Goal: Task Accomplishment & Management: Complete application form

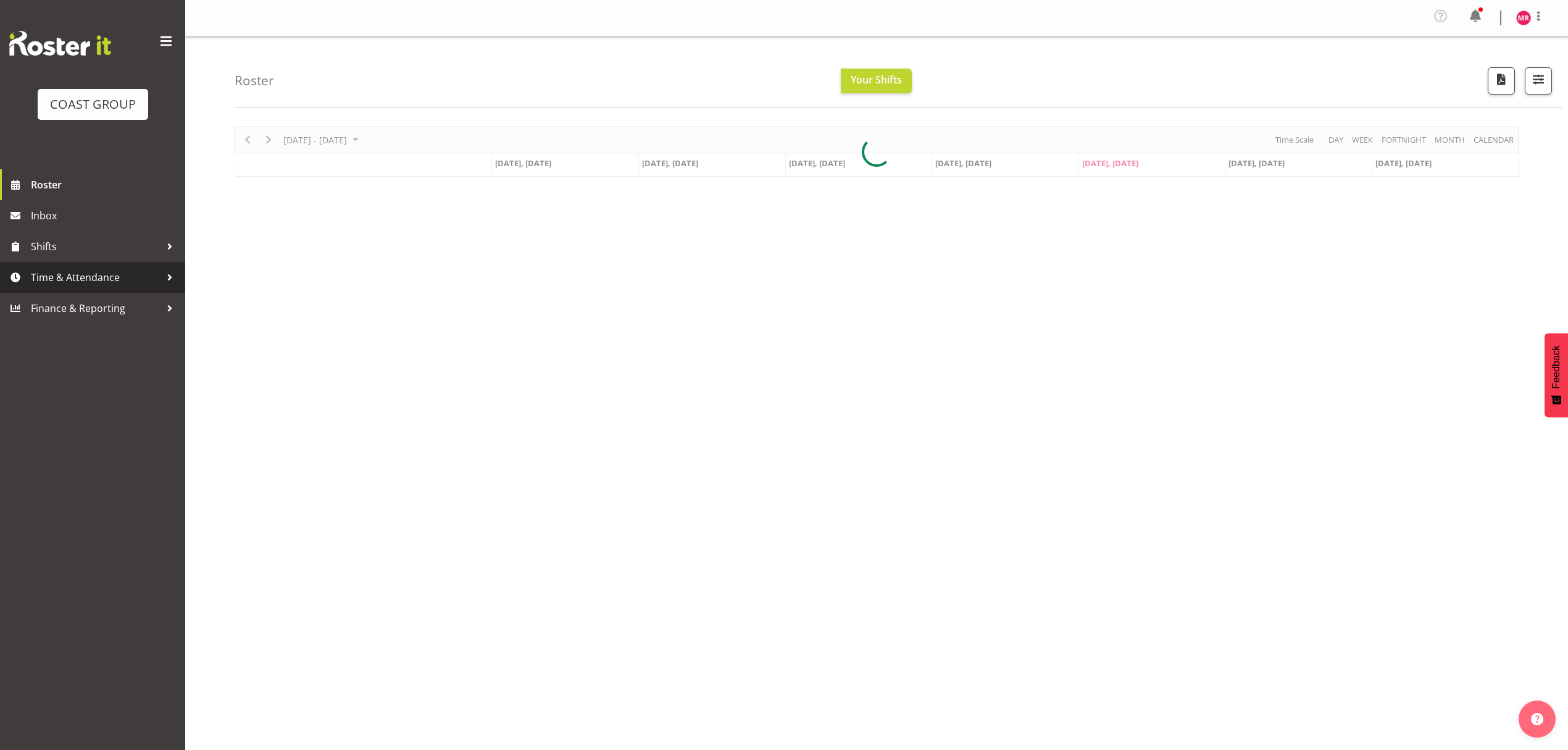
click at [101, 277] on span "Time & Attendance" at bounding box center [96, 277] width 130 height 18
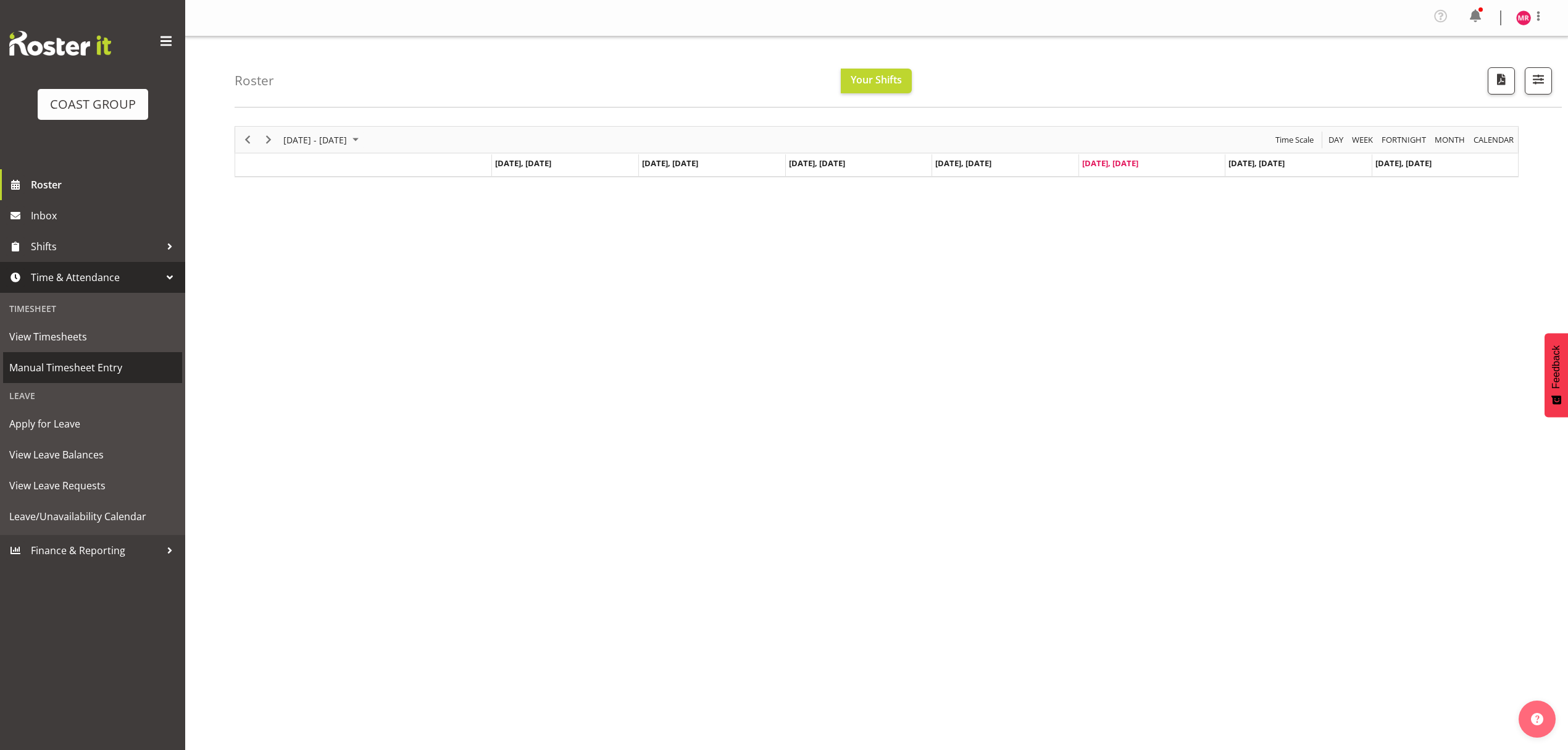
click at [153, 356] on link "Manual Timesheet Entry" at bounding box center [93, 367] width 179 height 31
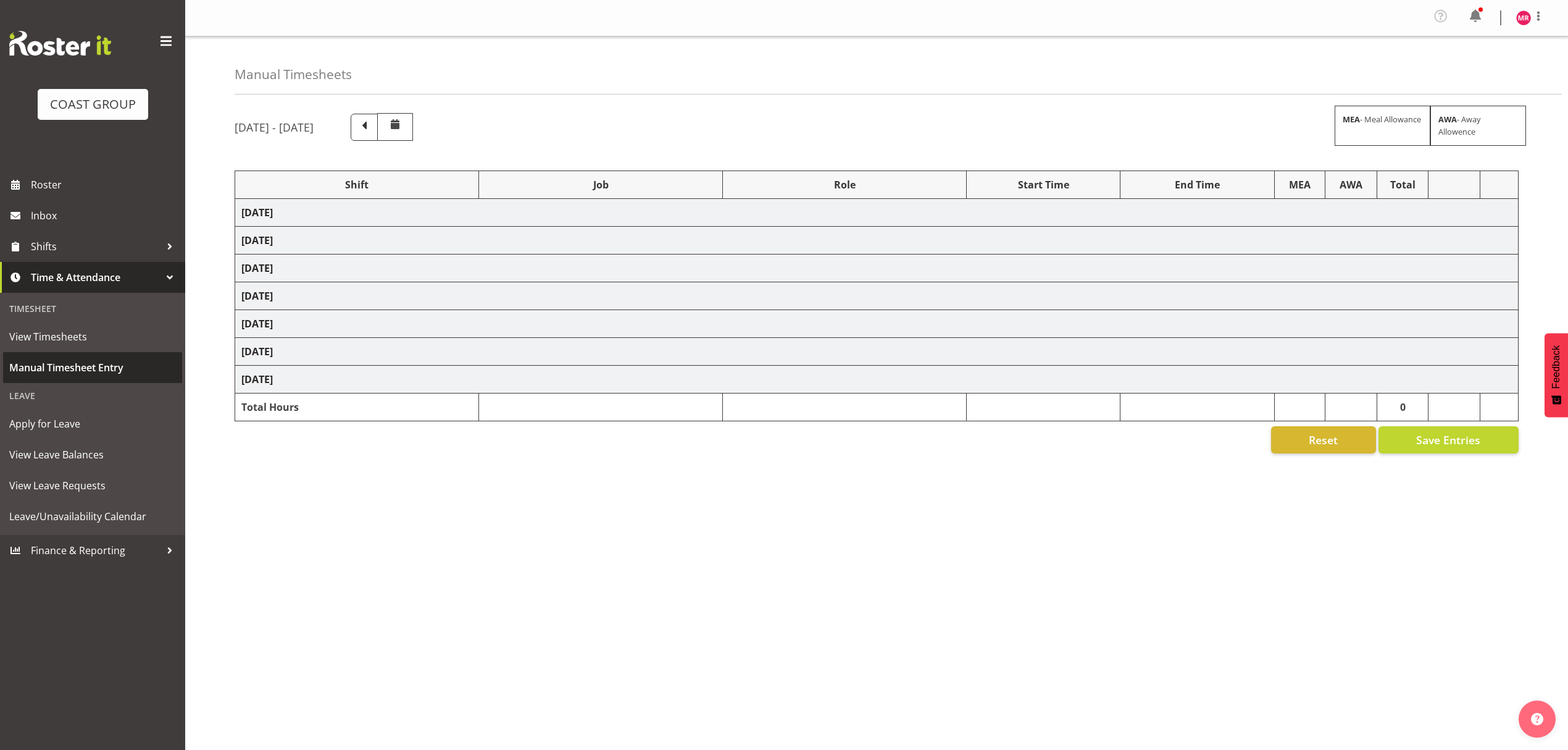
drag, startPoint x: 109, startPoint y: 373, endPoint x: 169, endPoint y: 326, distance: 76.2
click at [109, 373] on span "Manual Timesheet Entry" at bounding box center [93, 367] width 167 height 18
select select "1321"
select select "9028"
select select "1321"
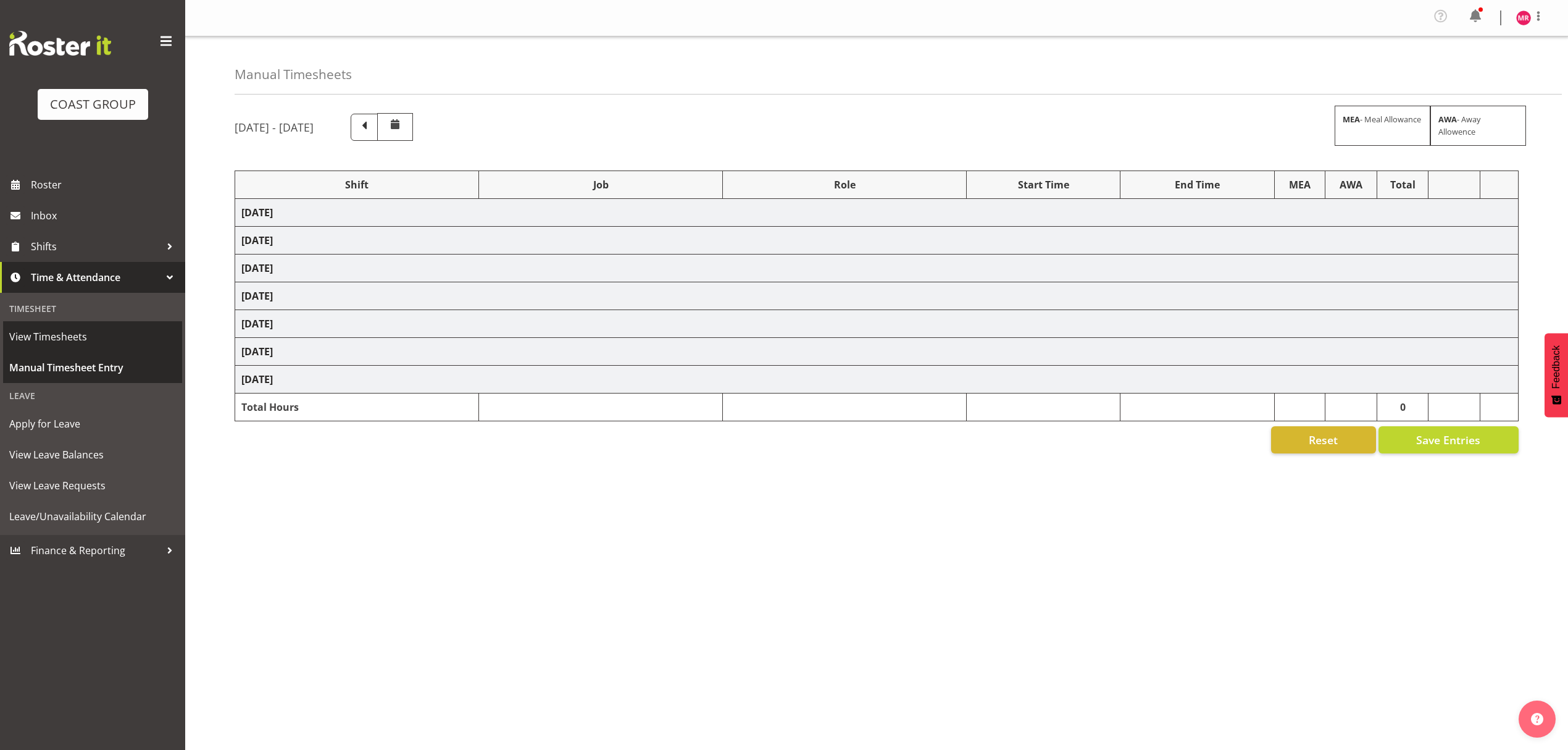
select select "10332"
select select "1321"
select select "9204"
select select "1321"
select select "9452"
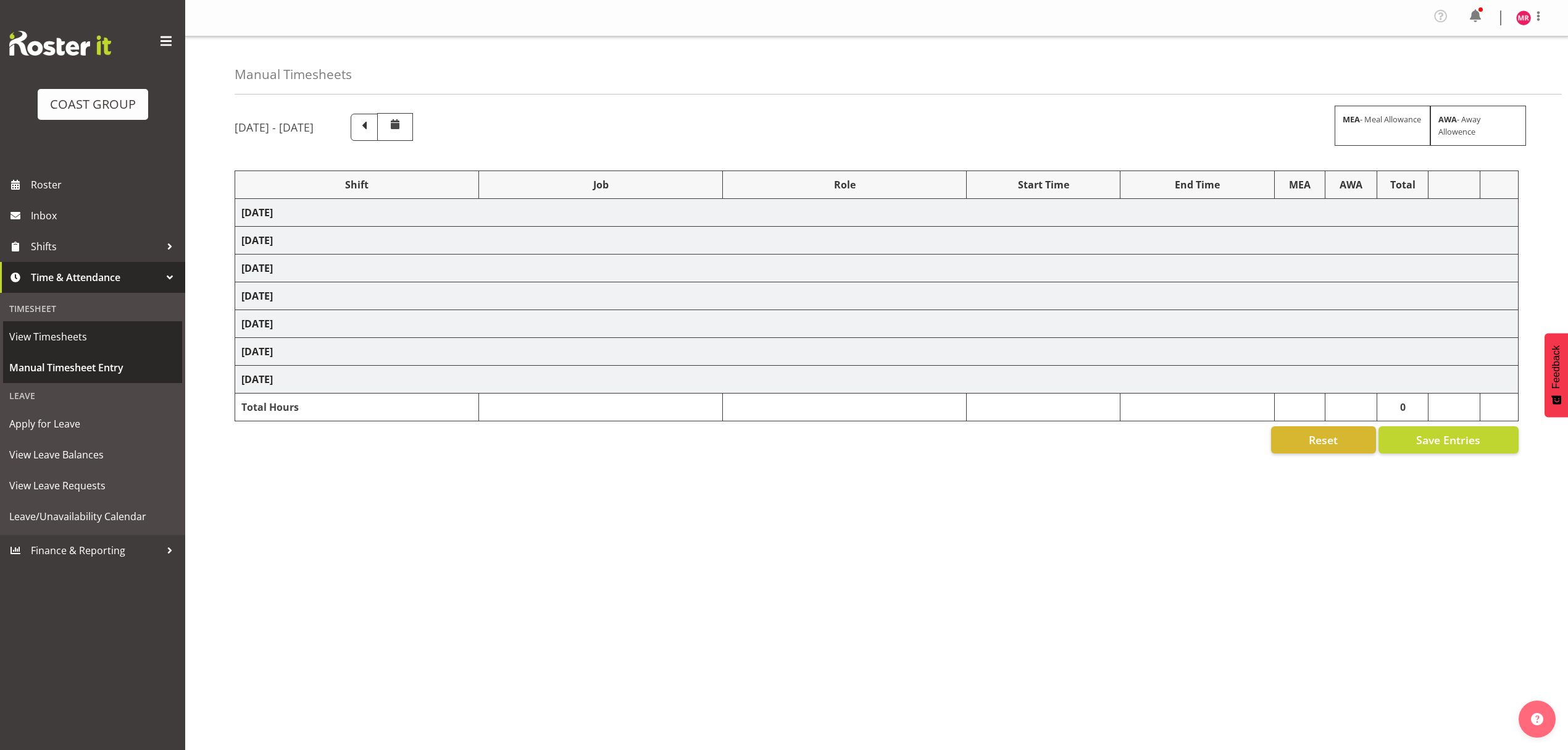
select select "1321"
select select "10307"
select select "1321"
select select "9938"
select select "1321"
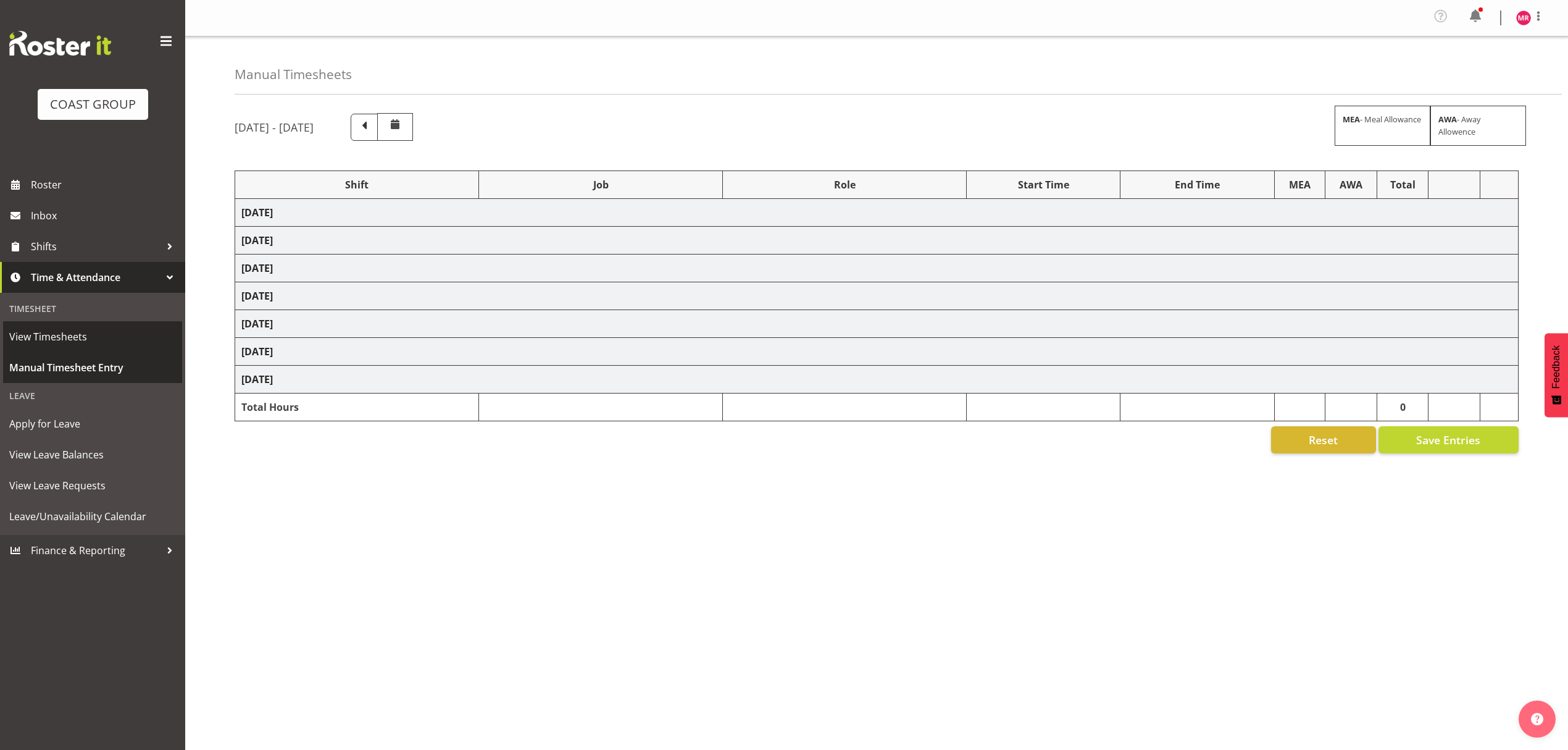
select select "10429"
select select "1321"
select select "9204"
select select "1321"
select select "9348"
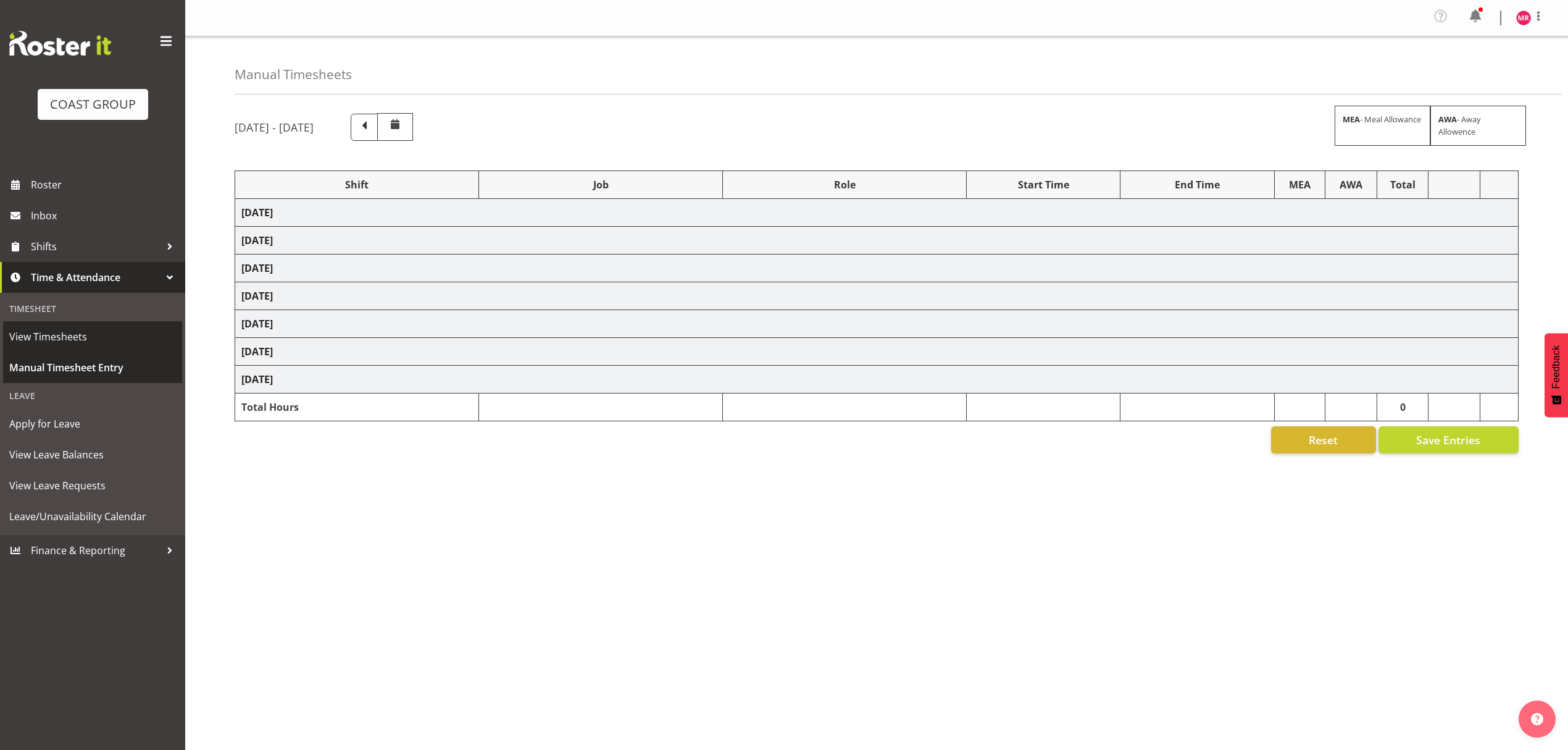
select select "1321"
select select "9028"
select select "1321"
select select "9410"
select select "1321"
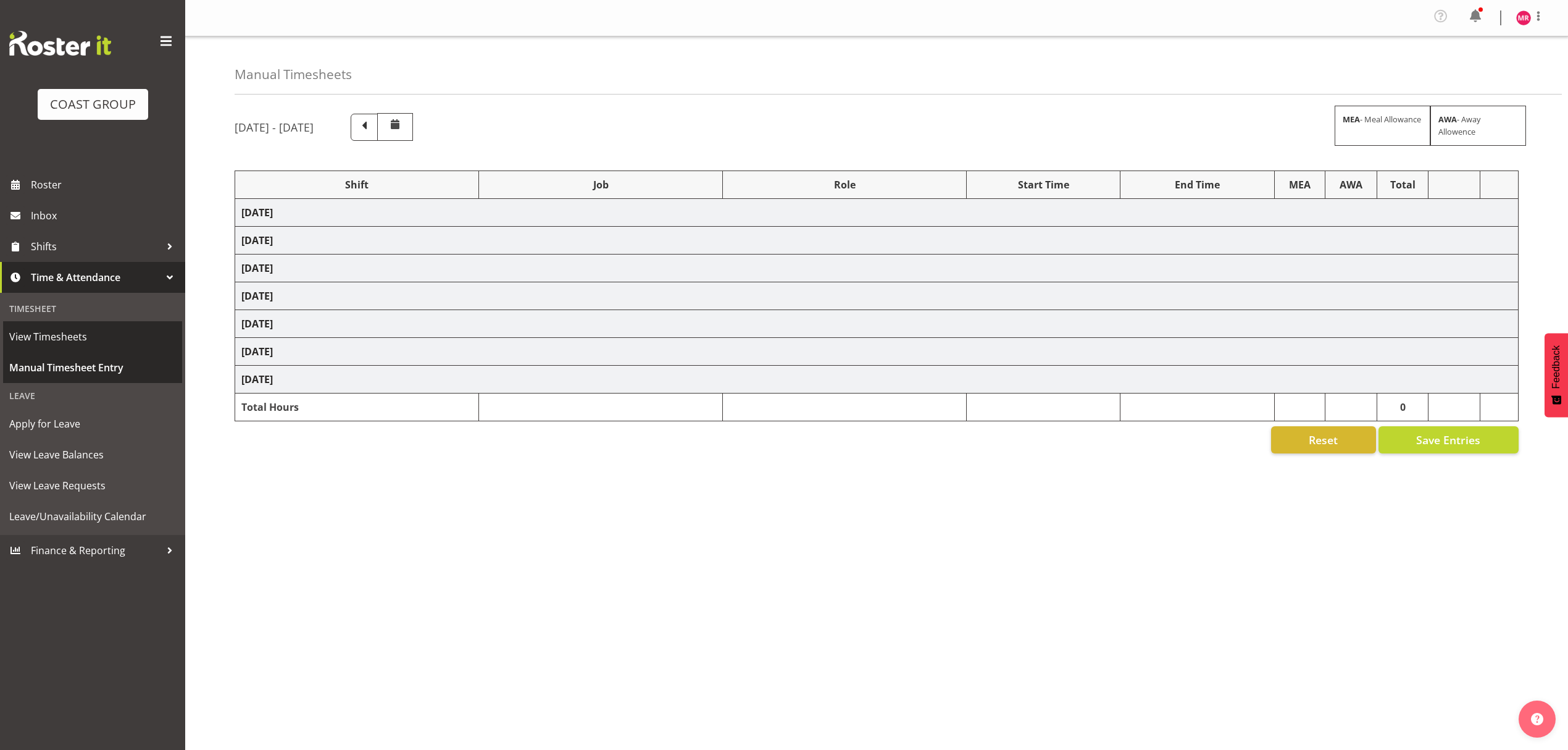
select select "10291"
select select "1321"
select select "10429"
select select "1321"
select select "10307"
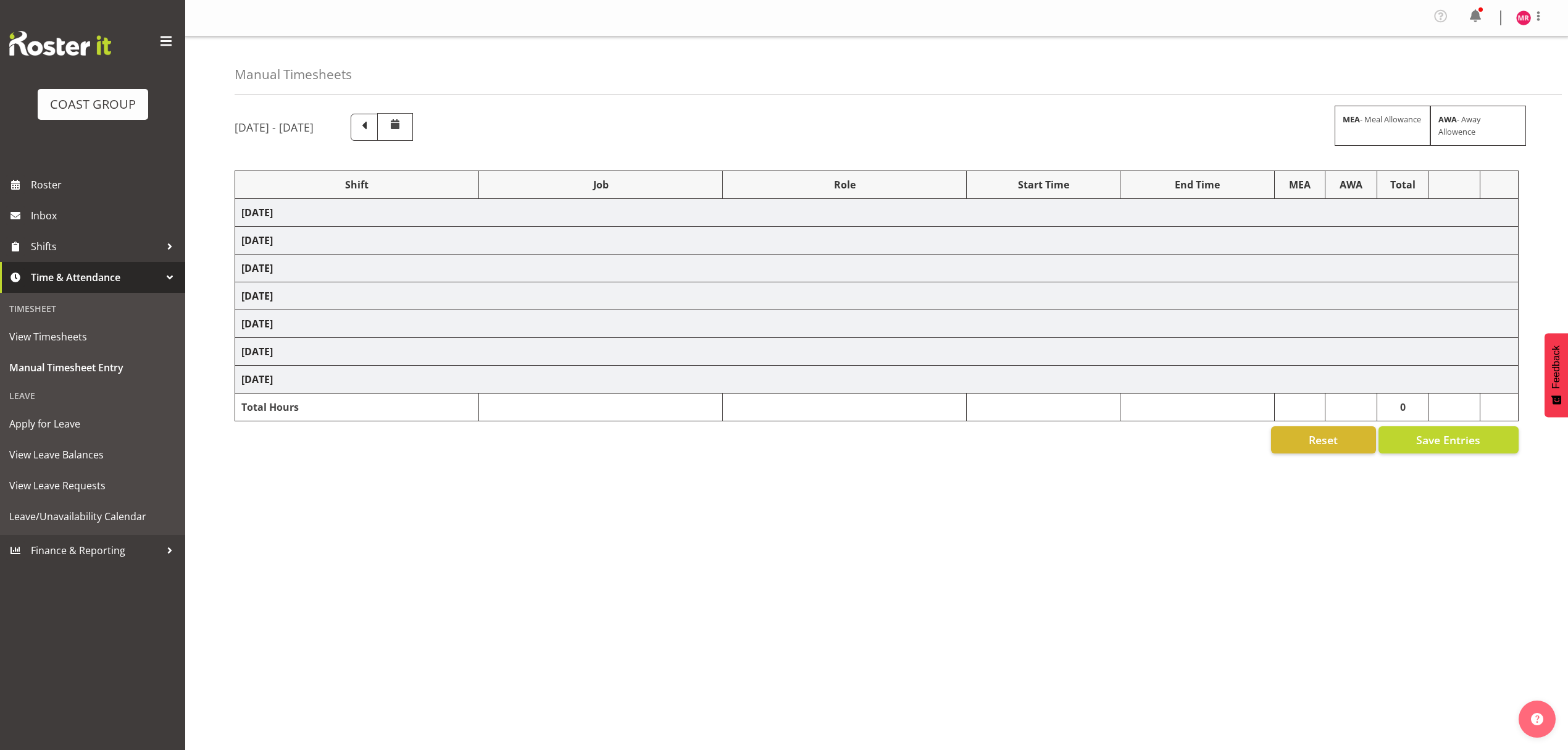
select select "1321"
select select "9028"
select select "1321"
select select "10332"
select select "1321"
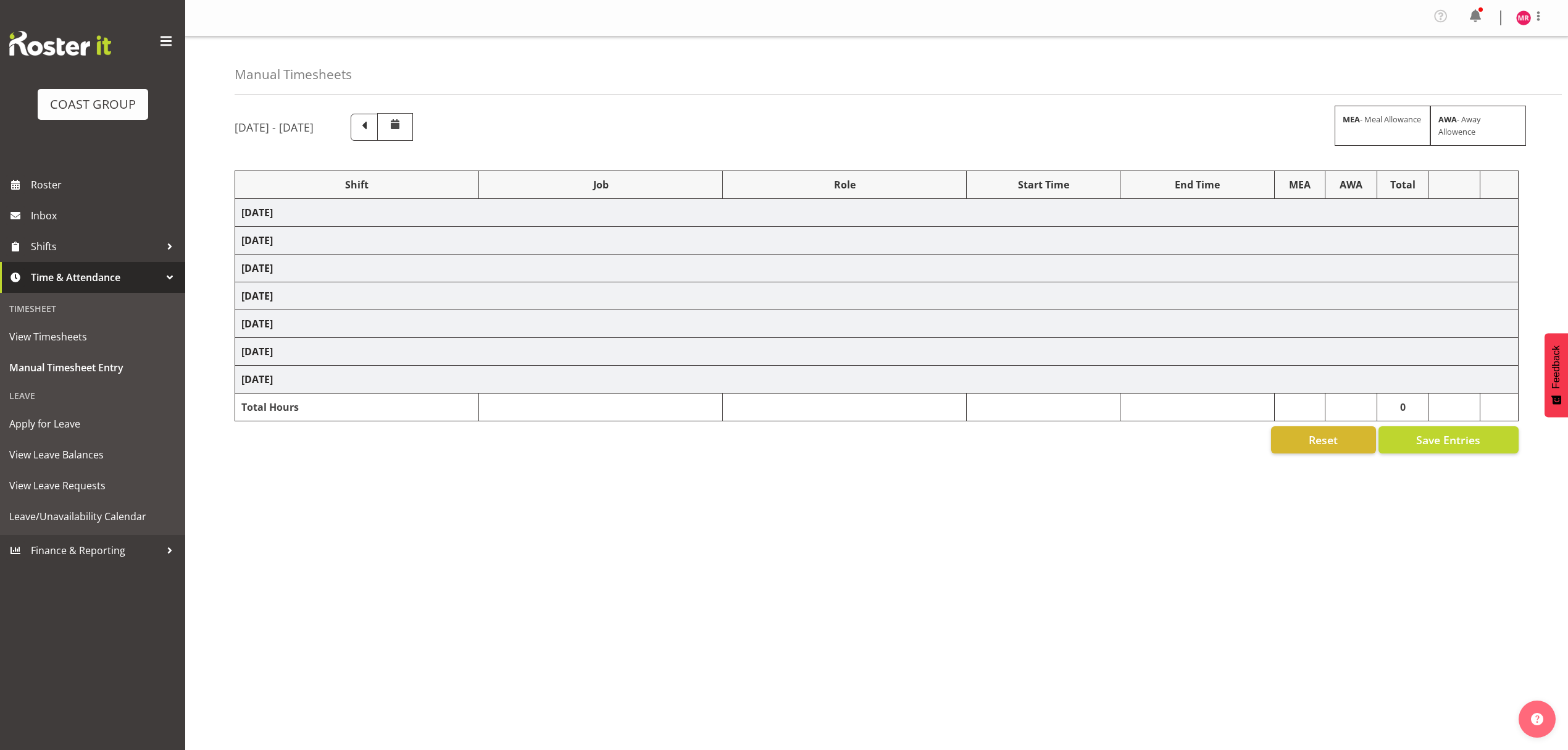
select select "9204"
select select "1321"
select select "9452"
select select "1321"
select select "10307"
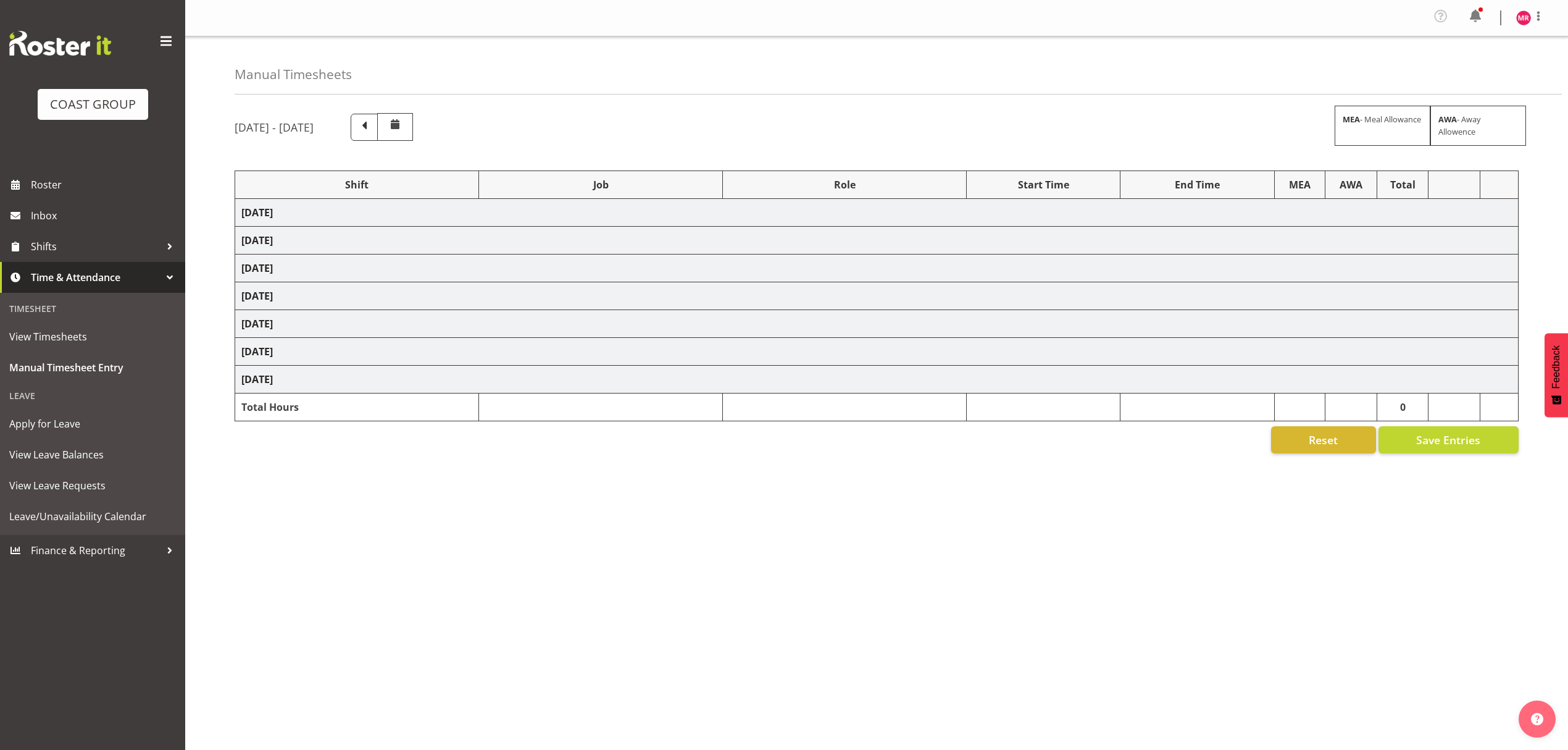
select select "1321"
select select "9938"
select select "1321"
select select "10429"
select select "1321"
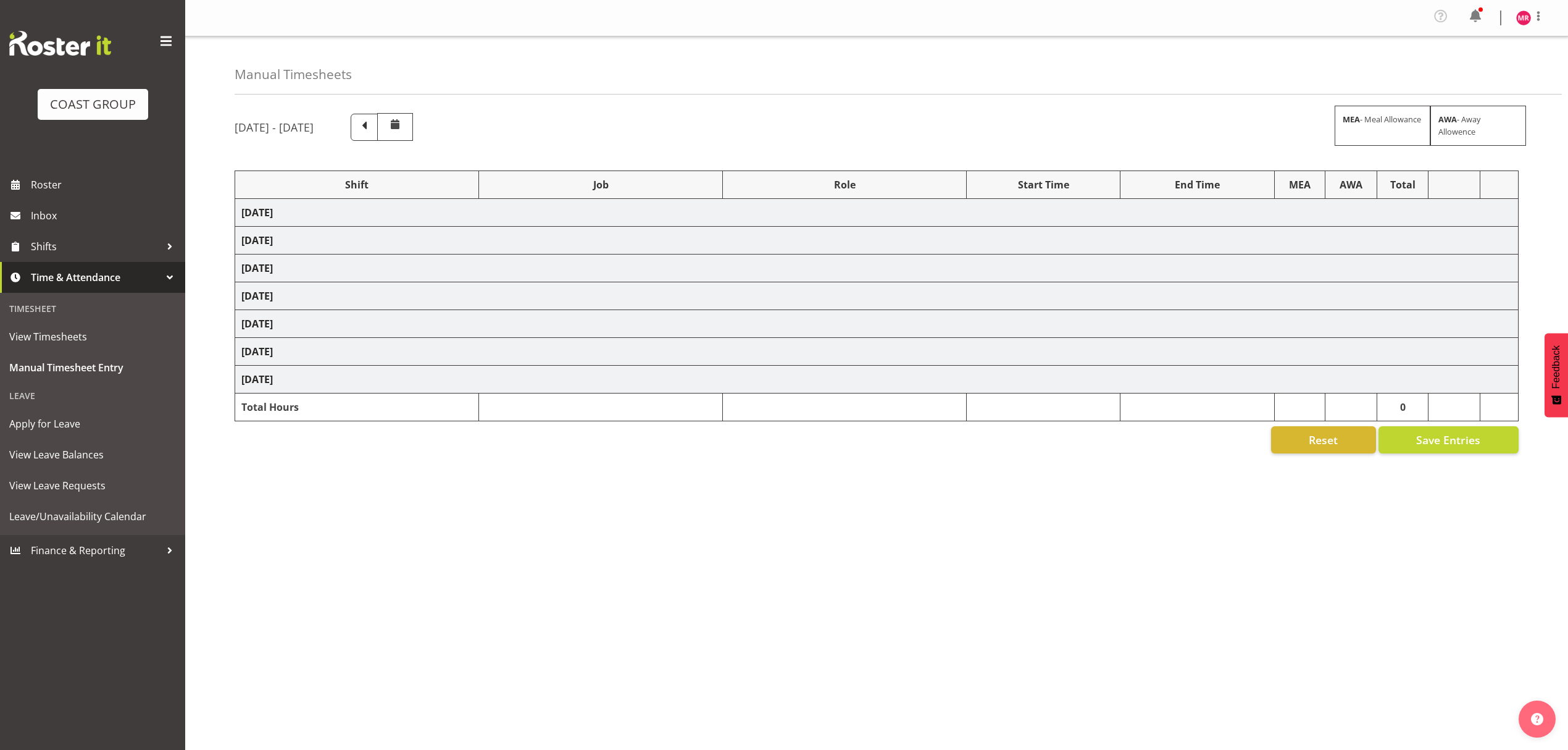
select select "9204"
select select "1321"
select select "9348"
select select "1321"
select select "9028"
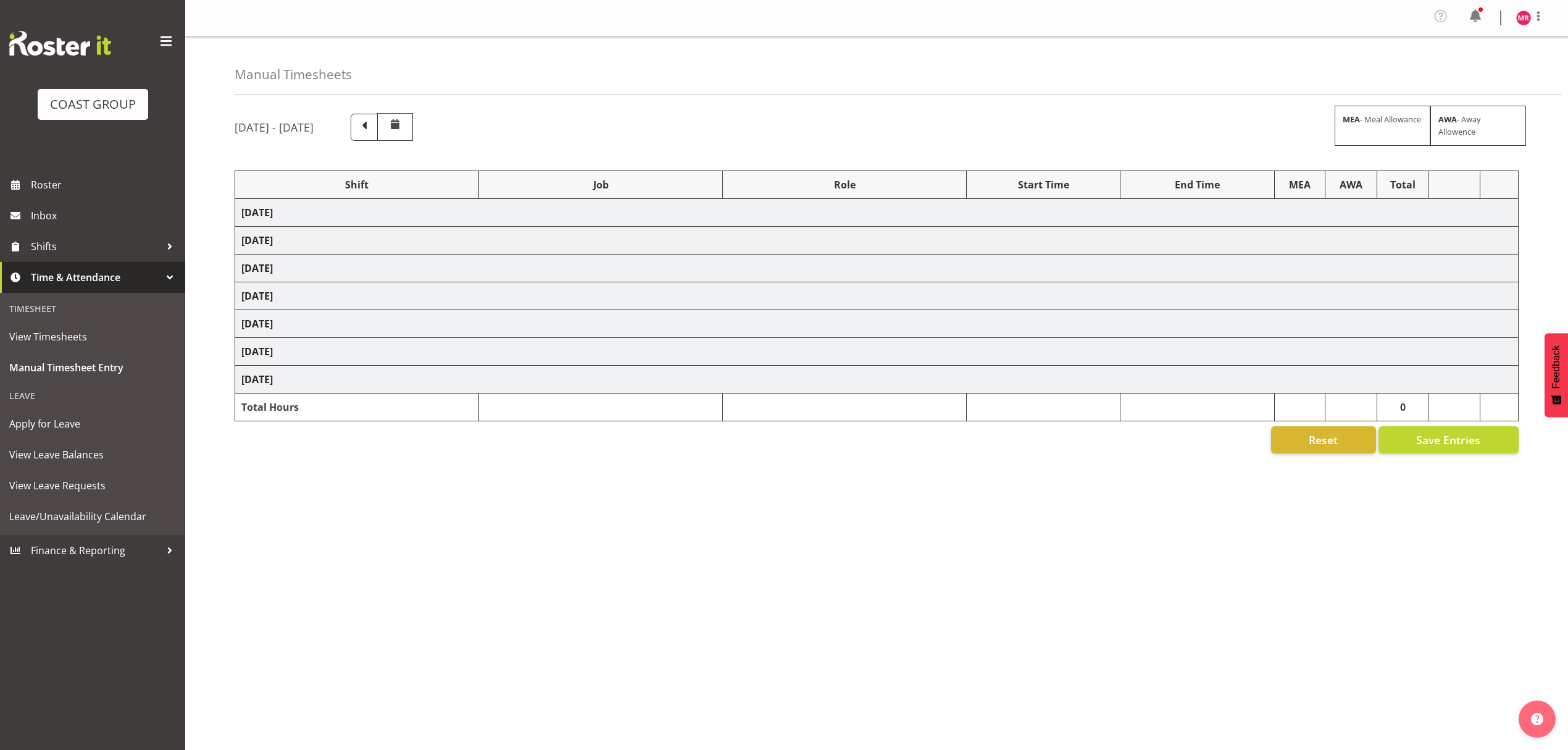
select select "1321"
select select "9410"
select select "1321"
select select "10291"
select select "1321"
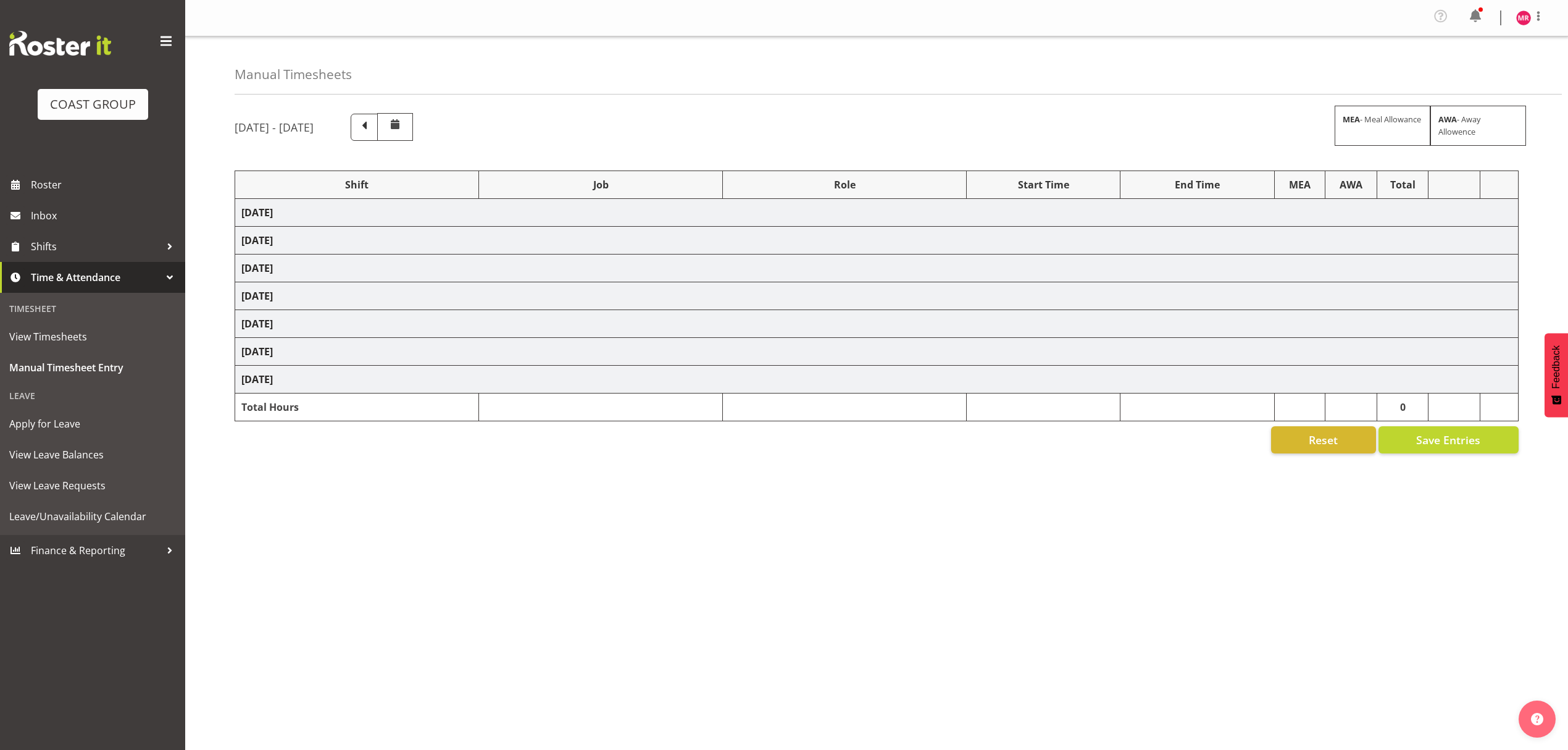
select select "10429"
select select "1321"
select select "10307"
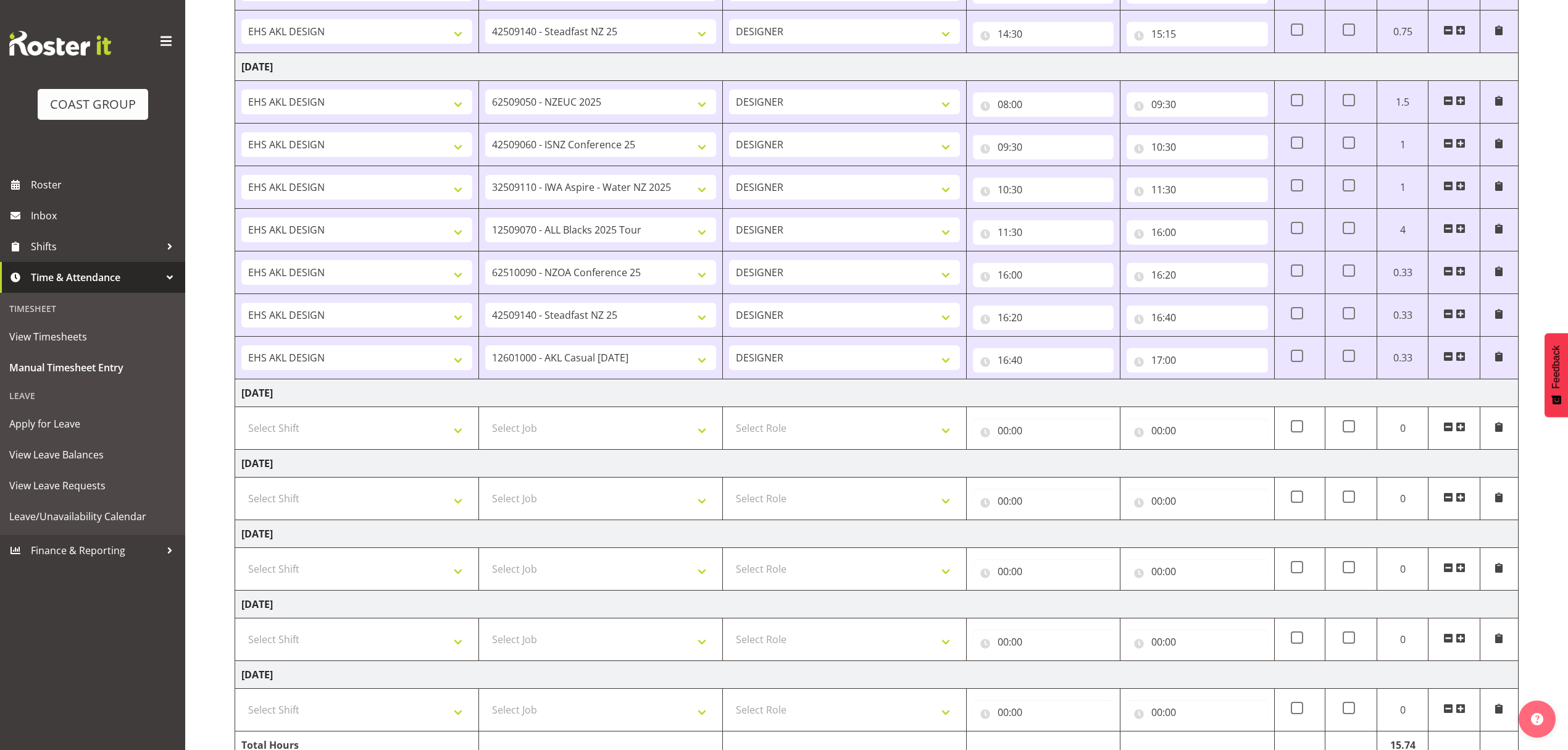
scroll to position [377, 0]
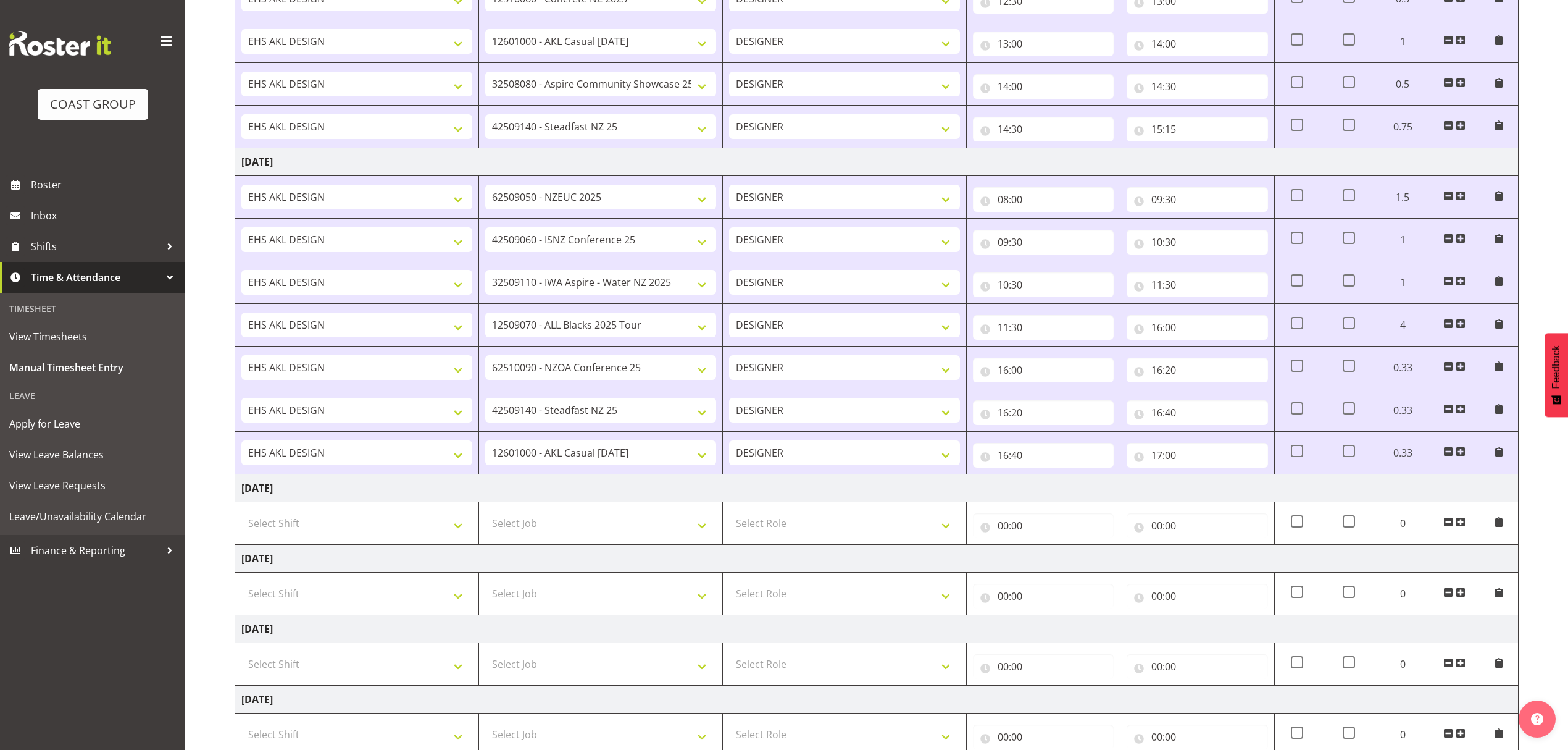
click at [380, 509] on td "Select Shift D+B @ [PERSON_NAME] D+B Build D+B Build NZACA D+B Build Tech Day […" at bounding box center [357, 523] width 244 height 42
click at [376, 520] on select "Select Shift D+B @ [PERSON_NAME] D+B Build D+B Build NZACA D+B Build Tech Day […" at bounding box center [357, 523] width 231 height 25
select select "1321"
click at [241, 515] on select "Select Shift D+B @ [PERSON_NAME] D+B Build D+B Build NZACA D+B Build Tech Day […" at bounding box center [357, 523] width 231 height 25
click at [539, 526] on select "Select Job 1 Carlton Events 1 [PERSON_NAME][GEOGRAPHIC_DATA] 1 [PERSON_NAME][GE…" at bounding box center [601, 523] width 231 height 25
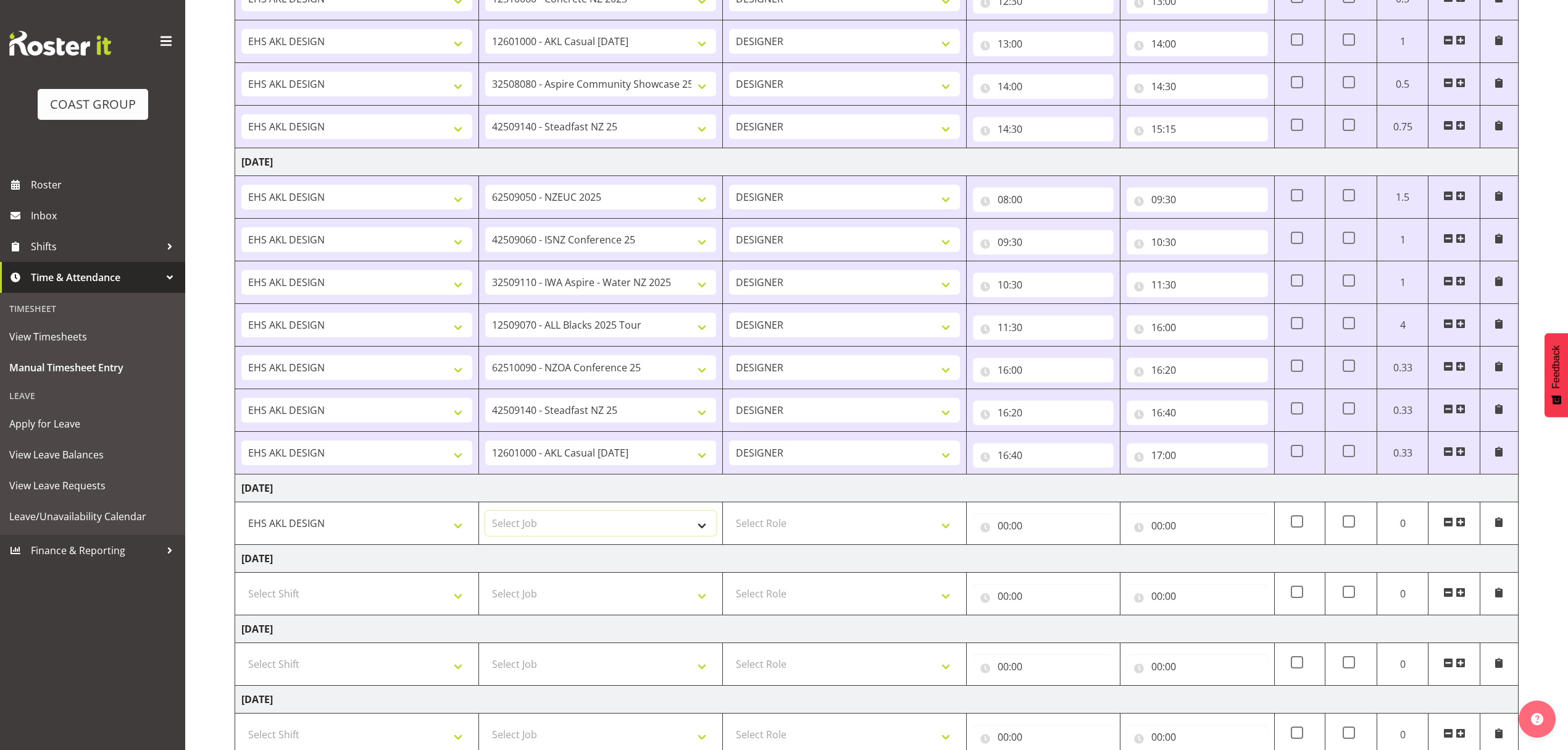
click at [591, 534] on select "Select Job 1 Carlton Events 1 [PERSON_NAME][GEOGRAPHIC_DATA] 1 [PERSON_NAME][GE…" at bounding box center [601, 523] width 231 height 25
select select "10307"
click at [485, 515] on select "Select Job 1 Carlton Events 1 [PERSON_NAME][GEOGRAPHIC_DATA] 1 [PERSON_NAME][GE…" at bounding box center [601, 523] width 231 height 25
click at [895, 529] on select "Select Role DESIGNER" at bounding box center [845, 523] width 231 height 25
select select "215"
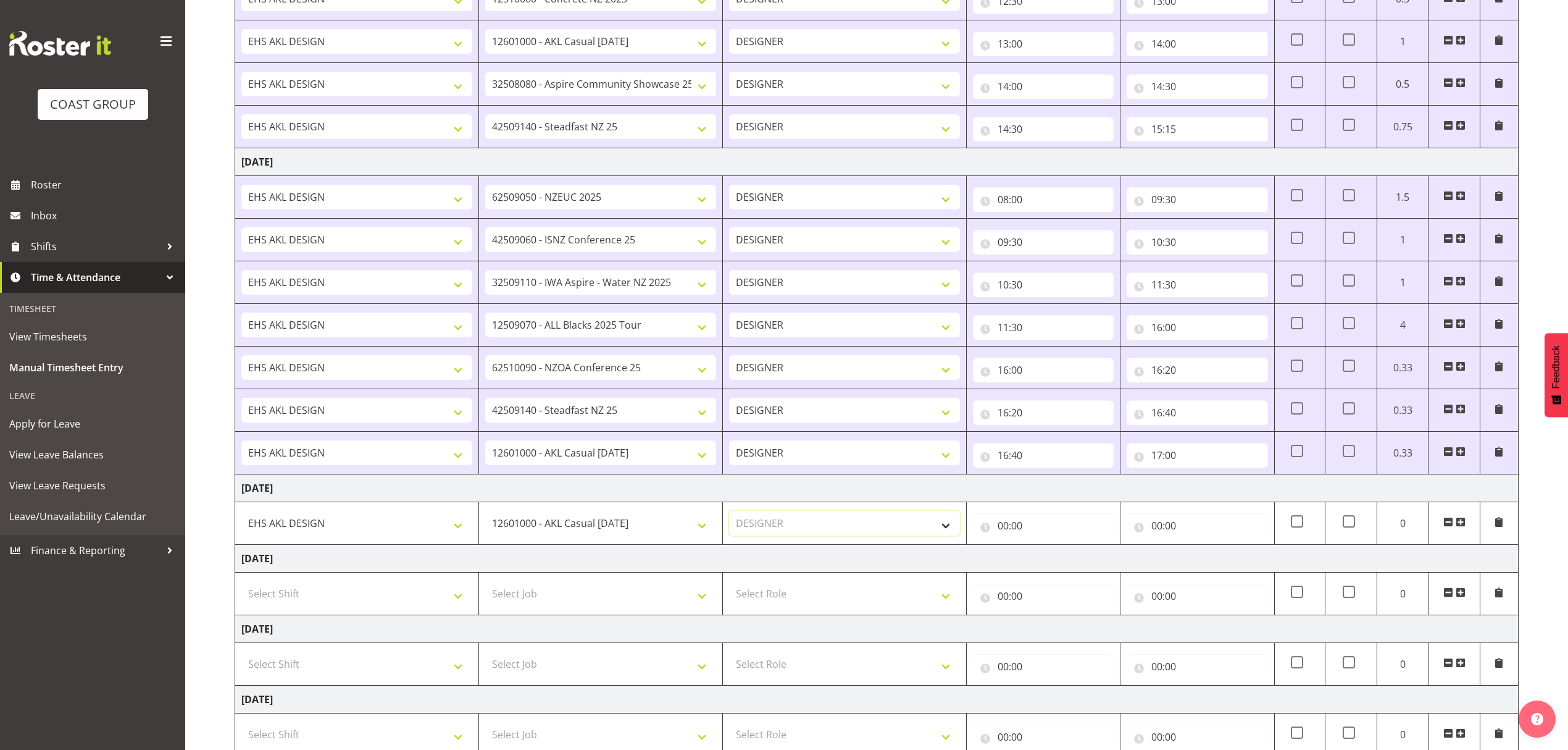
click at [729, 515] on select "Select Role DESIGNER" at bounding box center [845, 523] width 231 height 25
click at [1074, 538] on input "00:00" at bounding box center [1043, 526] width 141 height 25
click at [1055, 562] on select "00 01 02 03 04 05 06 07 08 09 10 11 12 13 14 15 16 17 18 19 20 21 22 23" at bounding box center [1057, 558] width 28 height 25
select select "7"
click at [1043, 550] on select "00 01 02 03 04 05 06 07 08 09 10 11 12 13 14 15 16 17 18 19 20 21 22 23" at bounding box center [1057, 558] width 28 height 25
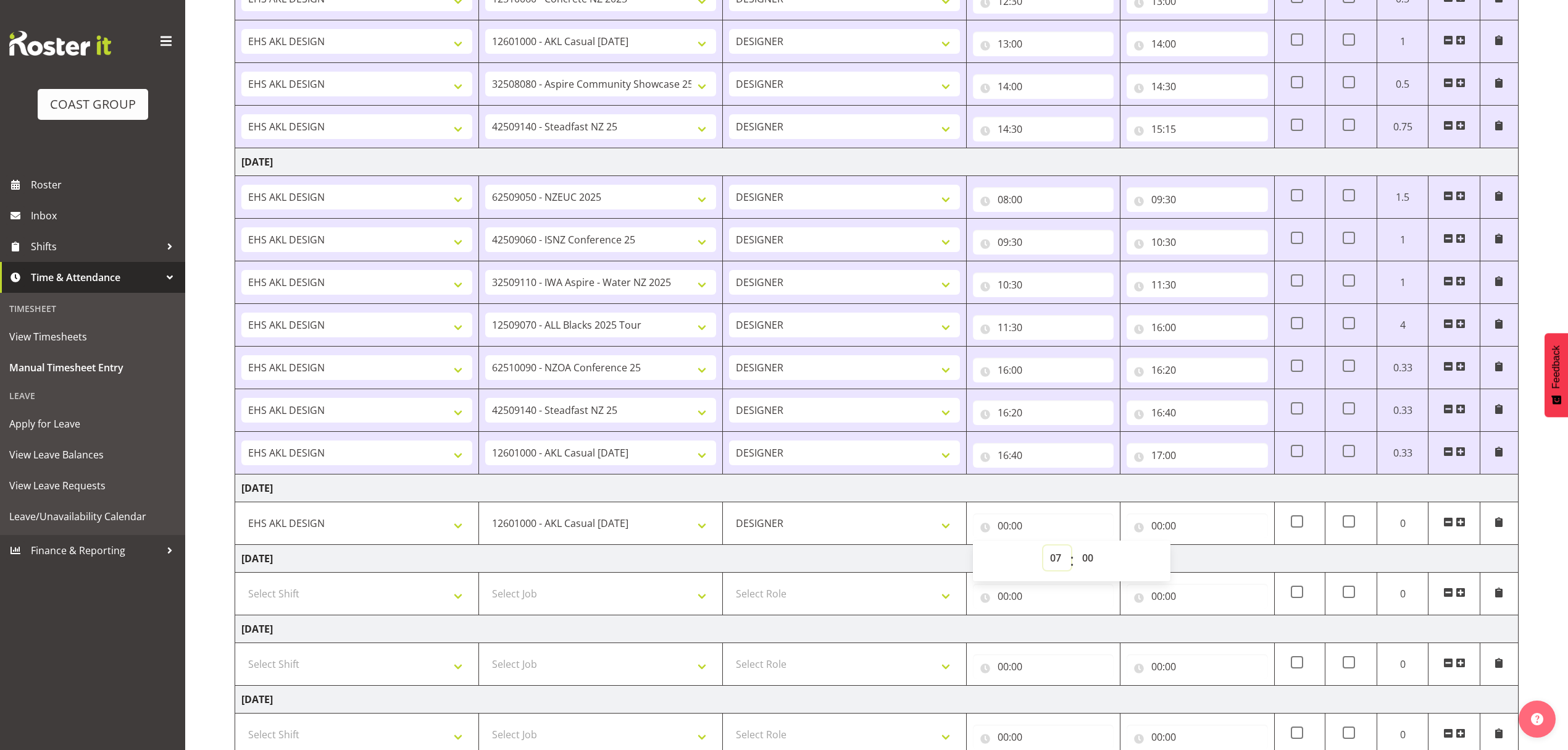
type input "07:00"
click at [1082, 562] on select "00 01 02 03 04 05 06 07 08 09 10 11 12 13 14 15 16 17 18 19 20 21 22 23 24 25 2…" at bounding box center [1089, 558] width 28 height 25
select select "50"
click at [1075, 550] on select "00 01 02 03 04 05 06 07 08 09 10 11 12 13 14 15 16 17 18 19 20 21 22 23 24 25 2…" at bounding box center [1089, 558] width 28 height 25
type input "07:50"
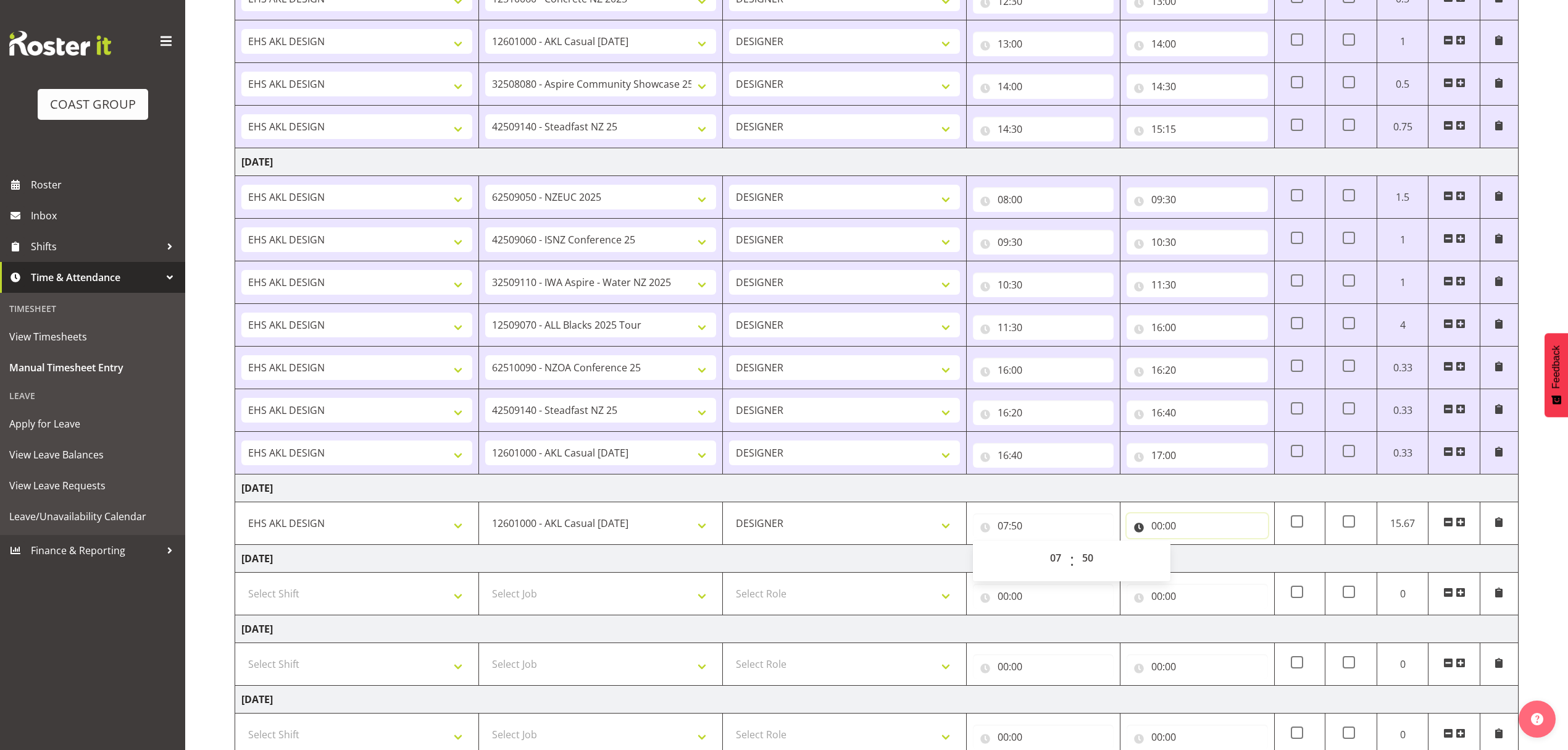
click at [1179, 537] on input "00:00" at bounding box center [1197, 526] width 141 height 25
click at [1463, 524] on span at bounding box center [1461, 522] width 10 height 10
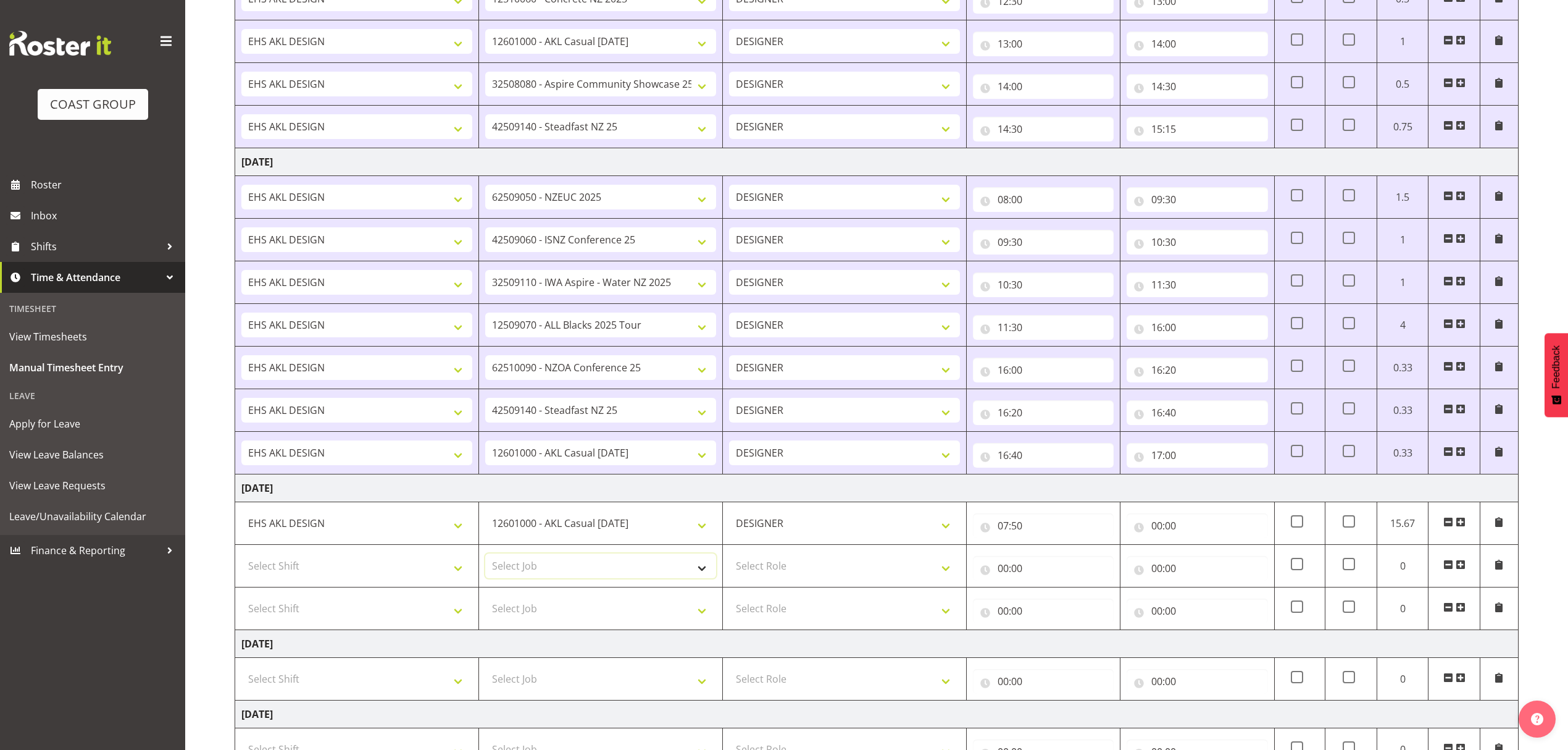
click at [571, 571] on select "Select Job 1 Carlton Events 1 [PERSON_NAME][GEOGRAPHIC_DATA] 1 [PERSON_NAME][GE…" at bounding box center [601, 565] width 231 height 25
select select "9028"
click at [485, 559] on select "Select Job 1 Carlton Events 1 [PERSON_NAME][GEOGRAPHIC_DATA] 1 [PERSON_NAME][GE…" at bounding box center [601, 565] width 231 height 25
click at [1194, 531] on input "00:00" at bounding box center [1197, 526] width 141 height 25
click at [1210, 564] on select "00 01 02 03 04 05 06 07 08 09 10 11 12 13 14 15 16 17 18 19 20 21 22 23" at bounding box center [1211, 558] width 28 height 25
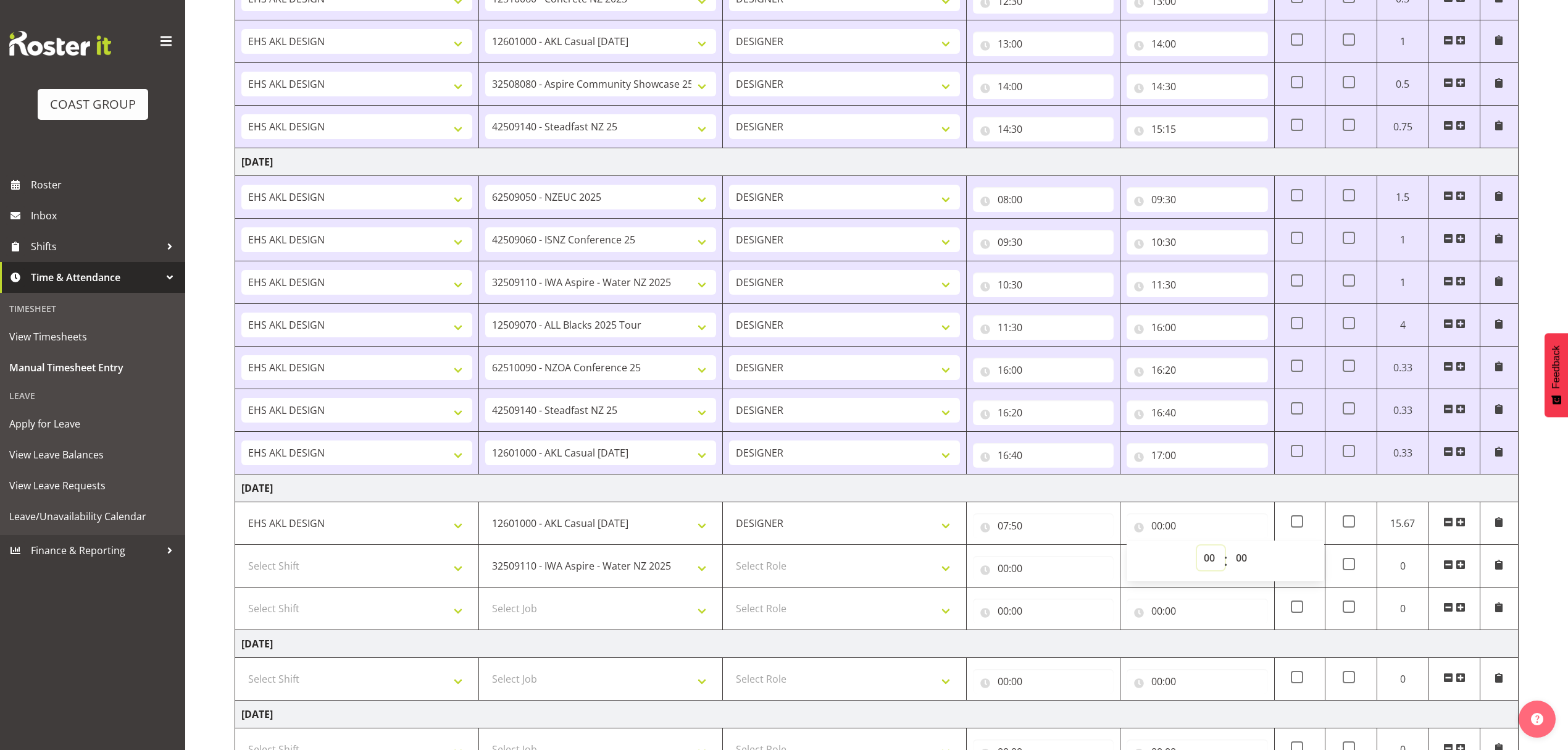
select select "9"
click at [1197, 550] on select "00 01 02 03 04 05 06 07 08 09 10 11 12 13 14 15 16 17 18 19 20 21 22 23" at bounding box center [1211, 558] width 28 height 25
type input "09:00"
click at [1234, 559] on select "00 01 02 03 04 05 06 07 08 09 10 11 12 13 14 15 16 17 18 19 20 21 22 23 24 25 2…" at bounding box center [1243, 558] width 28 height 25
select select "20"
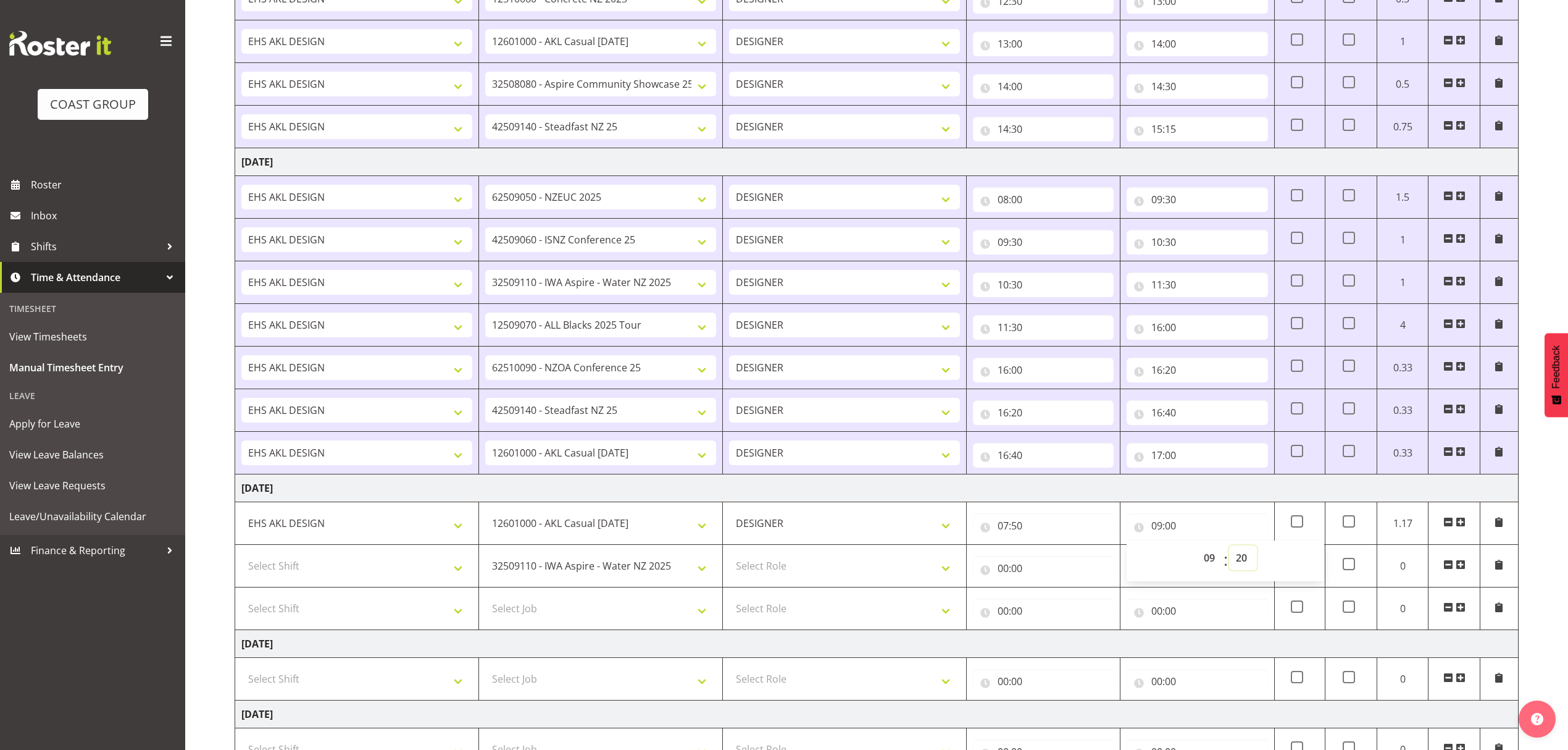
click at [1229, 550] on select "00 01 02 03 04 05 06 07 08 09 10 11 12 13 14 15 16 17 18 19 20 21 22 23 24 25 2…" at bounding box center [1243, 558] width 28 height 25
type input "09:20"
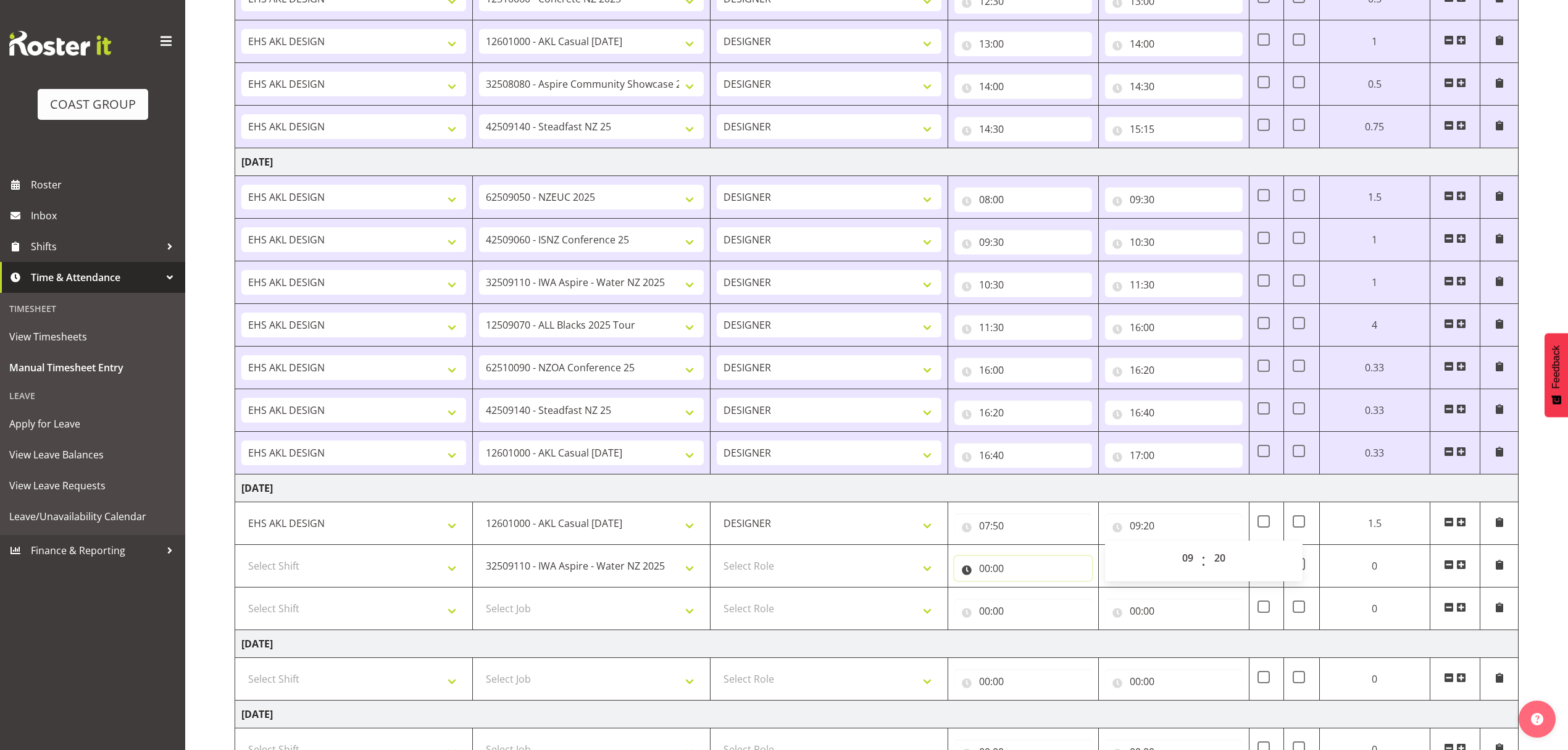
click at [1033, 573] on input "00:00" at bounding box center [1023, 568] width 137 height 25
click at [1182, 567] on input "00:00" at bounding box center [1174, 568] width 137 height 25
click at [1216, 608] on select "00 01 02 03 04 05 06 07 08 09 10 11 12 13 14 15 16 17 18 19 20 21 22 23 24 25 2…" at bounding box center [1221, 600] width 28 height 25
click at [1180, 597] on select "00 01 02 03 04 05 06 07 08 09 10 11 12 13 14 15 16 17 18 19 20 21 22 23" at bounding box center [1189, 600] width 28 height 25
select select "9"
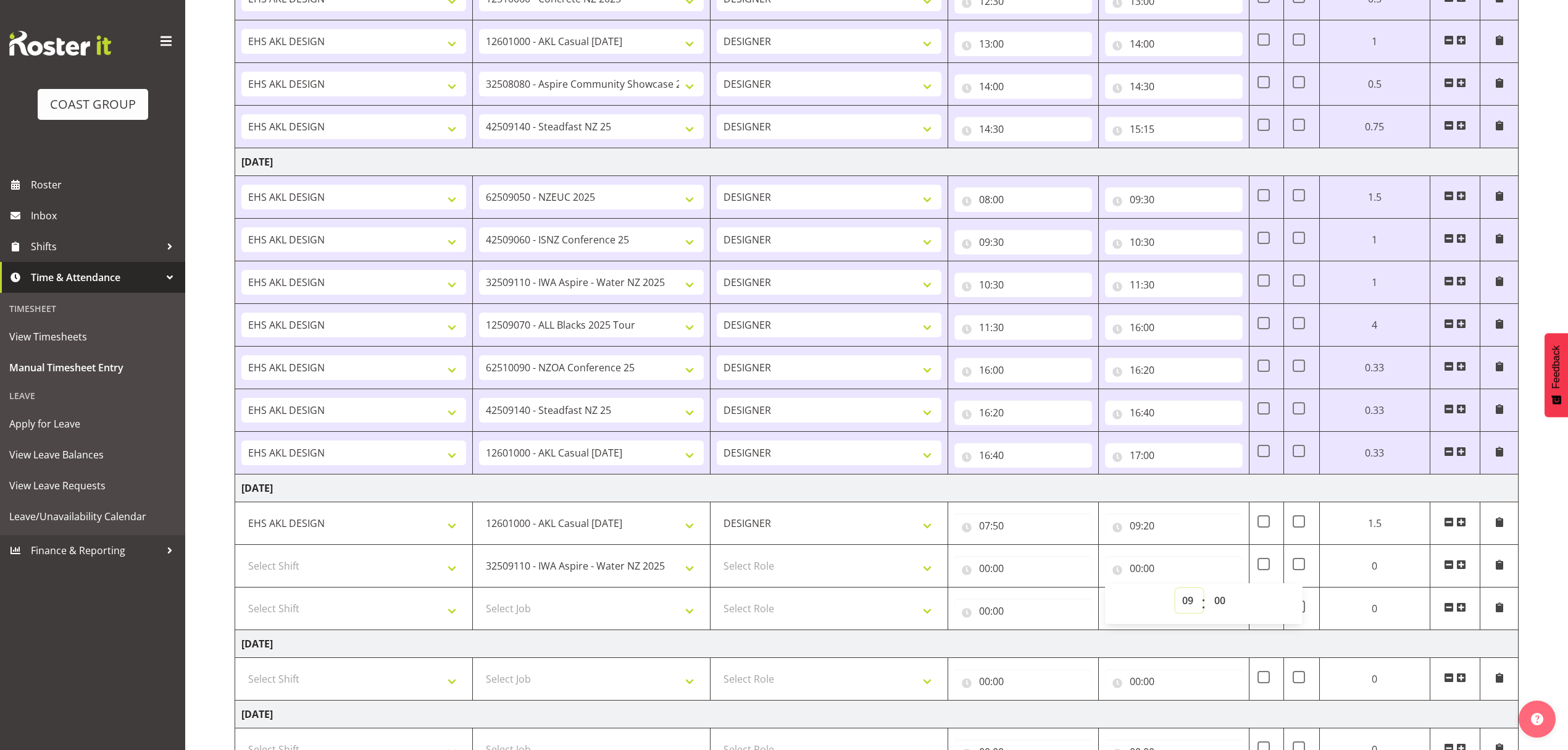
click at [1176, 593] on select "00 01 02 03 04 05 06 07 08 09 10 11 12 13 14 15 16 17 18 19 20 21 22 23" at bounding box center [1189, 600] width 28 height 25
type input "09:00"
click at [1228, 605] on select "00 01 02 03 04 05 06 07 08 09 10 11 12 13 14 15 16 17 18 19 20 21 22 23 24 25 2…" at bounding box center [1221, 600] width 28 height 25
select select "50"
click at [1229, 593] on select "00 01 02 03 04 05 06 07 08 09 10 11 12 13 14 15 16 17 18 19 20 21 22 23 24 25 2…" at bounding box center [1221, 600] width 28 height 25
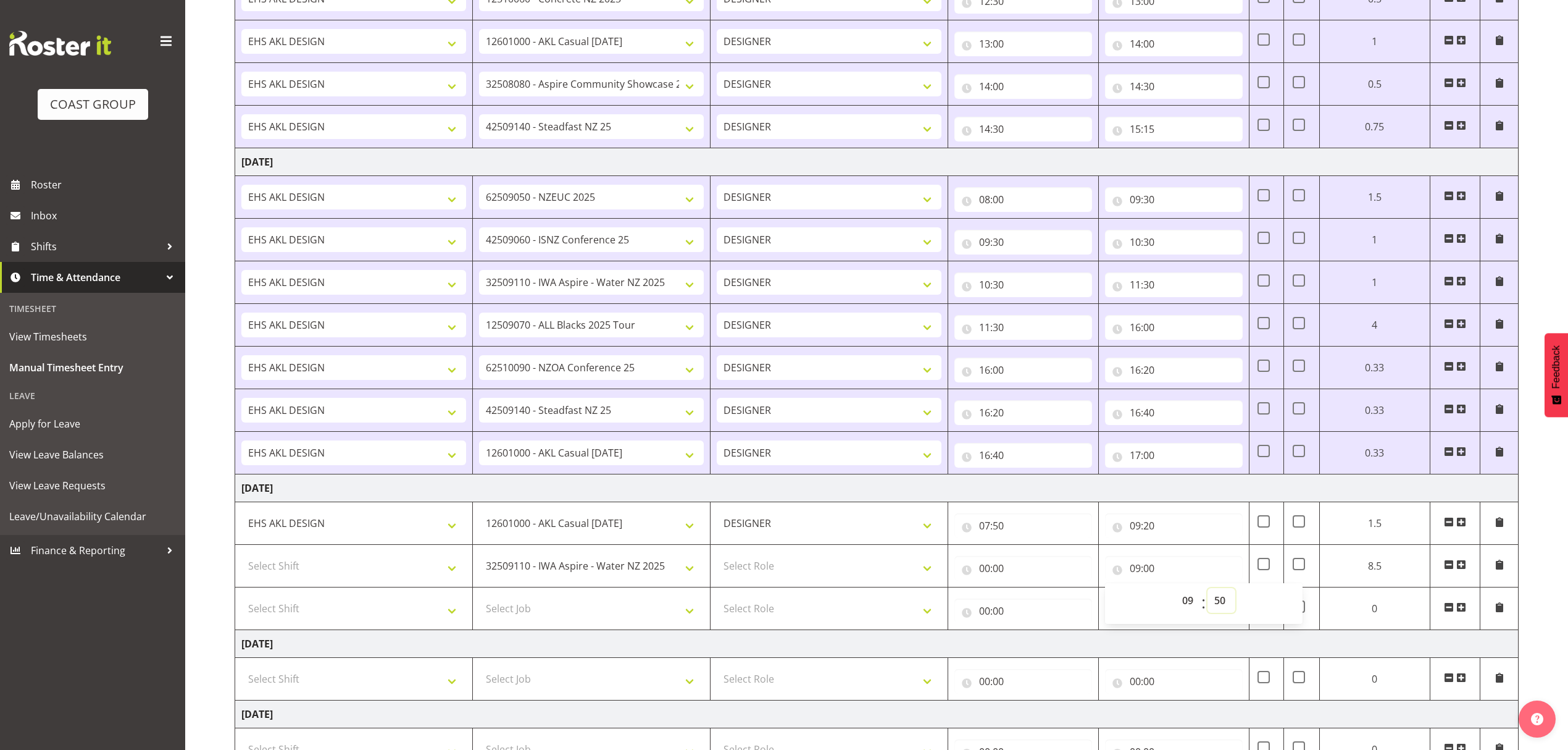
type input "09:50"
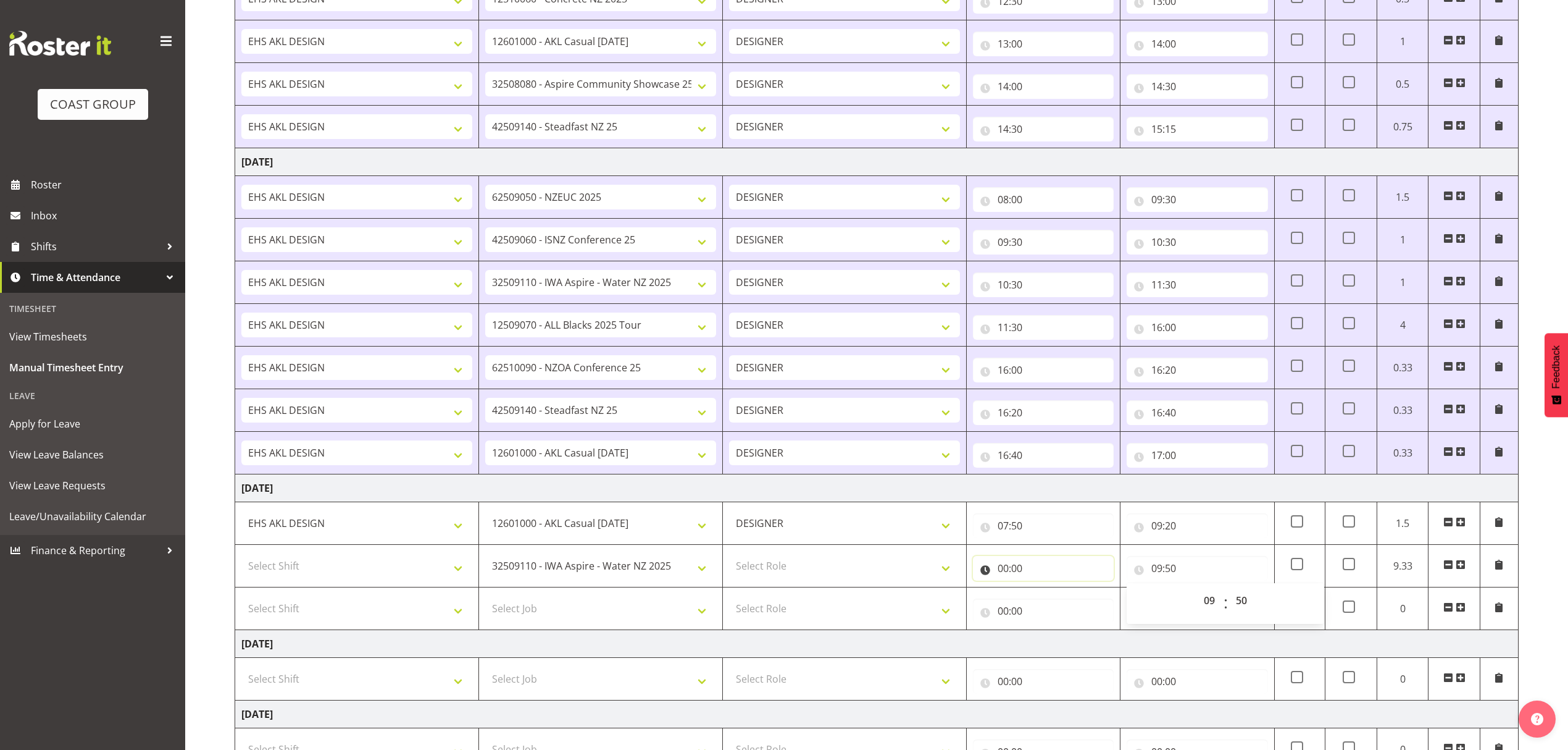
click at [1036, 569] on input "00:00" at bounding box center [1043, 568] width 141 height 25
click at [1064, 596] on select "00 01 02 03 04 05 06 07 08 09 10 11 12 13 14 15 16 17 18 19 20 21 22 23" at bounding box center [1057, 600] width 28 height 25
select select "9"
click at [1043, 593] on select "00 01 02 03 04 05 06 07 08 09 10 11 12 13 14 15 16 17 18 19 20 21 22 23" at bounding box center [1057, 600] width 28 height 25
type input "09:00"
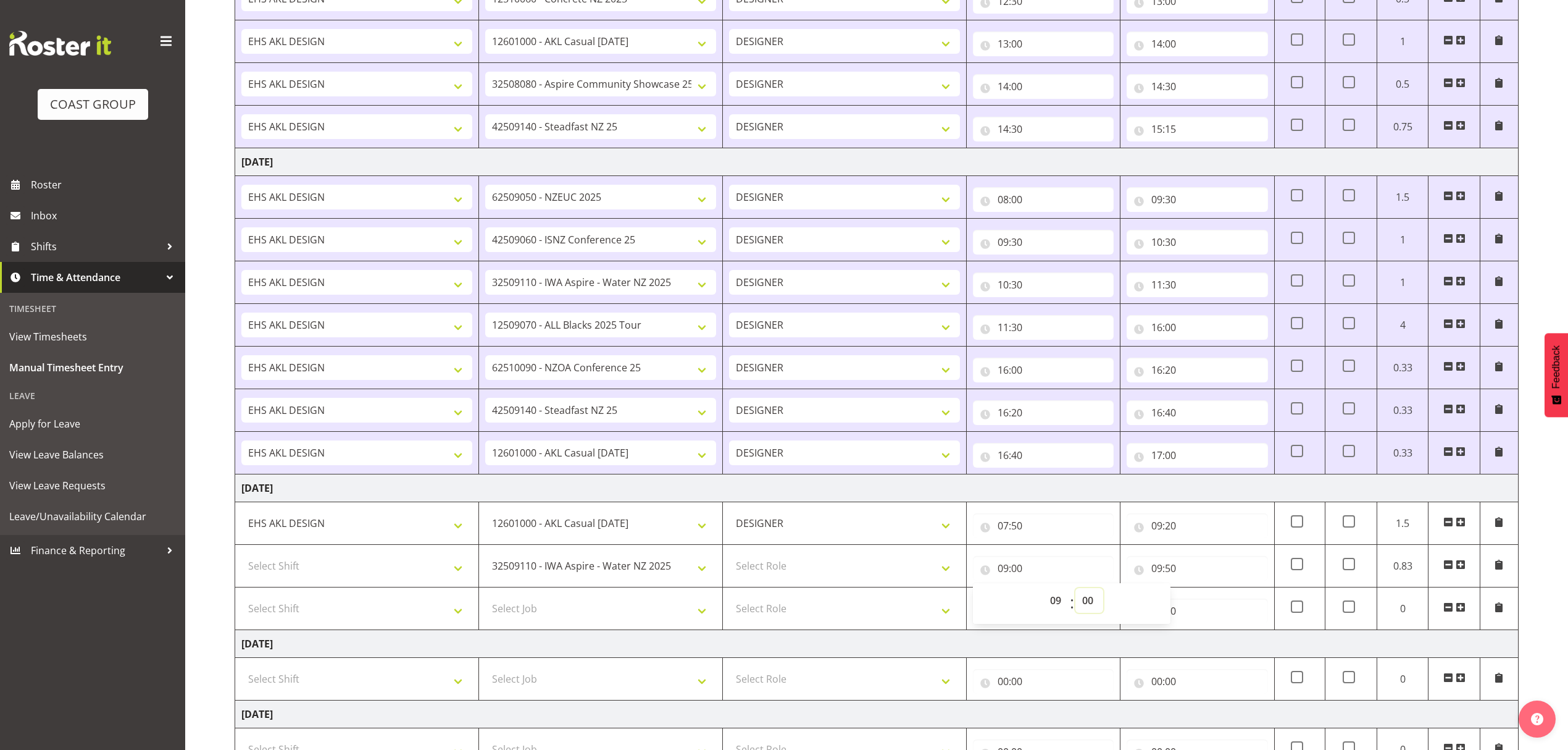
click at [1094, 608] on select "00 01 02 03 04 05 06 07 08 09 10 11 12 13 14 15 16 17 18 19 20 21 22 23 24 25 2…" at bounding box center [1089, 600] width 28 height 25
select select "20"
click at [1075, 593] on select "00 01 02 03 04 05 06 07 08 09 10 11 12 13 14 15 16 17 18 19 20 21 22 23 24 25 2…" at bounding box center [1089, 600] width 28 height 25
type input "09:20"
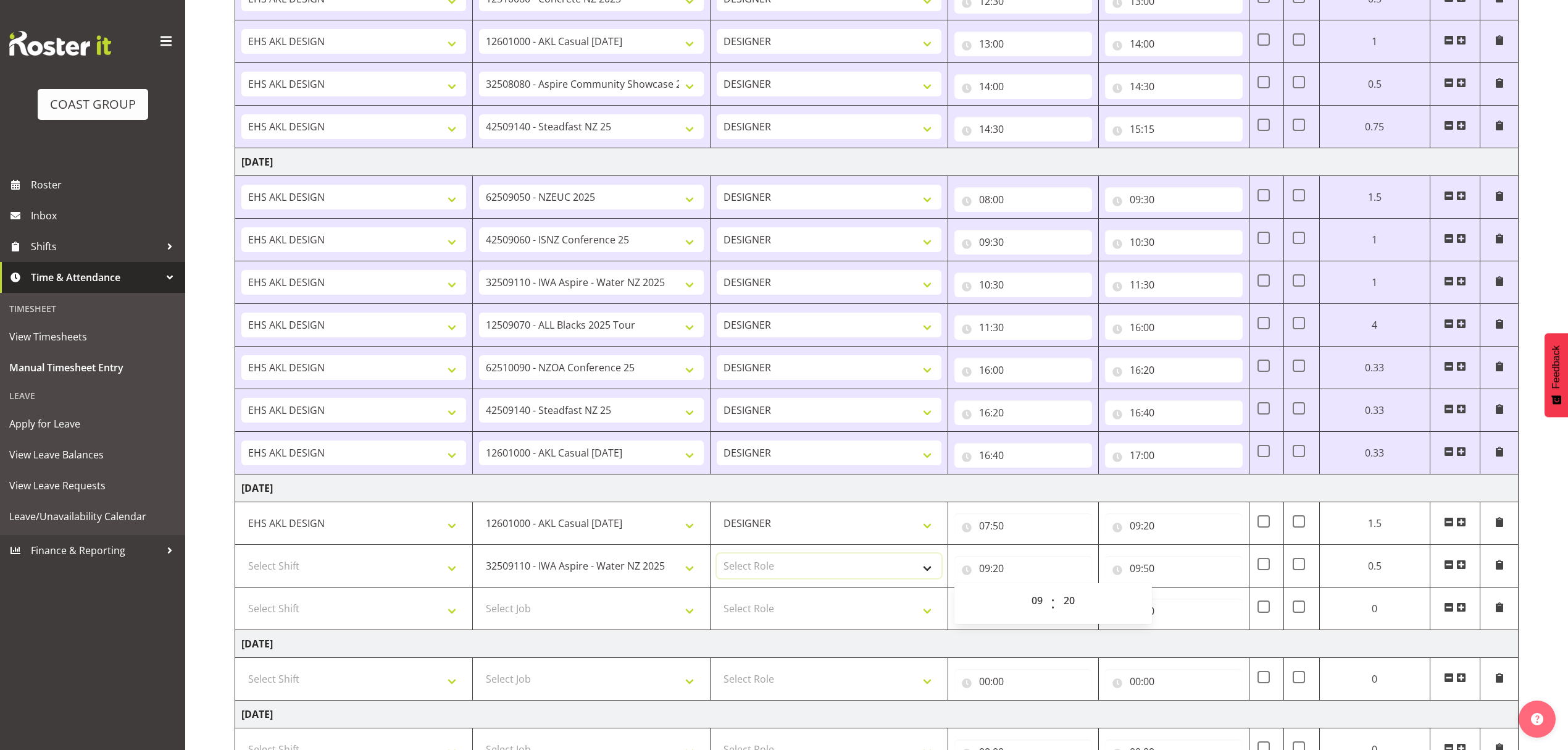
drag, startPoint x: 798, startPoint y: 565, endPoint x: 792, endPoint y: 576, distance: 12.5
click at [798, 565] on select "Select Role DESIGNER" at bounding box center [829, 565] width 225 height 25
select select "215"
click at [717, 559] on select "Select Role DESIGNER" at bounding box center [829, 565] width 225 height 25
click at [416, 559] on select "Select Shift D+B @ [PERSON_NAME] D+B Build D+B Build NZACA D+B Build Tech Day […" at bounding box center [353, 565] width 225 height 25
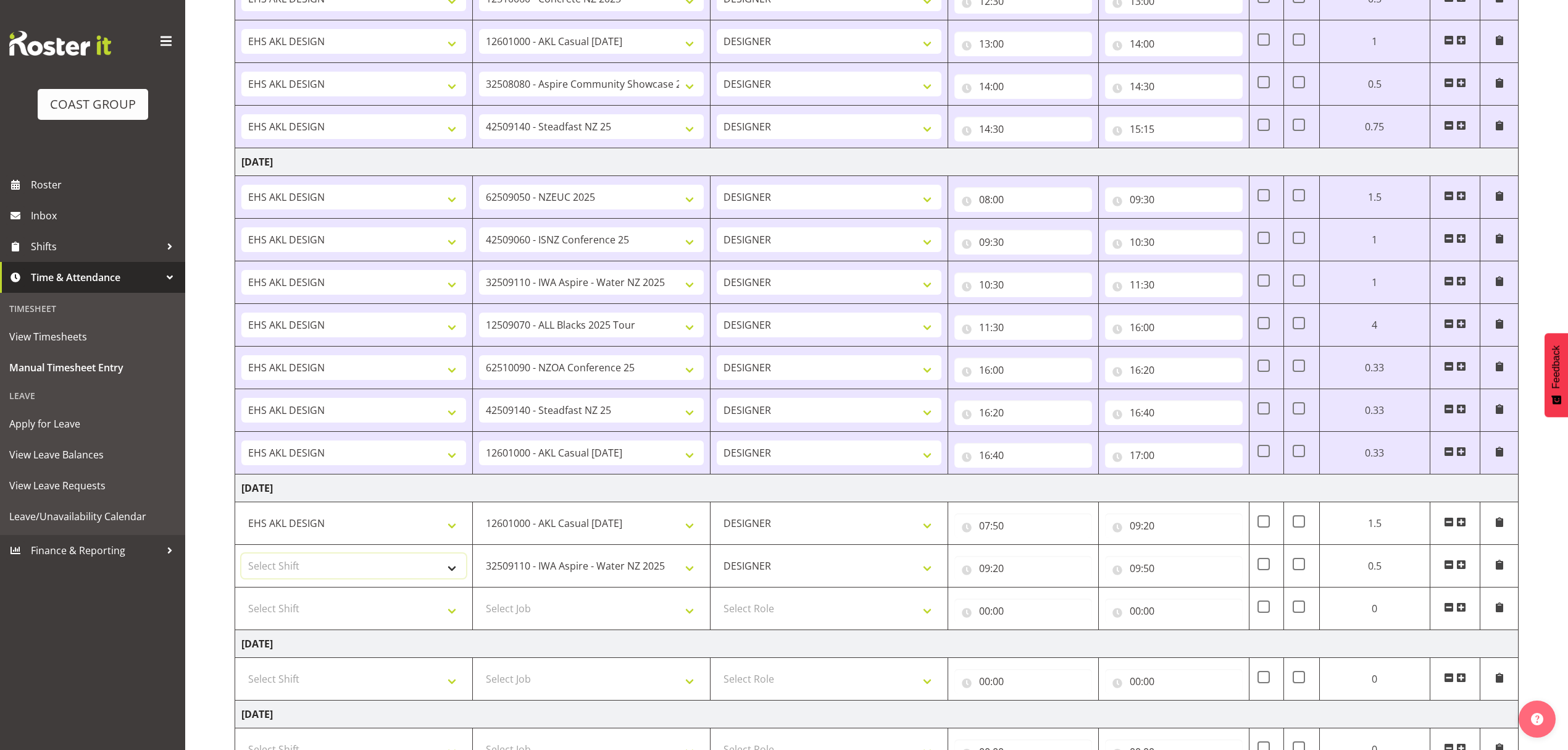
select select "1321"
click at [241, 559] on select "Select Shift D+B @ [PERSON_NAME] D+B Build D+B Build NZACA D+B Build Tech Day […" at bounding box center [353, 565] width 225 height 25
click at [411, 603] on select "Select Shift D+B @ [PERSON_NAME] D+B Build D+B Build NZACA D+B Build Tech Day […" at bounding box center [353, 608] width 225 height 25
select select "64270"
click at [241, 602] on select "Select Shift D+B @ [PERSON_NAME] D+B Build D+B Build NZACA D+B Build Tech Day […" at bounding box center [353, 608] width 225 height 25
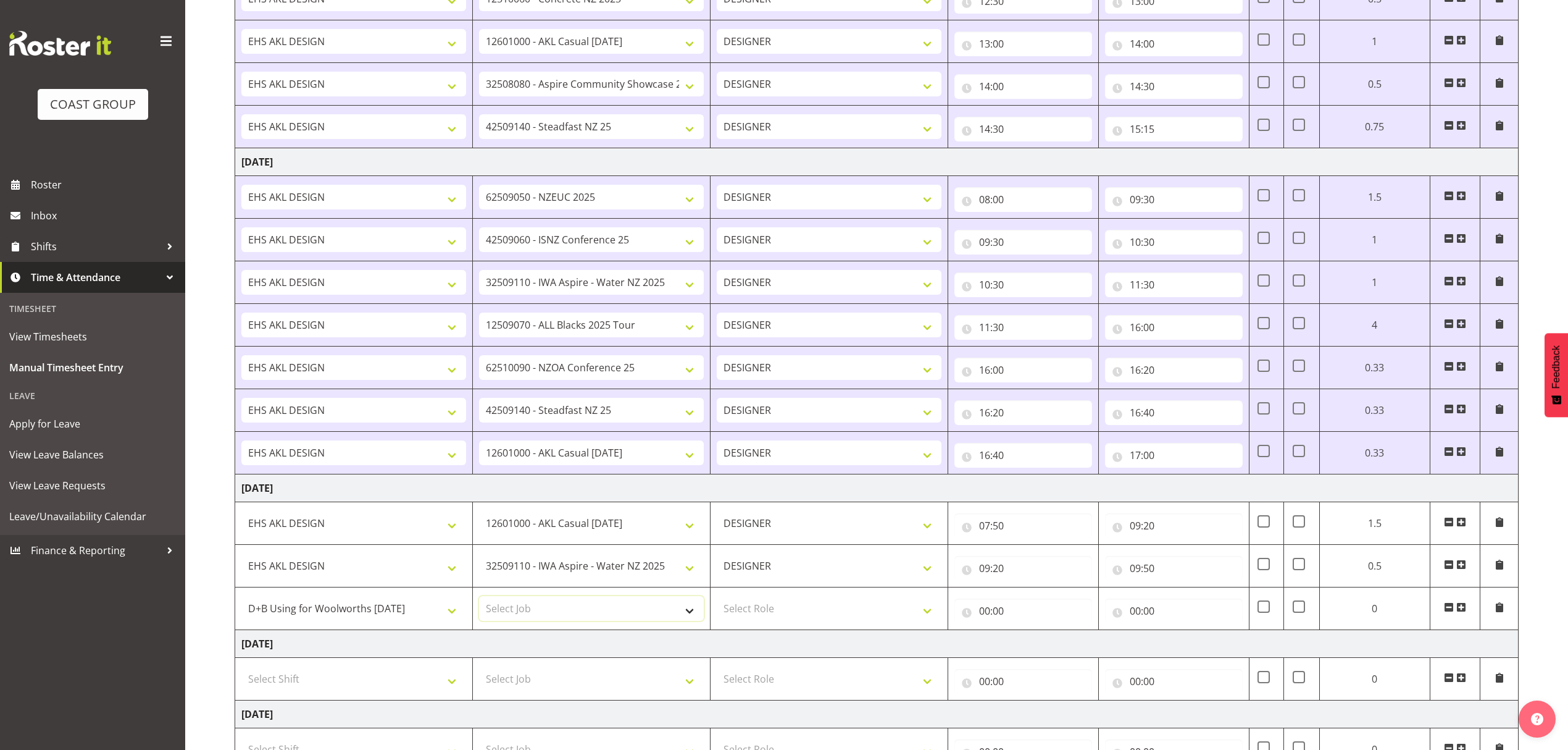
click at [537, 617] on select "Select Job 1 Carlton Events 1 [PERSON_NAME][GEOGRAPHIC_DATA] 1 [PERSON_NAME][GE…" at bounding box center [591, 608] width 225 height 25
select select "9690"
click at [479, 602] on select "Select Job 1 Carlton Events 1 [PERSON_NAME][GEOGRAPHIC_DATA] 1 [PERSON_NAME][GE…" at bounding box center [591, 608] width 225 height 25
click at [888, 617] on select "Select Role DESIGNER" at bounding box center [829, 608] width 225 height 25
select select "215"
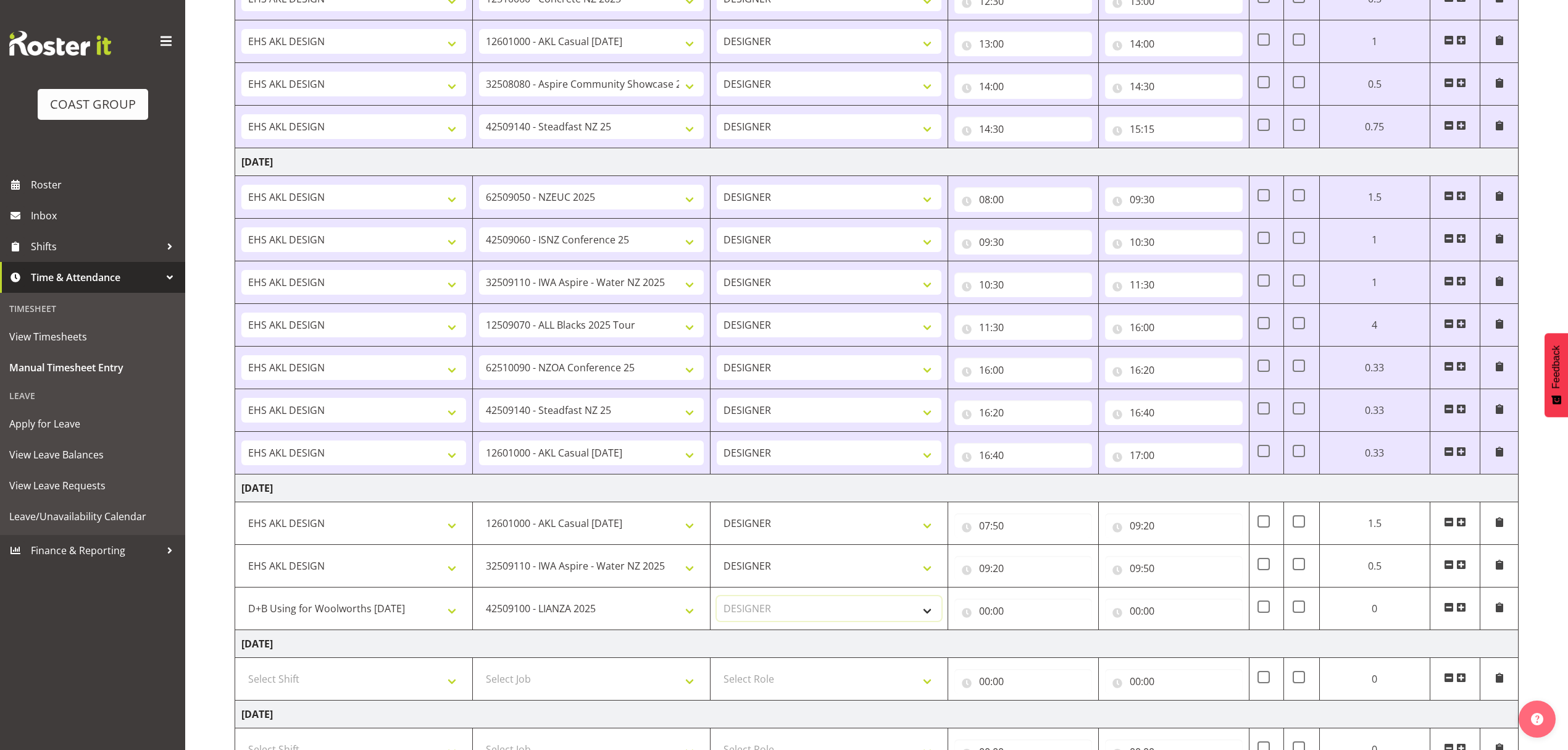
click at [717, 602] on select "Select Role DESIGNER" at bounding box center [829, 608] width 225 height 25
click at [1147, 615] on input "00:00" at bounding box center [1174, 611] width 137 height 25
click at [1177, 651] on select "00 01 02 03 04 05 06 07 08 09 10 11 12 13 14 15 16 17 18 19 20 21 22 23" at bounding box center [1189, 643] width 28 height 25
select select "10"
click at [1176, 636] on select "00 01 02 03 04 05 06 07 08 09 10 11 12 13 14 15 16 17 18 19 20 21 22 23" at bounding box center [1189, 643] width 28 height 25
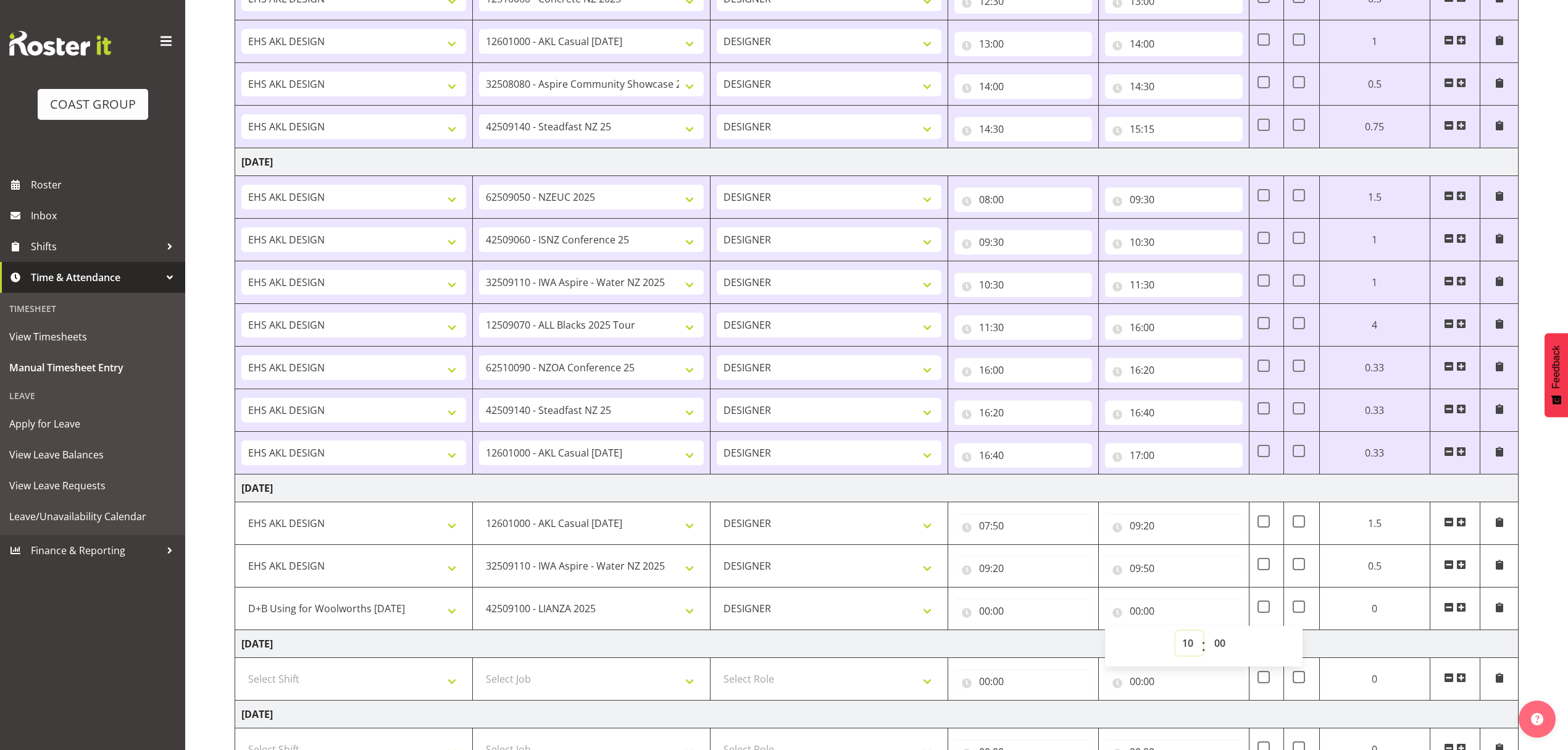
type input "10:00"
click at [1230, 654] on select "00 01 02 03 04 05 06 07 08 09 10 11 12 13 14 15 16 17 18 19 20 21 22 23 24 25 2…" at bounding box center [1221, 643] width 28 height 25
select select "30"
click at [1208, 636] on select "00 01 02 03 04 05 06 07 08 09 10 11 12 13 14 15 16 17 18 19 20 21 22 23 24 25 2…" at bounding box center [1221, 643] width 28 height 25
type input "10:30"
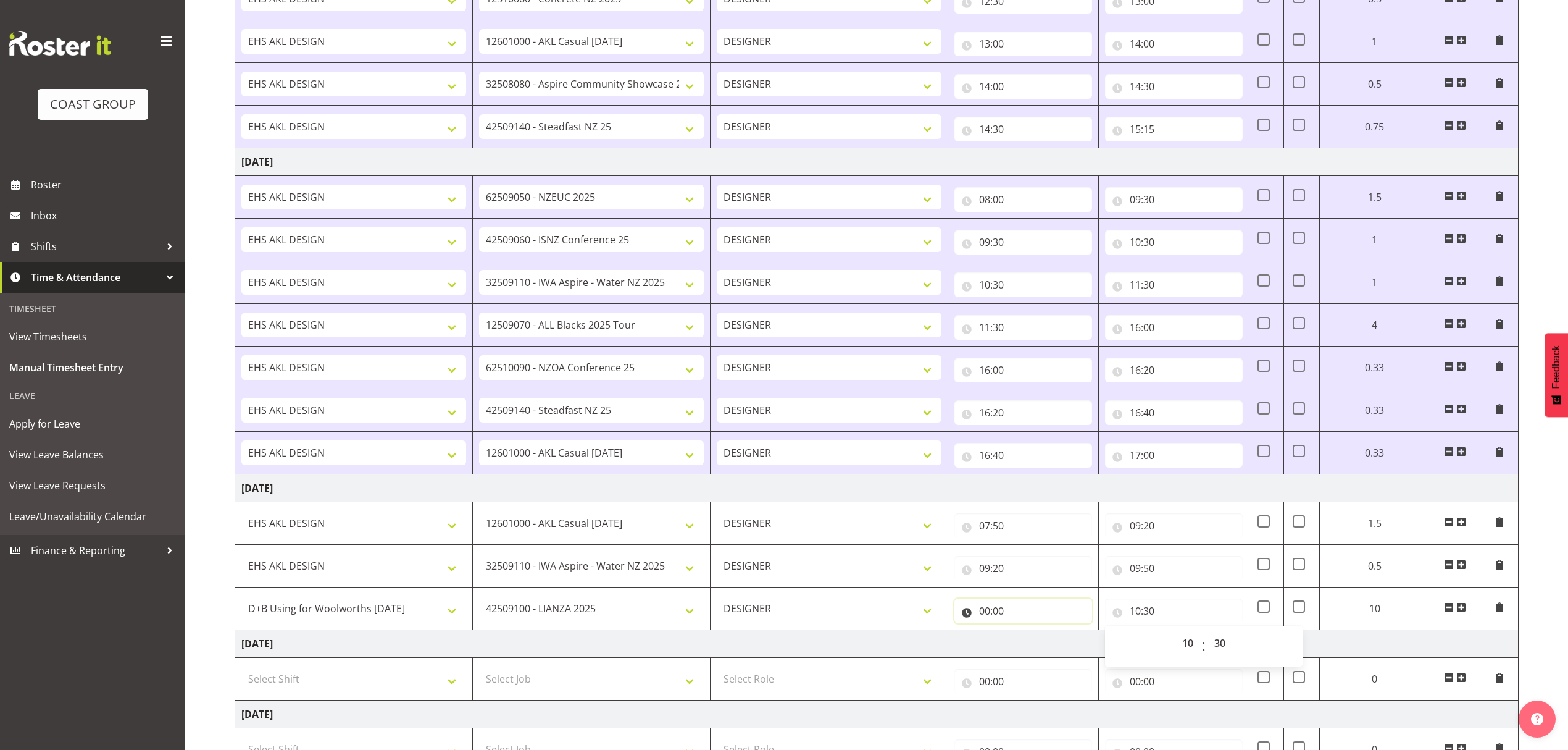
click at [1017, 611] on input "00:00" at bounding box center [1023, 611] width 137 height 25
click at [1040, 639] on select "00 01 02 03 04 05 06 07 08 09 10 11 12 13 14 15 16 17 18 19 20 21 22 23" at bounding box center [1038, 643] width 28 height 25
select select "9"
click at [1025, 636] on select "00 01 02 03 04 05 06 07 08 09 10 11 12 13 14 15 16 17 18 19 20 21 22 23" at bounding box center [1038, 643] width 28 height 25
type input "09:00"
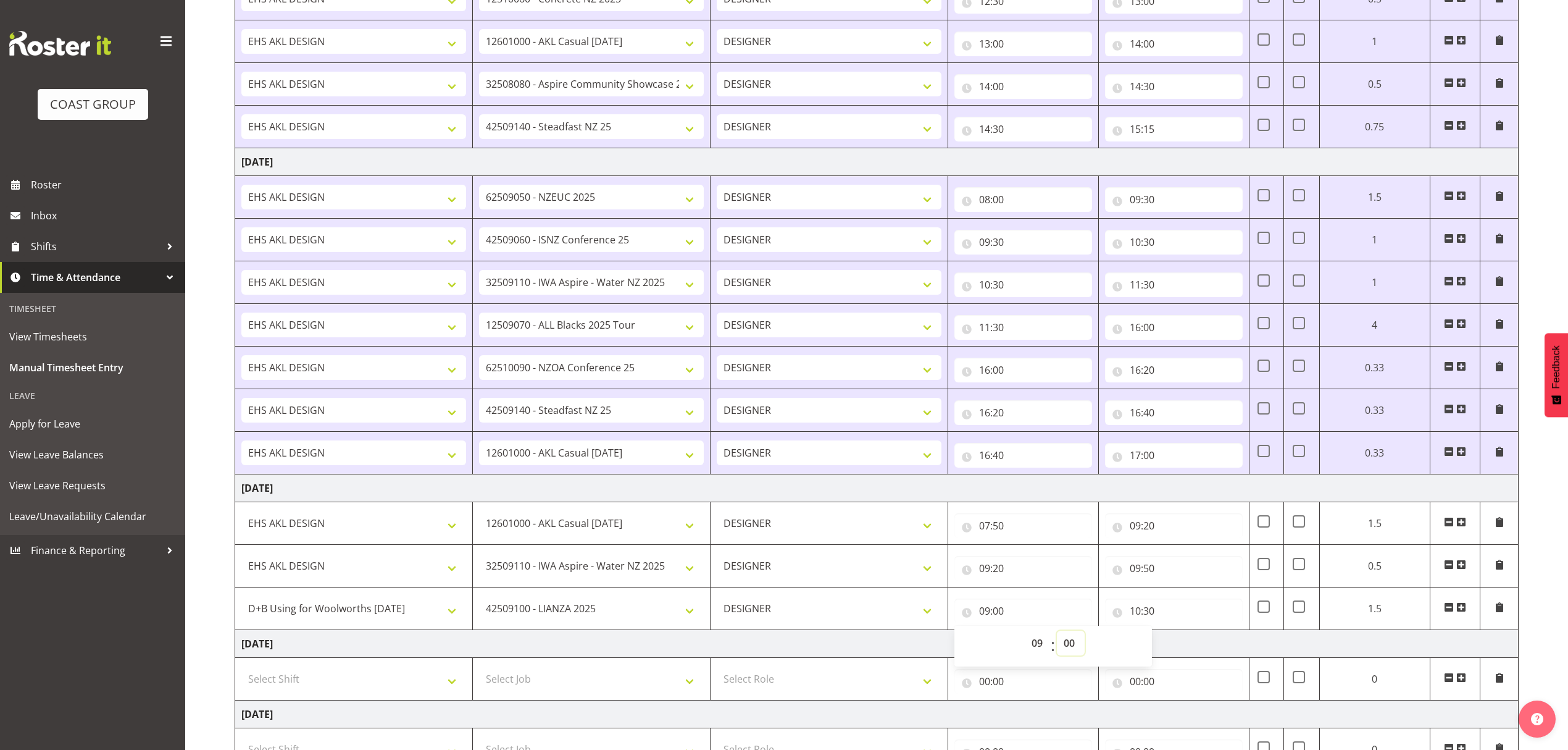
click at [1073, 643] on select "00 01 02 03 04 05 06 07 08 09 10 11 12 13 14 15 16 17 18 19 20 21 22 23 24 25 2…" at bounding box center [1070, 643] width 28 height 25
select select "50"
click at [1057, 636] on select "00 01 02 03 04 05 06 07 08 09 10 11 12 13 14 15 16 17 18 19 20 21 22 23 24 25 2…" at bounding box center [1070, 643] width 28 height 25
type input "09:50"
click at [1465, 608] on span at bounding box center [1461, 607] width 10 height 10
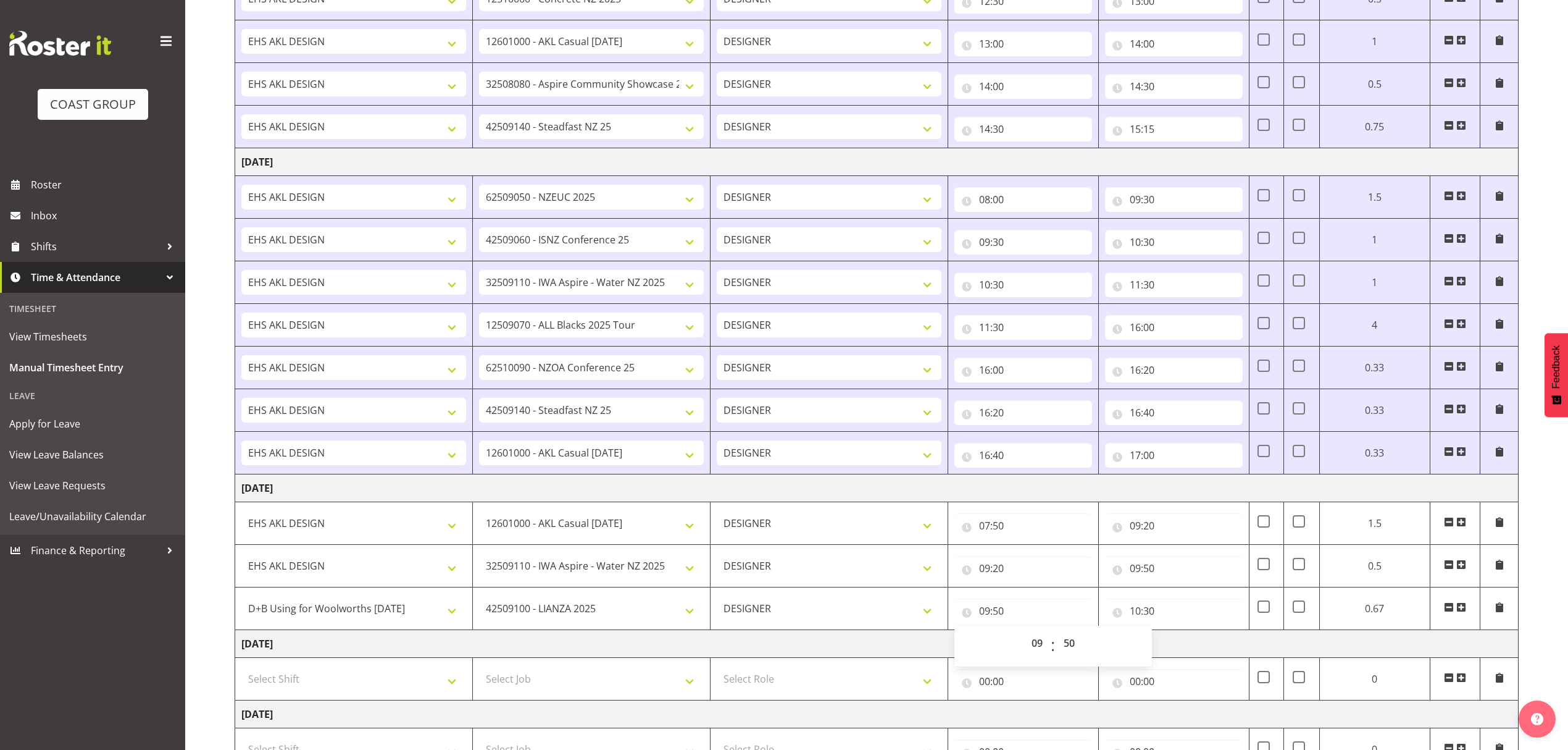
click at [1465, 608] on span at bounding box center [1461, 607] width 10 height 10
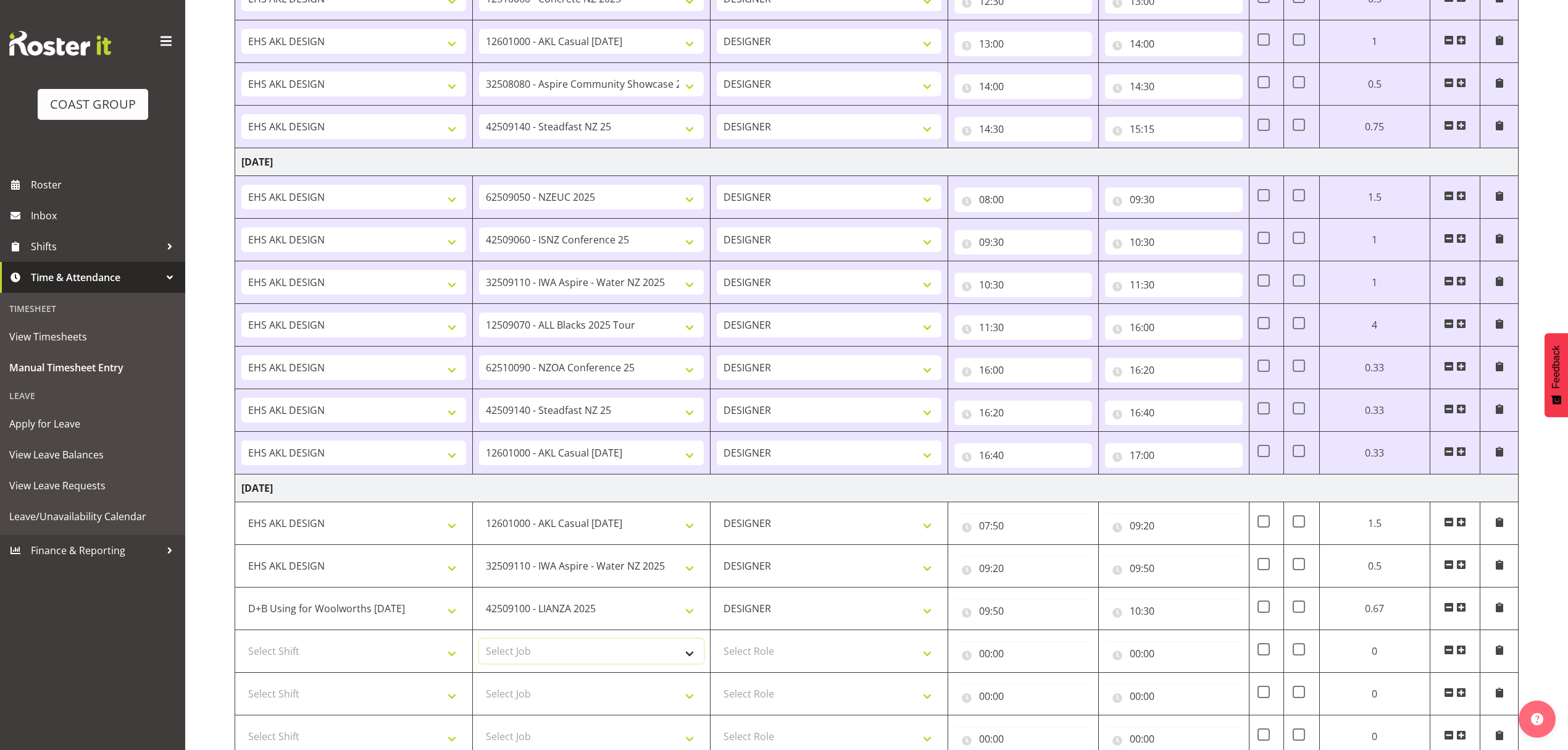
click at [604, 650] on select "Select Job 1 Carlton Events 1 [PERSON_NAME][GEOGRAPHIC_DATA] 1 [PERSON_NAME][GE…" at bounding box center [591, 651] width 225 height 25
select select "9445"
click at [479, 644] on select "Select Job 1 Carlton Events 1 [PERSON_NAME][GEOGRAPHIC_DATA] 1 [PERSON_NAME][GE…" at bounding box center [591, 651] width 225 height 25
click at [1146, 647] on input "00:00" at bounding box center [1174, 654] width 137 height 25
click at [1183, 692] on select "00 01 02 03 04 05 06 07 08 09 10 11 12 13 14 15 16 17 18 19 20 21 22 23" at bounding box center [1189, 686] width 28 height 25
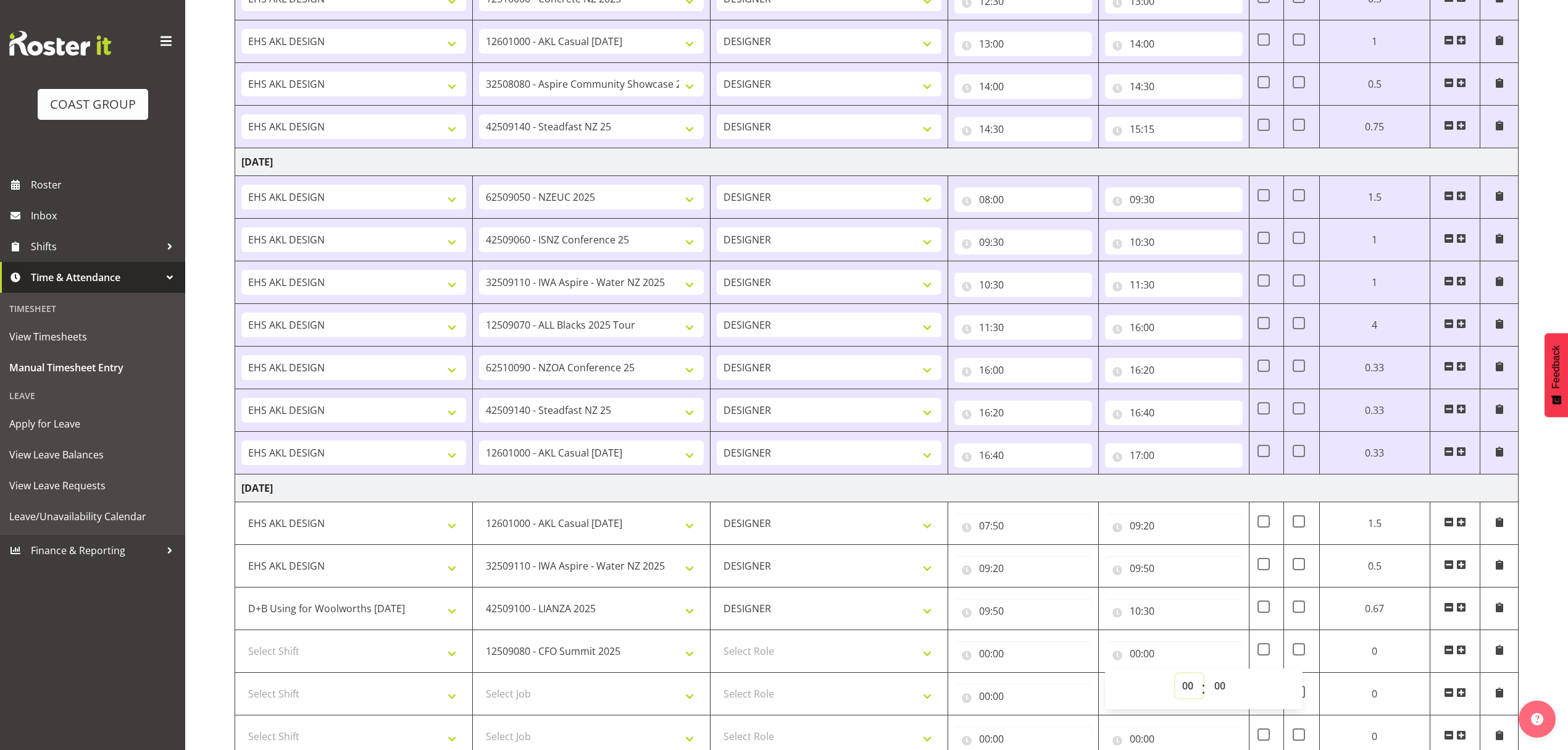
select select "11"
click at [1176, 679] on select "00 01 02 03 04 05 06 07 08 09 10 11 12 13 14 15 16 17 18 19 20 21 22 23" at bounding box center [1189, 686] width 28 height 25
type input "11:00"
click at [1065, 666] on input "00:00" at bounding box center [1023, 654] width 137 height 25
click at [1026, 688] on select "00 01 02 03 04 05 06 07 08 09 10 11 12 13 14 15 16 17 18 19 20 21 22 23" at bounding box center [1038, 686] width 28 height 25
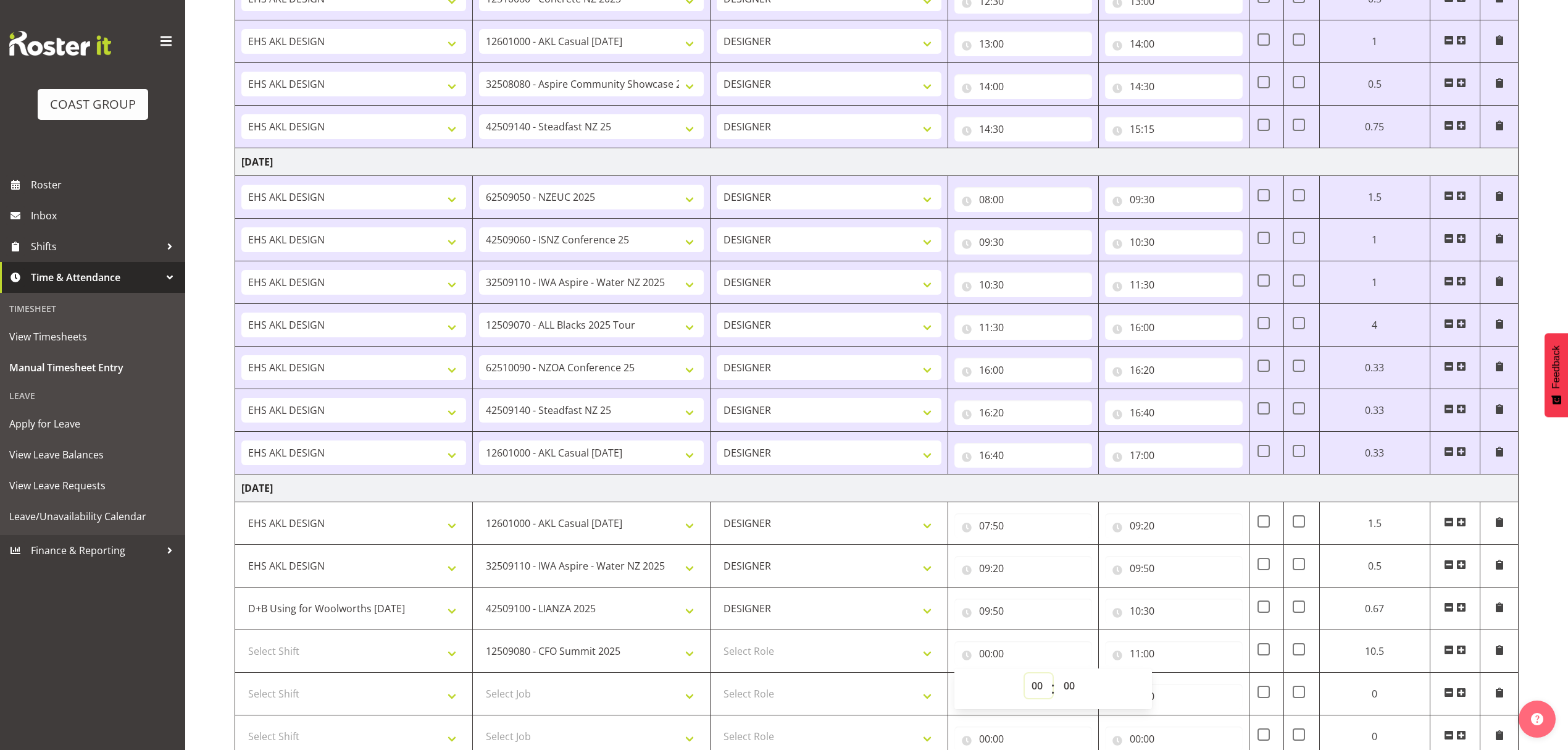
select select "10"
click at [1025, 679] on select "00 01 02 03 04 05 06 07 08 09 10 11 12 13 14 15 16 17 18 19 20 21 22 23" at bounding box center [1038, 686] width 28 height 25
type input "10:00"
click at [1072, 694] on select "00 01 02 03 04 05 06 07 08 09 10 11 12 13 14 15 16 17 18 19 20 21 22 23 24 25 2…" at bounding box center [1070, 686] width 28 height 25
select select "30"
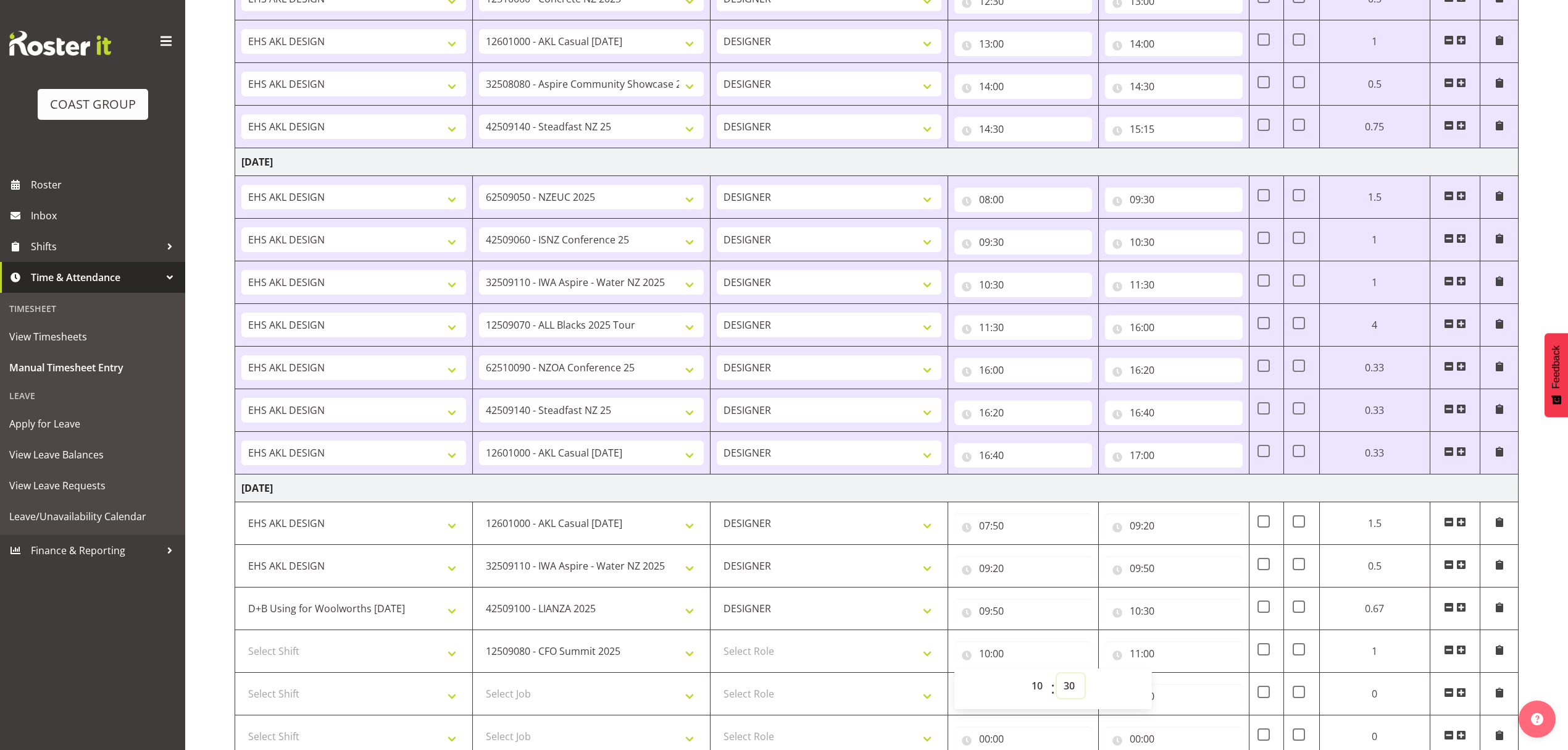
click at [1057, 679] on select "00 01 02 03 04 05 06 07 08 09 10 11 12 13 14 15 16 17 18 19 20 21 22 23 24 25 2…" at bounding box center [1070, 686] width 28 height 25
type input "10:30"
click at [896, 660] on select "Select Role DESIGNER" at bounding box center [829, 651] width 225 height 25
select select "215"
click at [717, 644] on select "Select Role DESIGNER" at bounding box center [829, 651] width 225 height 25
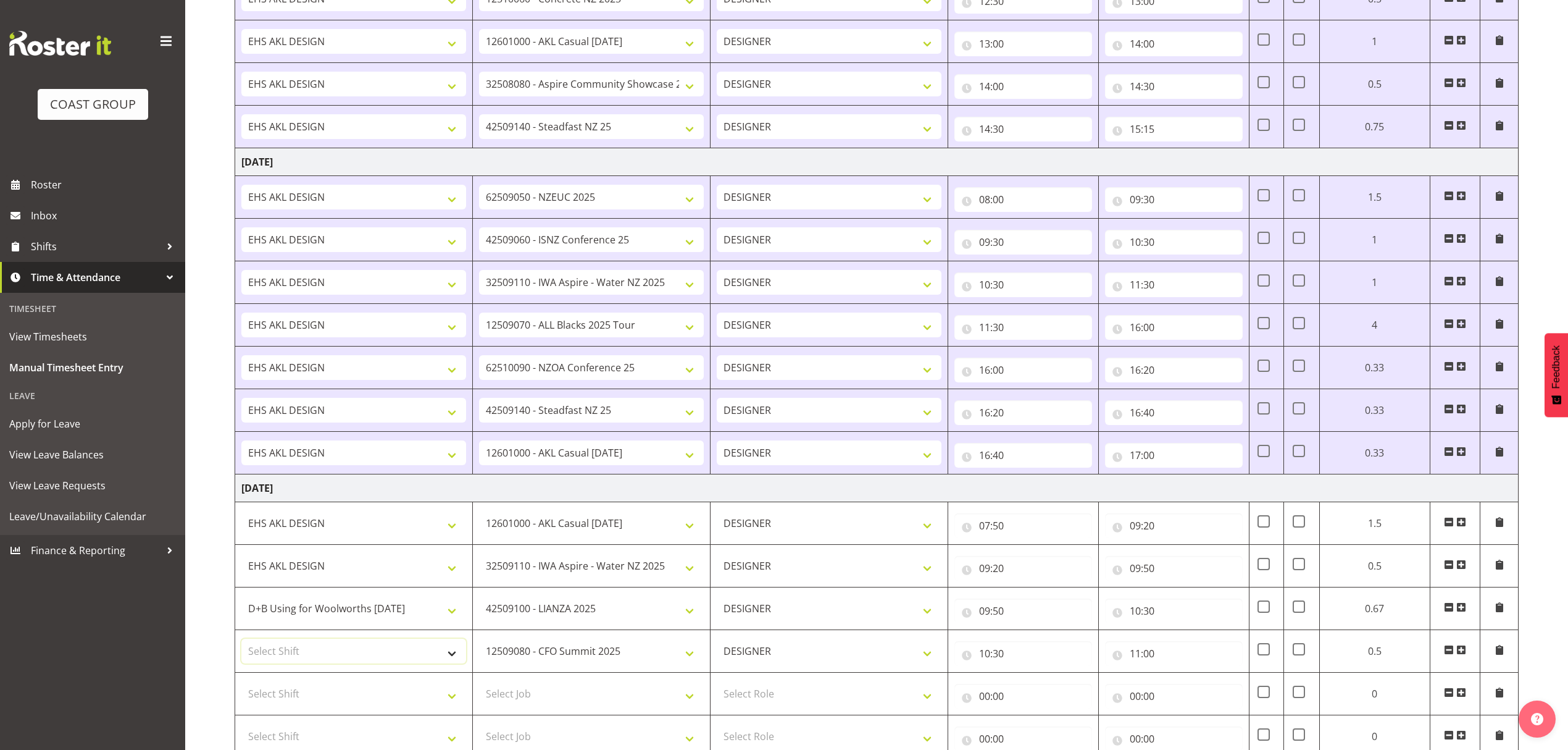
click at [336, 657] on select "Select Shift D+B @ [PERSON_NAME] D+B Build D+B Build NZACA D+B Build Tech Day […" at bounding box center [353, 651] width 225 height 25
select select "1321"
click at [241, 644] on select "Select Shift D+B @ [PERSON_NAME] D+B Build D+B Build NZACA D+B Build Tech Day […" at bounding box center [353, 651] width 225 height 25
click at [359, 618] on select "D+B @ [PERSON_NAME] D+B Build D+B Build NZACA D+B Build Tech Day [DATE] D+B Loa…" at bounding box center [353, 608] width 225 height 25
select select "1321"
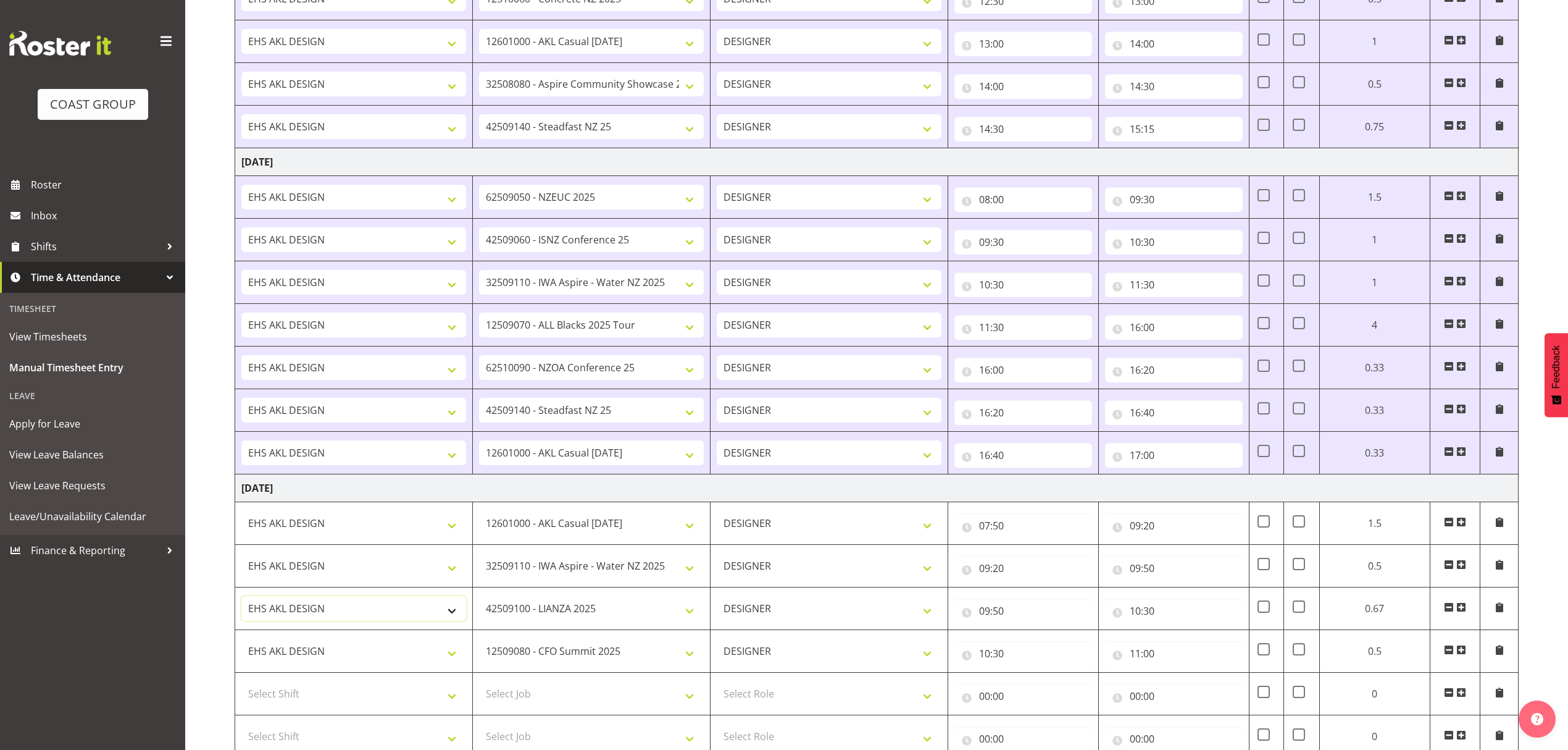
click at [241, 602] on select "D+B @ [PERSON_NAME] D+B Build D+B Build NZACA D+B Build Tech Day [DATE] D+B Loa…" at bounding box center [353, 608] width 225 height 25
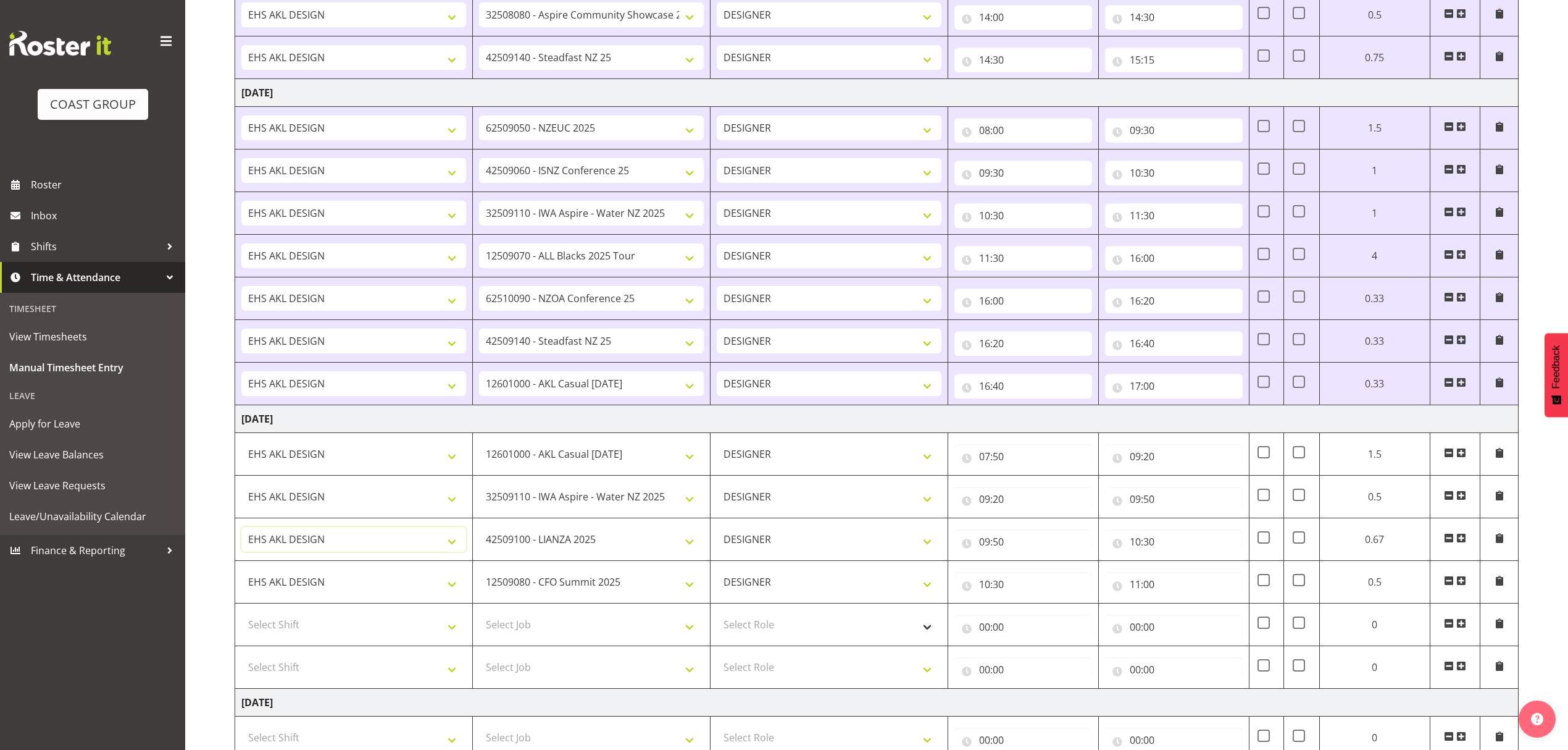
scroll to position [541, 0]
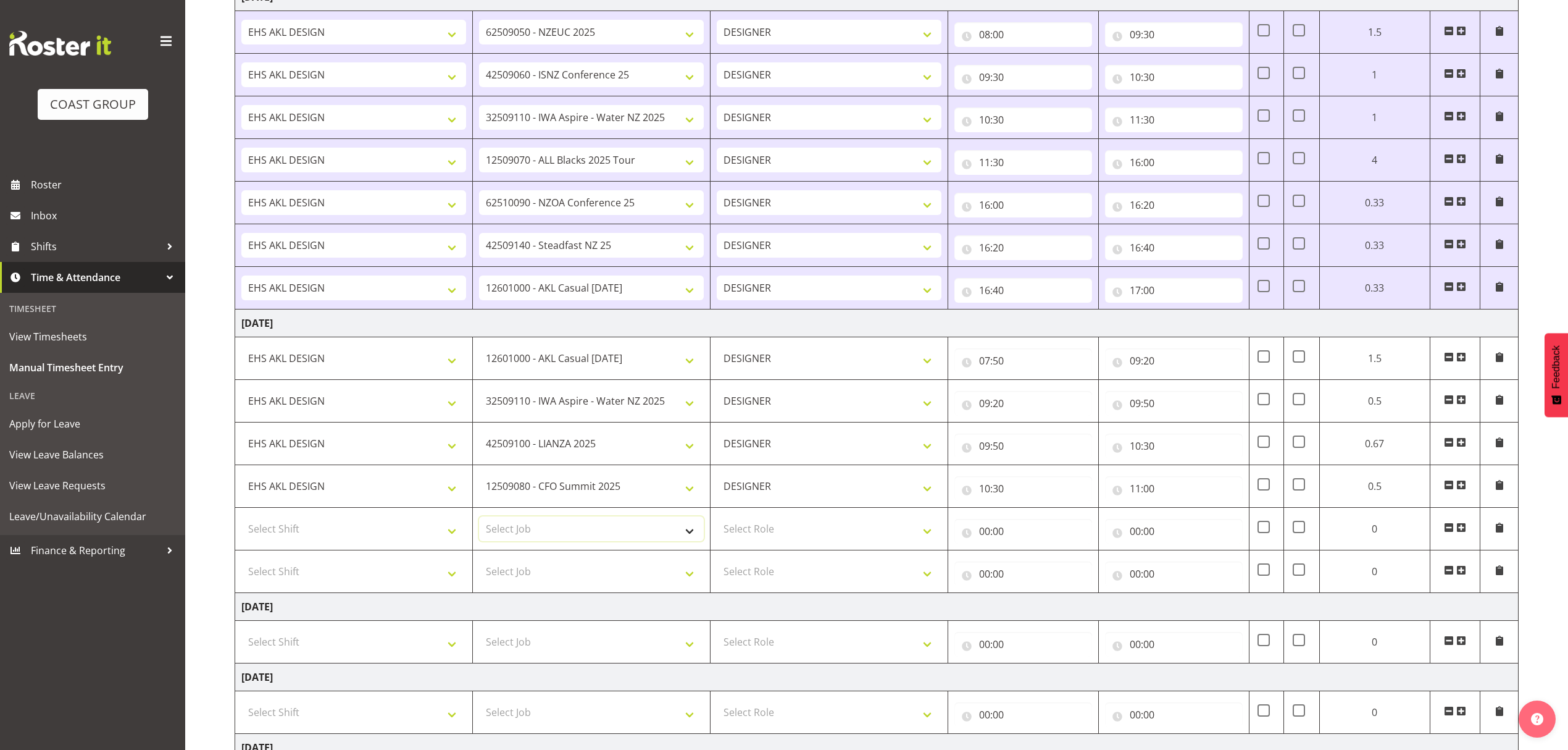
click at [552, 541] on select "Select Job 1 Carlton Events 1 [PERSON_NAME][GEOGRAPHIC_DATA] 1 [PERSON_NAME][GE…" at bounding box center [591, 528] width 225 height 25
select select "9410"
click at [479, 522] on select "Select Job 1 Carlton Events 1 [PERSON_NAME][GEOGRAPHIC_DATA] 1 [PERSON_NAME][GE…" at bounding box center [591, 528] width 225 height 25
drag, startPoint x: 807, startPoint y: 533, endPoint x: 802, endPoint y: 546, distance: 13.9
click at [807, 537] on select "Select Role DESIGNER" at bounding box center [829, 528] width 225 height 25
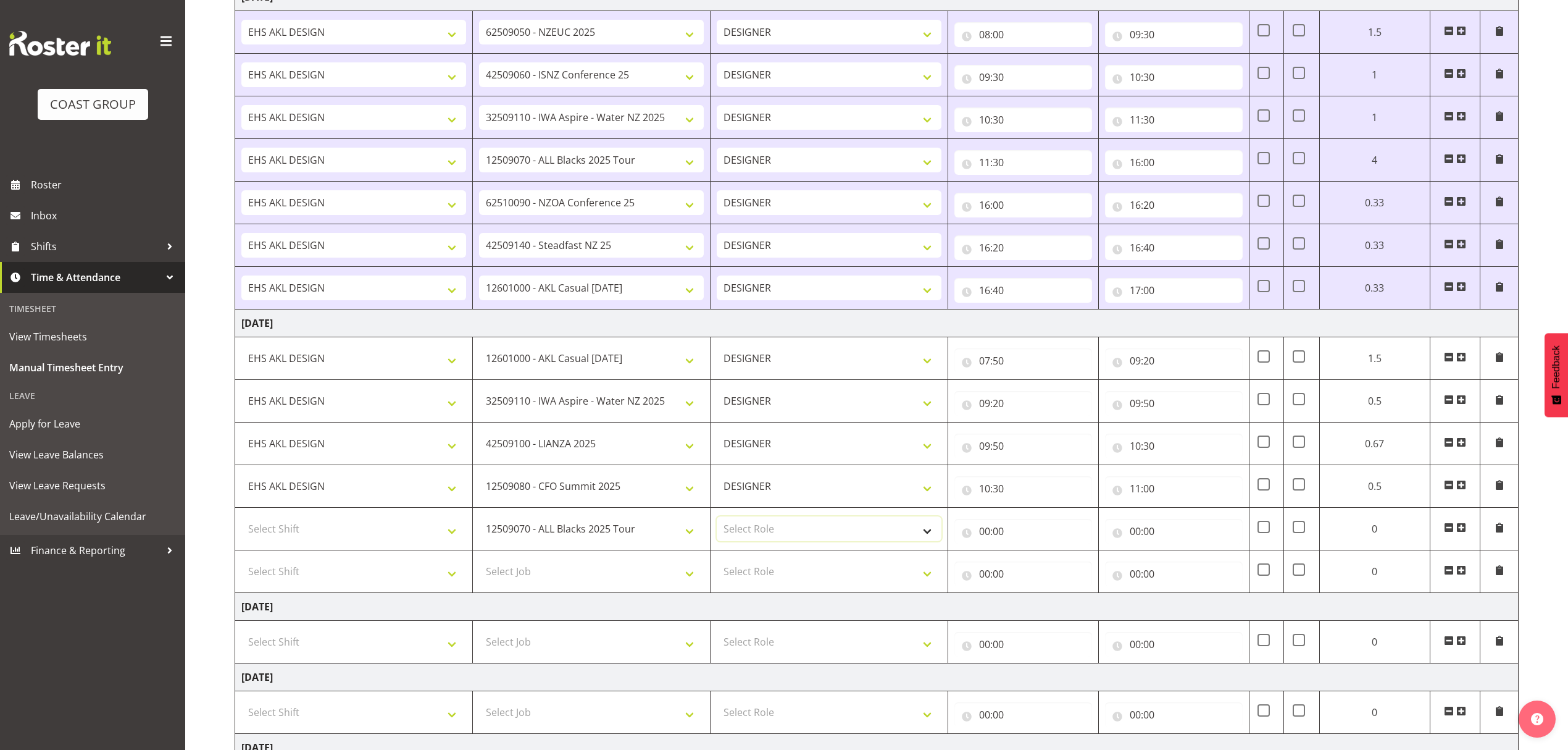
select select "215"
click at [717, 522] on select "Select Role DESIGNER" at bounding box center [829, 528] width 225 height 25
click at [327, 536] on select "Select Shift D+B @ [PERSON_NAME] D+B Build D+B Build NZACA D+B Build Tech Day […" at bounding box center [353, 528] width 225 height 25
select select "1321"
click at [241, 522] on select "Select Shift D+B @ [PERSON_NAME] D+B Build D+B Build NZACA D+B Build Tech Day […" at bounding box center [353, 528] width 225 height 25
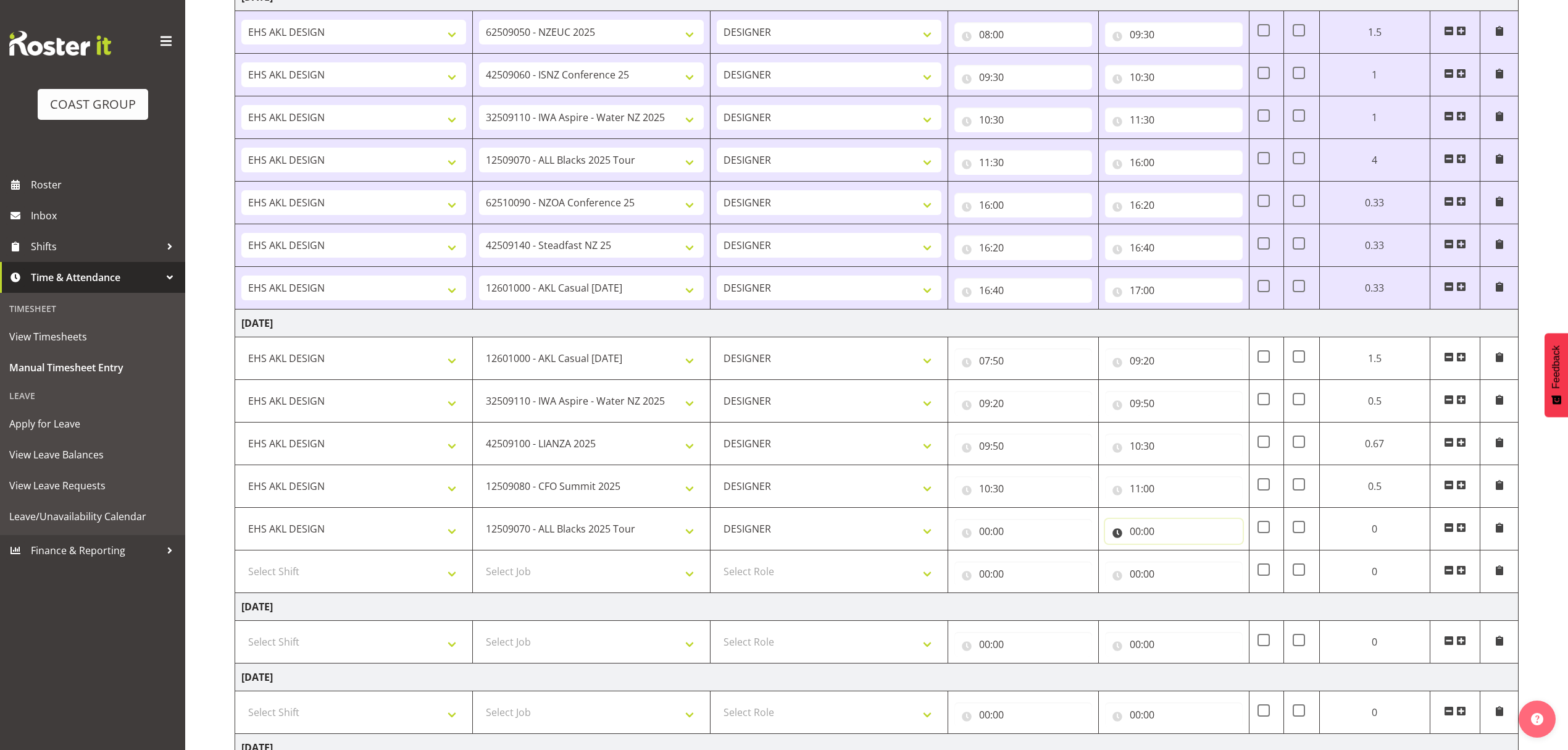
drag, startPoint x: 1154, startPoint y: 531, endPoint x: 1154, endPoint y: 542, distance: 11.0
click at [1154, 531] on input "00:00" at bounding box center [1174, 531] width 137 height 25
click at [1176, 567] on select "00 01 02 03 04 05 06 07 08 09 10 11 12 13 14 15 16 17 18 19 20 21 22 23" at bounding box center [1189, 563] width 28 height 25
select select "12"
click at [1176, 557] on select "00 01 02 03 04 05 06 07 08 09 10 11 12 13 14 15 16 17 18 19 20 21 22 23" at bounding box center [1189, 563] width 28 height 25
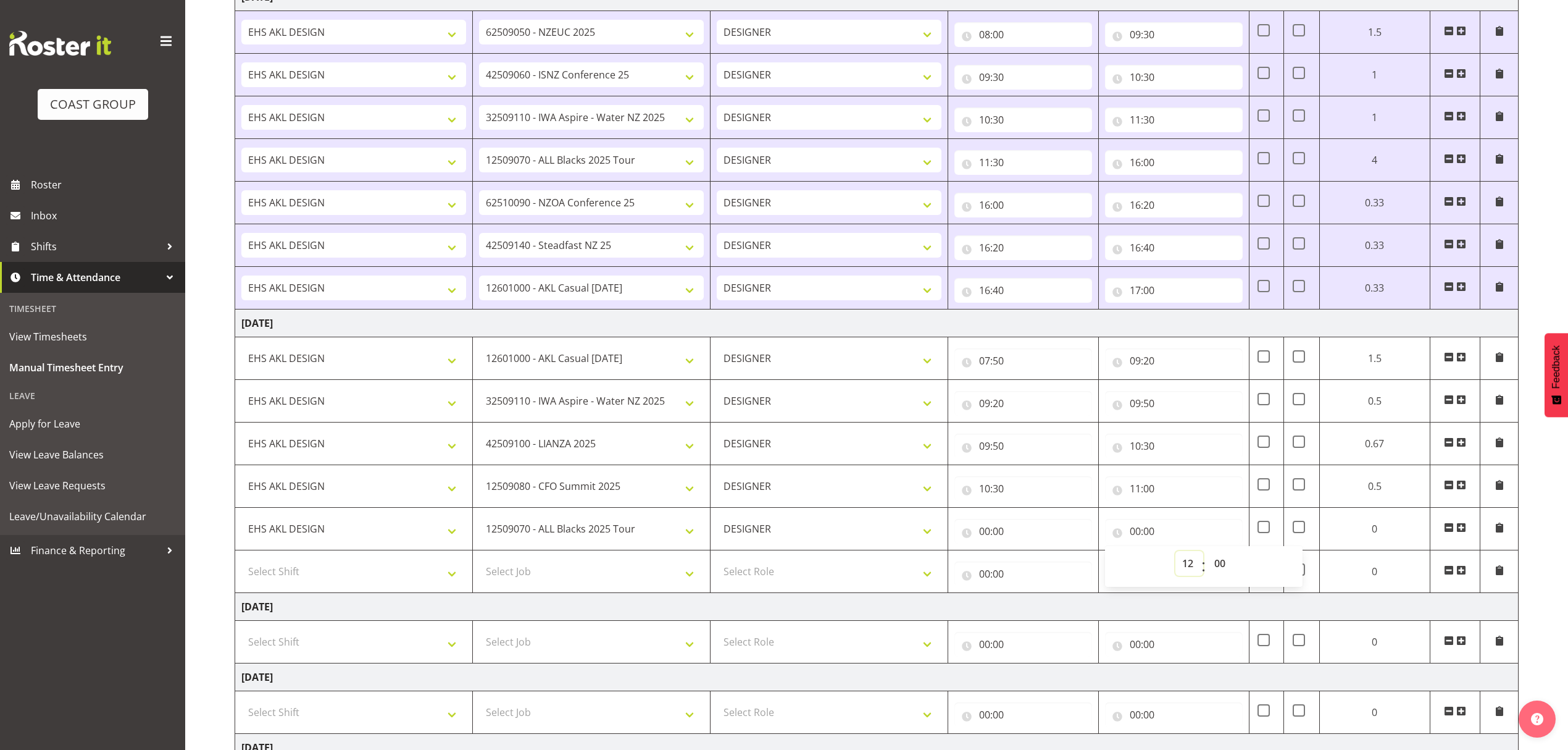
type input "12:00"
click at [1045, 542] on input "00:00" at bounding box center [1023, 531] width 137 height 25
click at [1037, 576] on select "00 01 02 03 04 05 06 07 08 09 10 11 12 13 14 15 16 17 18 19 20 21 22 23" at bounding box center [1038, 563] width 28 height 25
select select "11"
click at [1025, 557] on select "00 01 02 03 04 05 06 07 08 09 10 11 12 13 14 15 16 17 18 19 20 21 22 23" at bounding box center [1038, 563] width 28 height 25
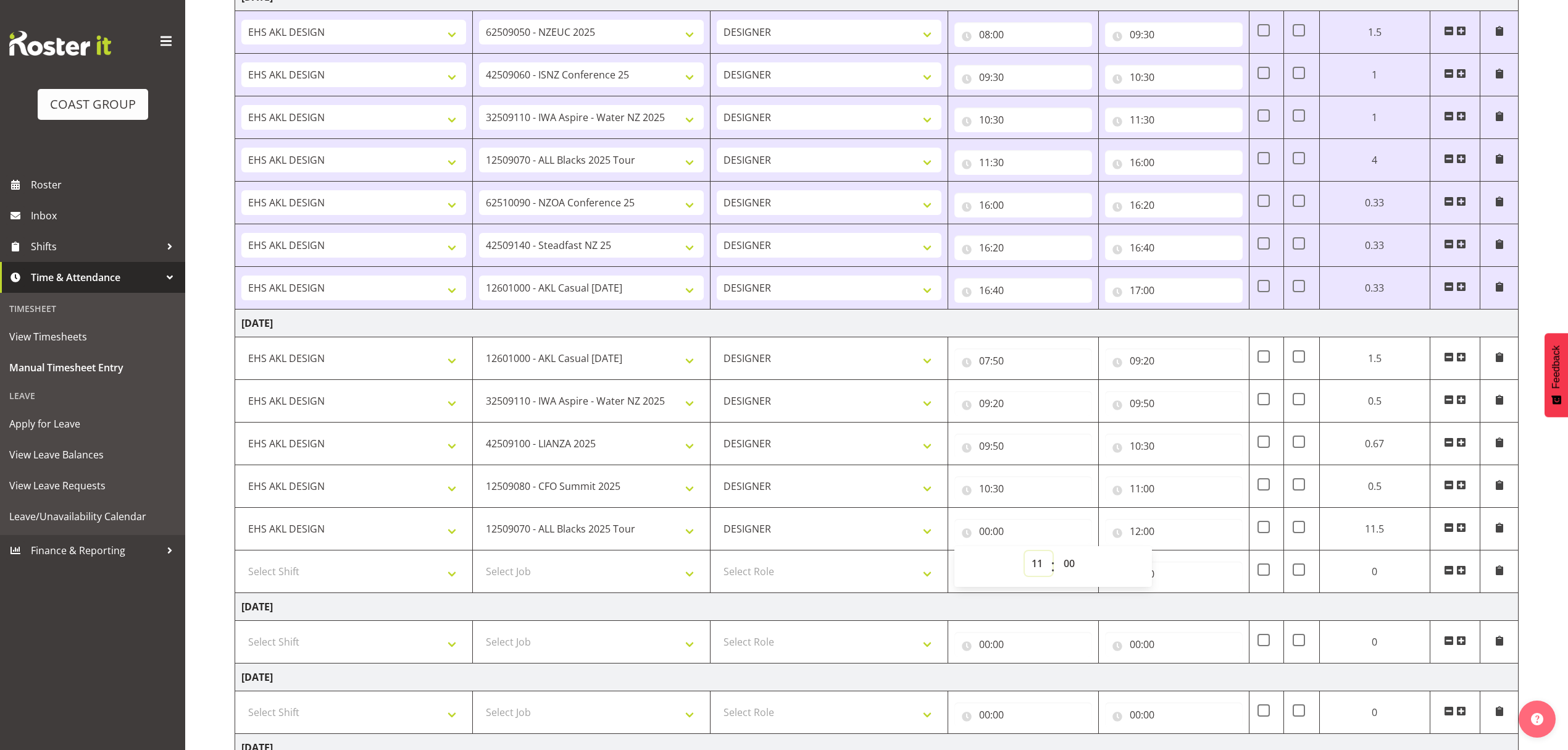
type input "11:00"
click at [1195, 586] on input "00:00" at bounding box center [1174, 574] width 137 height 25
click at [1183, 611] on select "00 01 02 03 04 05 06 07 08 09 10 11 12 13 14 15 16 17 18 19 20 21 22 23" at bounding box center [1189, 606] width 28 height 25
select select "14"
click at [1176, 600] on select "00 01 02 03 04 05 06 07 08 09 10 11 12 13 14 15 16 17 18 19 20 21 22 23" at bounding box center [1189, 606] width 28 height 25
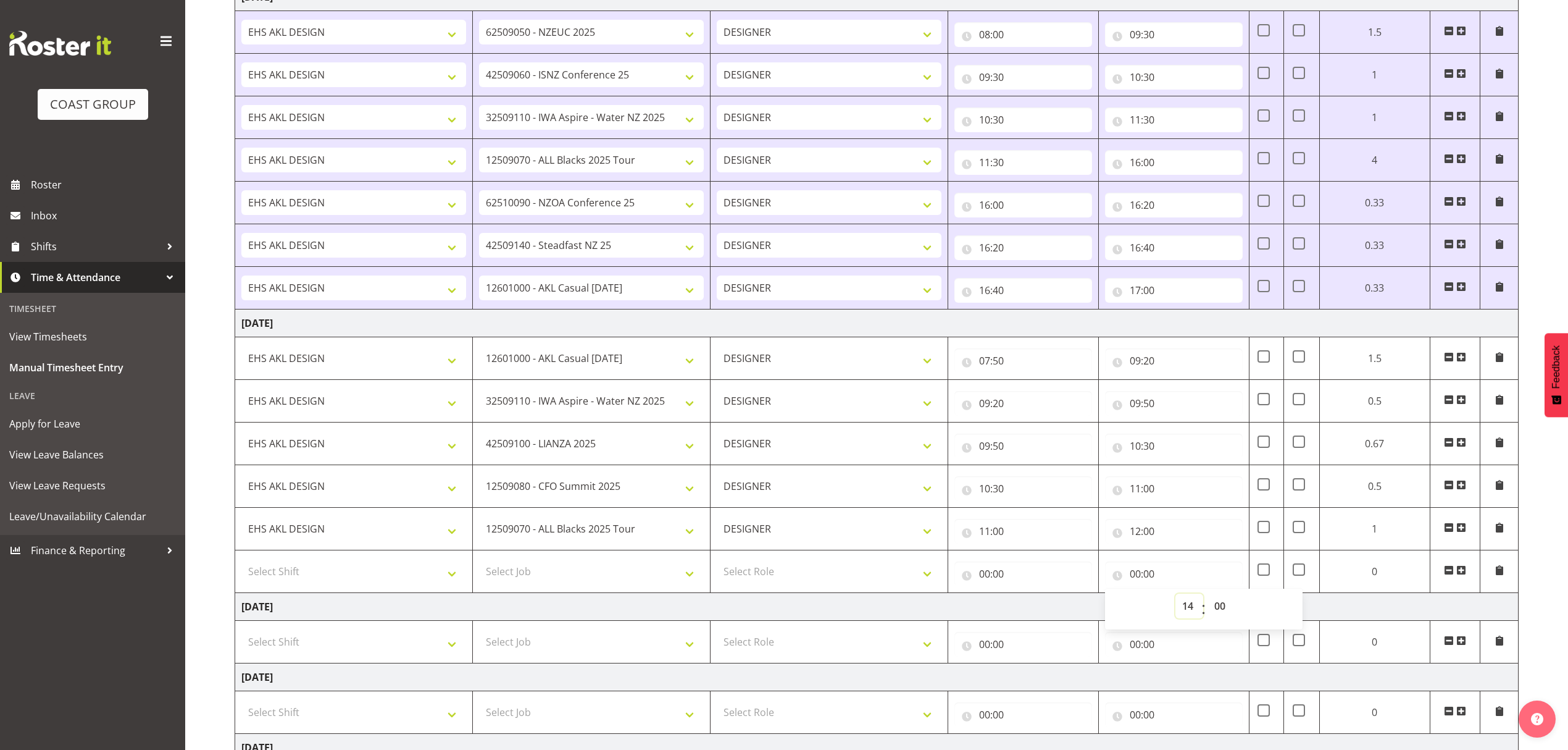
type input "14:00"
drag, startPoint x: 1216, startPoint y: 616, endPoint x: 1211, endPoint y: 621, distance: 7.1
click at [1217, 616] on select "00 01 02 03 04 05 06 07 08 09 10 11 12 13 14 15 16 17 18 19 20 21 22 23 24 25 2…" at bounding box center [1221, 606] width 28 height 25
select select "30"
click at [1208, 600] on select "00 01 02 03 04 05 06 07 08 09 10 11 12 13 14 15 16 17 18 19 20 21 22 23 24 25 2…" at bounding box center [1221, 606] width 28 height 25
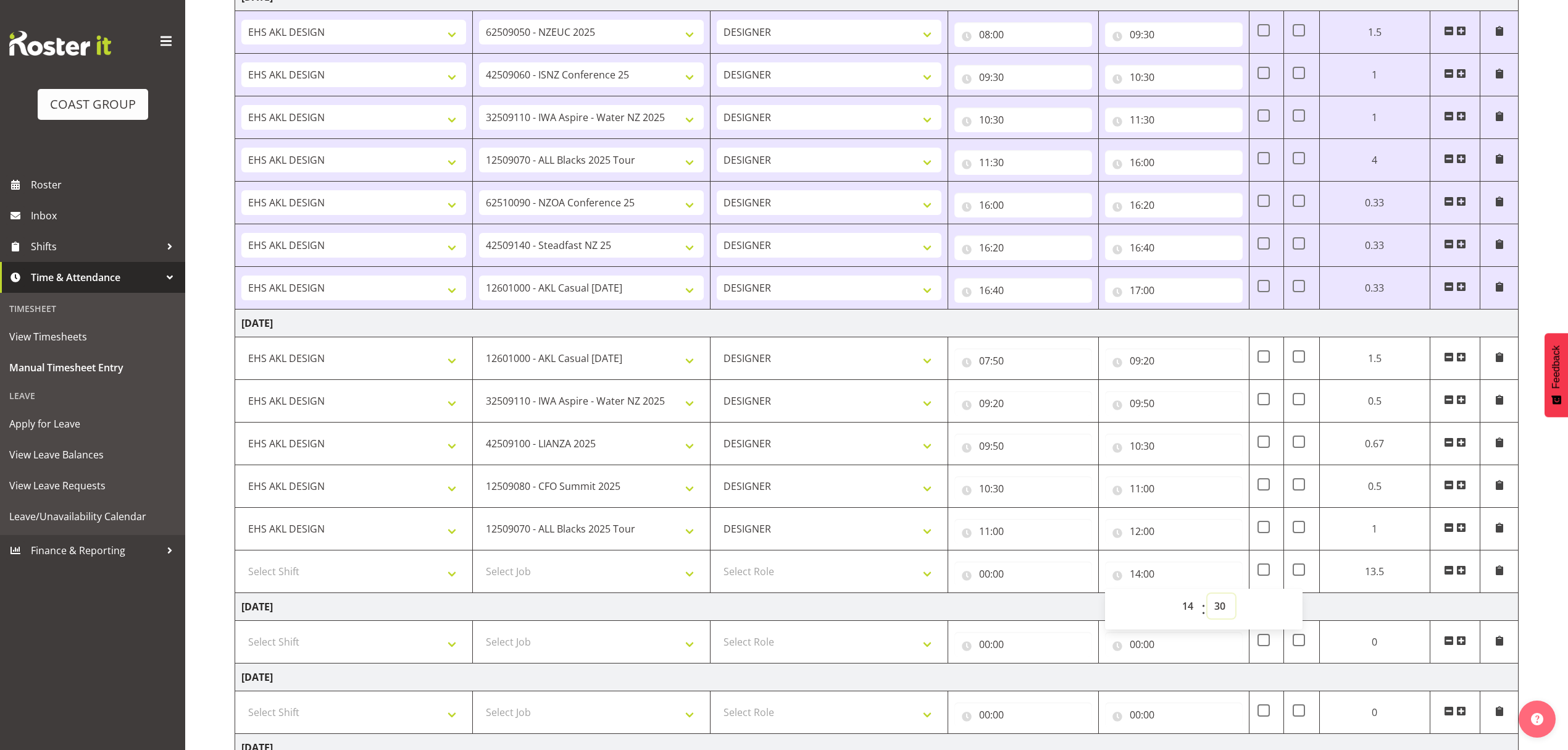
type input "14:30"
click at [1072, 586] on input "00:00" at bounding box center [1023, 574] width 137 height 25
click at [1030, 613] on select "00 01 02 03 04 05 06 07 08 09 10 11 12 13 14 15 16 17 18 19 20 21 22 23" at bounding box center [1038, 606] width 28 height 25
select select "12"
click at [1025, 600] on select "00 01 02 03 04 05 06 07 08 09 10 11 12 13 14 15 16 17 18 19 20 21 22 23" at bounding box center [1038, 606] width 28 height 25
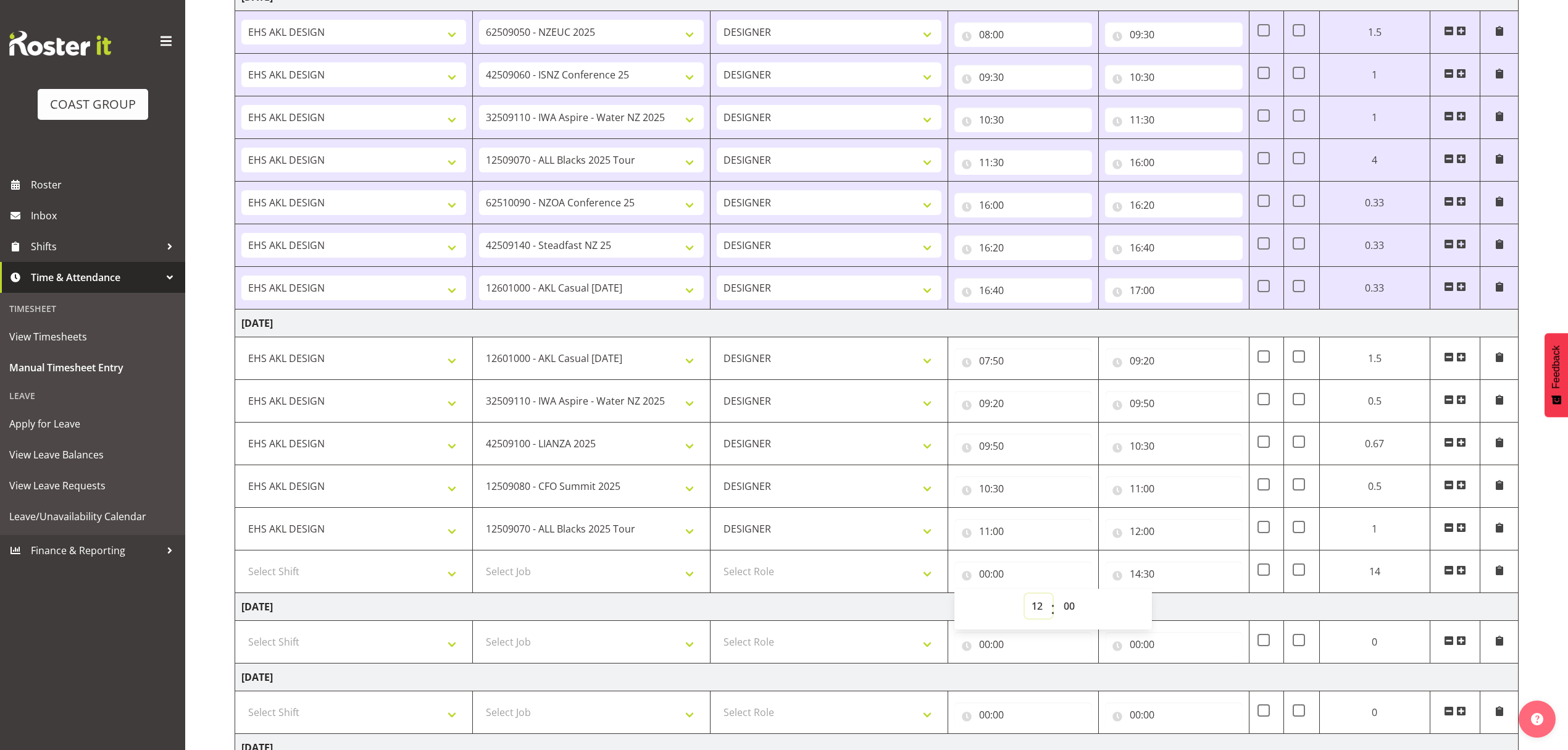
type input "12:00"
click at [846, 574] on select "Select Role DESIGNER" at bounding box center [829, 571] width 225 height 25
select select "215"
click at [717, 565] on select "Select Role DESIGNER" at bounding box center [829, 571] width 225 height 25
click at [578, 577] on select "Select Job 1 Carlton Events 1 [PERSON_NAME][GEOGRAPHIC_DATA] 1 [PERSON_NAME][GE…" at bounding box center [591, 571] width 225 height 25
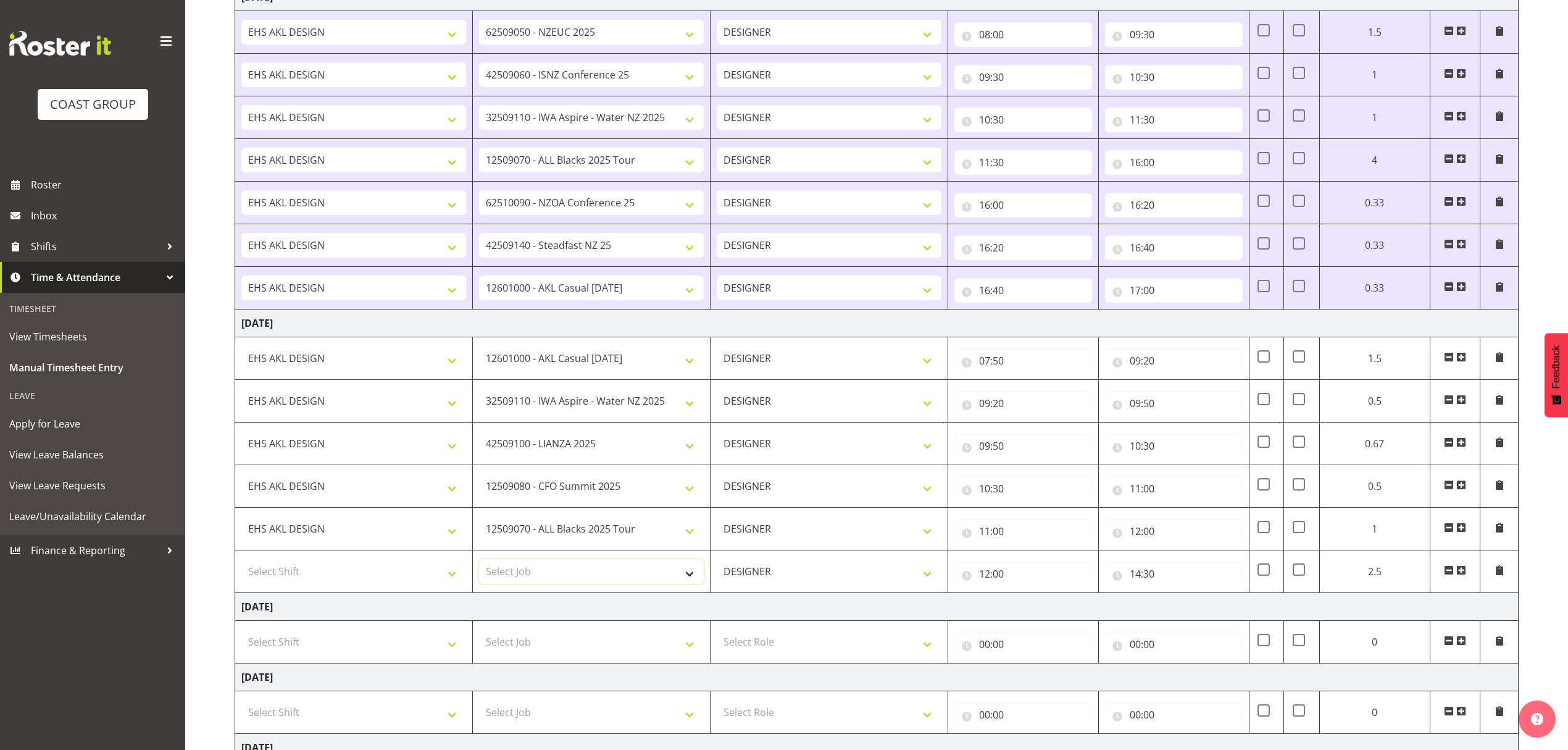
select select "8934"
click at [479, 565] on select "Select Job 1 Carlton Events 1 [PERSON_NAME][GEOGRAPHIC_DATA] 1 [PERSON_NAME][GE…" at bounding box center [591, 571] width 225 height 25
click at [356, 574] on select "Select Shift D+B @ [PERSON_NAME] D+B Build D+B Build NZACA D+B Build Tech Day […" at bounding box center [353, 571] width 225 height 25
select select "1321"
click at [241, 565] on select "Select Shift D+B @ [PERSON_NAME] D+B Build D+B Build NZACA D+B Build Tech Day […" at bounding box center [353, 571] width 225 height 25
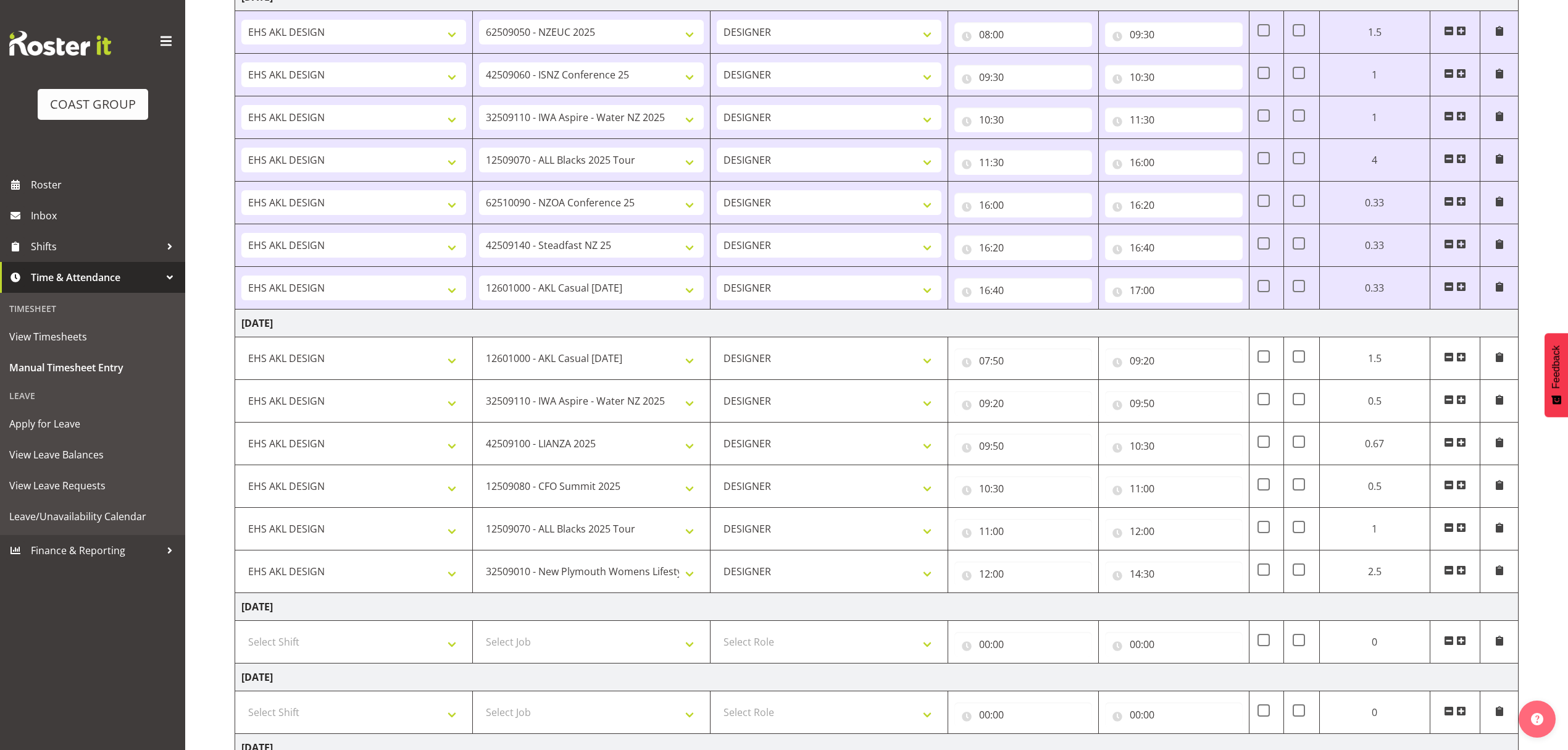
click at [1461, 574] on span at bounding box center [1461, 570] width 10 height 10
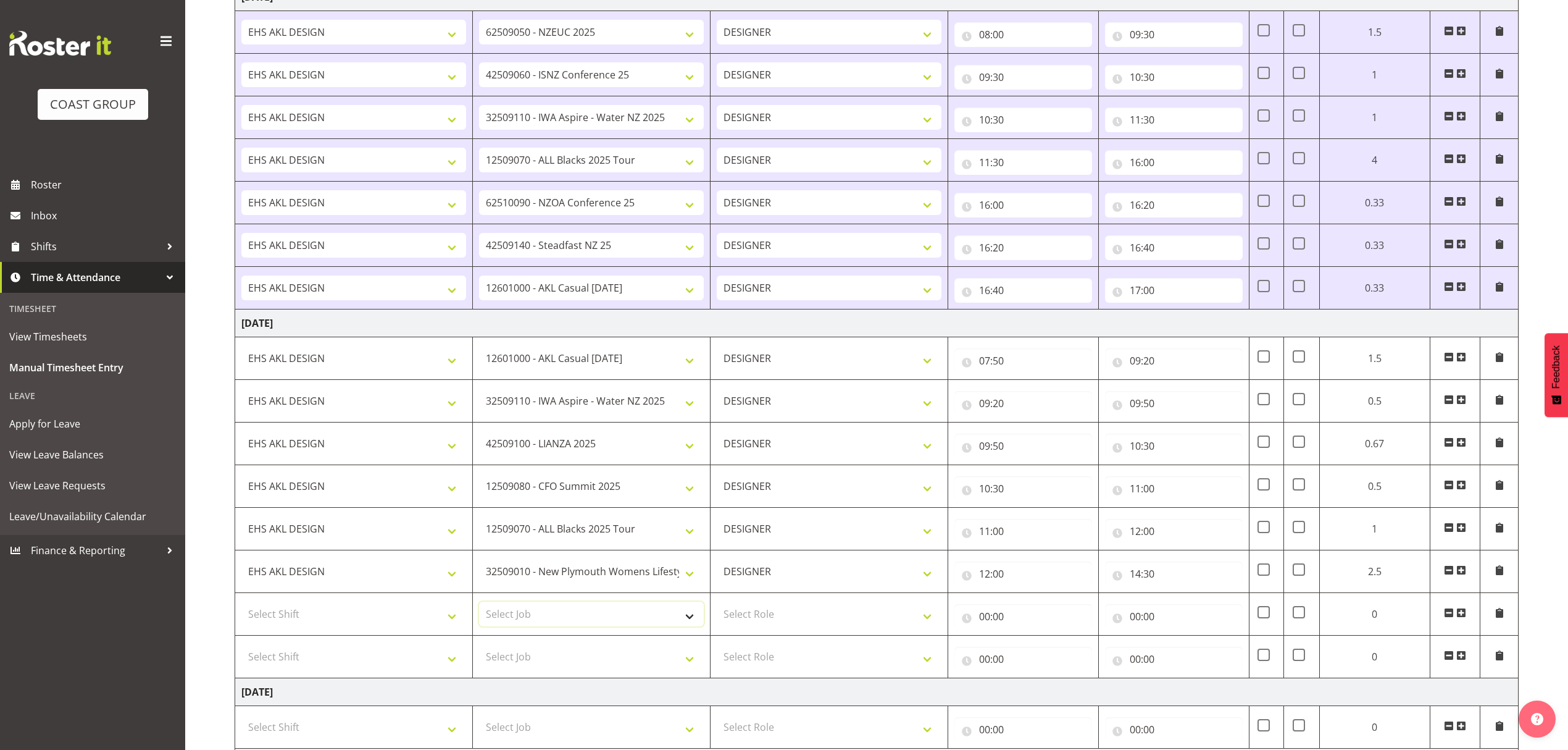
click at [597, 626] on select "Select Job 1 Carlton Events 1 [PERSON_NAME][GEOGRAPHIC_DATA] 1 [PERSON_NAME][GE…" at bounding box center [591, 614] width 225 height 25
select select "9445"
click at [479, 608] on select "Select Job 1 Carlton Events 1 [PERSON_NAME][GEOGRAPHIC_DATA] 1 [PERSON_NAME][GE…" at bounding box center [591, 614] width 225 height 25
click at [625, 662] on select "Select Job 1 Carlton Events 1 [PERSON_NAME][GEOGRAPHIC_DATA] 1 [PERSON_NAME][GE…" at bounding box center [591, 656] width 225 height 25
select select "10291"
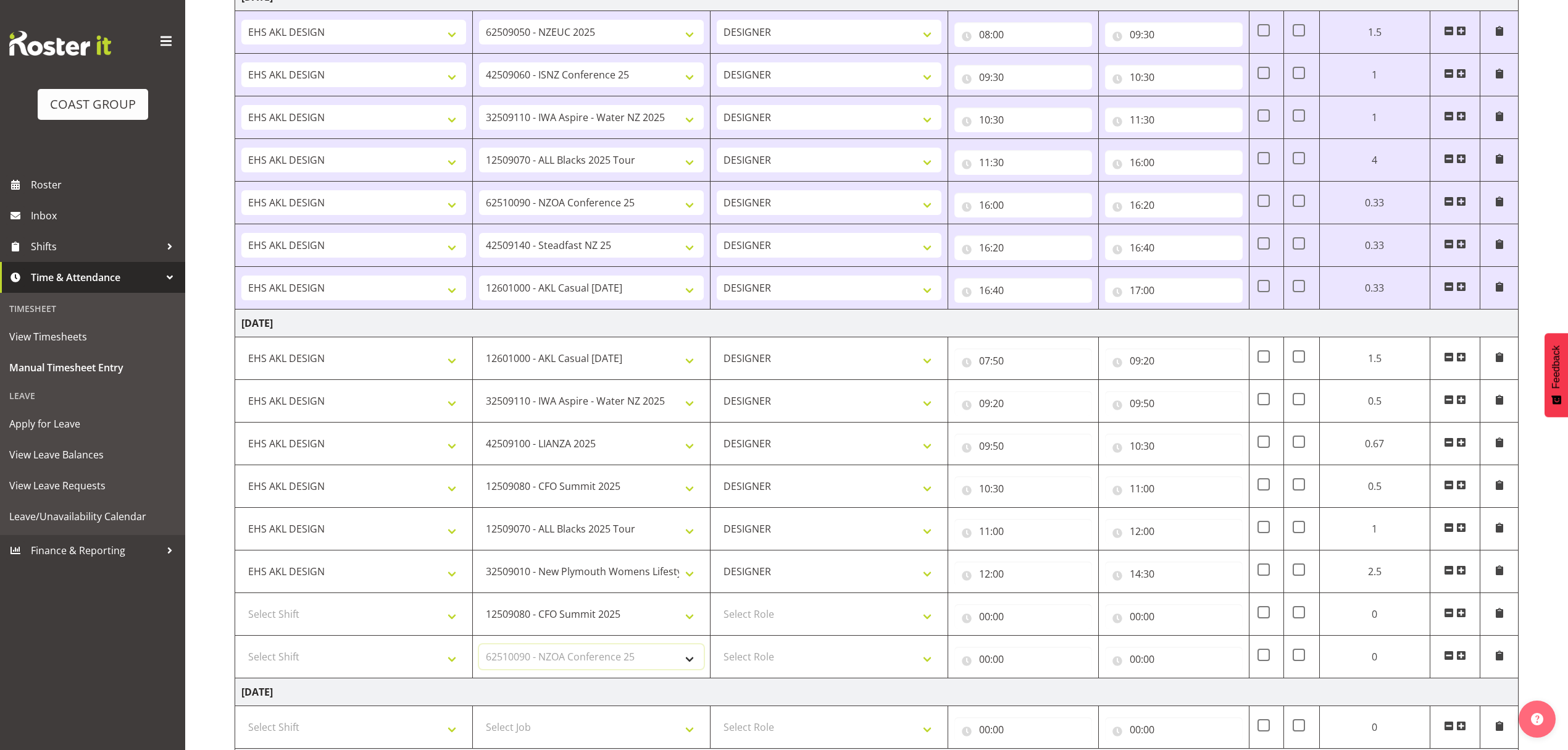
click at [479, 651] on select "Select Job 1 Carlton Events 1 [PERSON_NAME][GEOGRAPHIC_DATA] 1 [PERSON_NAME][GE…" at bounding box center [591, 656] width 225 height 25
click at [1462, 660] on span at bounding box center [1461, 655] width 10 height 10
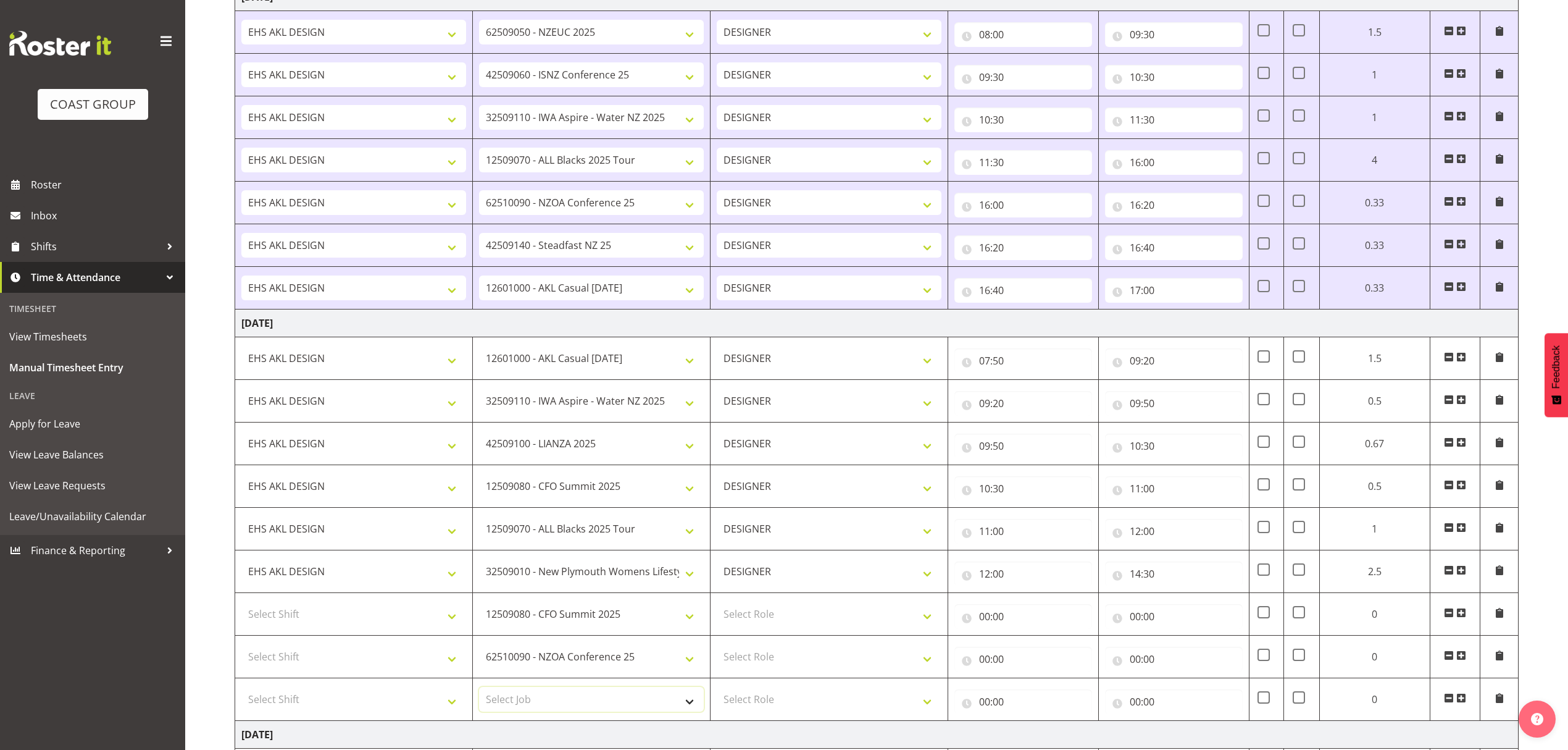
click at [522, 695] on select "Select Job 1 Carlton Events 1 [PERSON_NAME][GEOGRAPHIC_DATA] 1 [PERSON_NAME][GE…" at bounding box center [591, 699] width 225 height 25
select select "9690"
click at [479, 693] on select "Select Job 1 Carlton Events 1 [PERSON_NAME][GEOGRAPHIC_DATA] 1 [PERSON_NAME][GE…" at bounding box center [591, 699] width 225 height 25
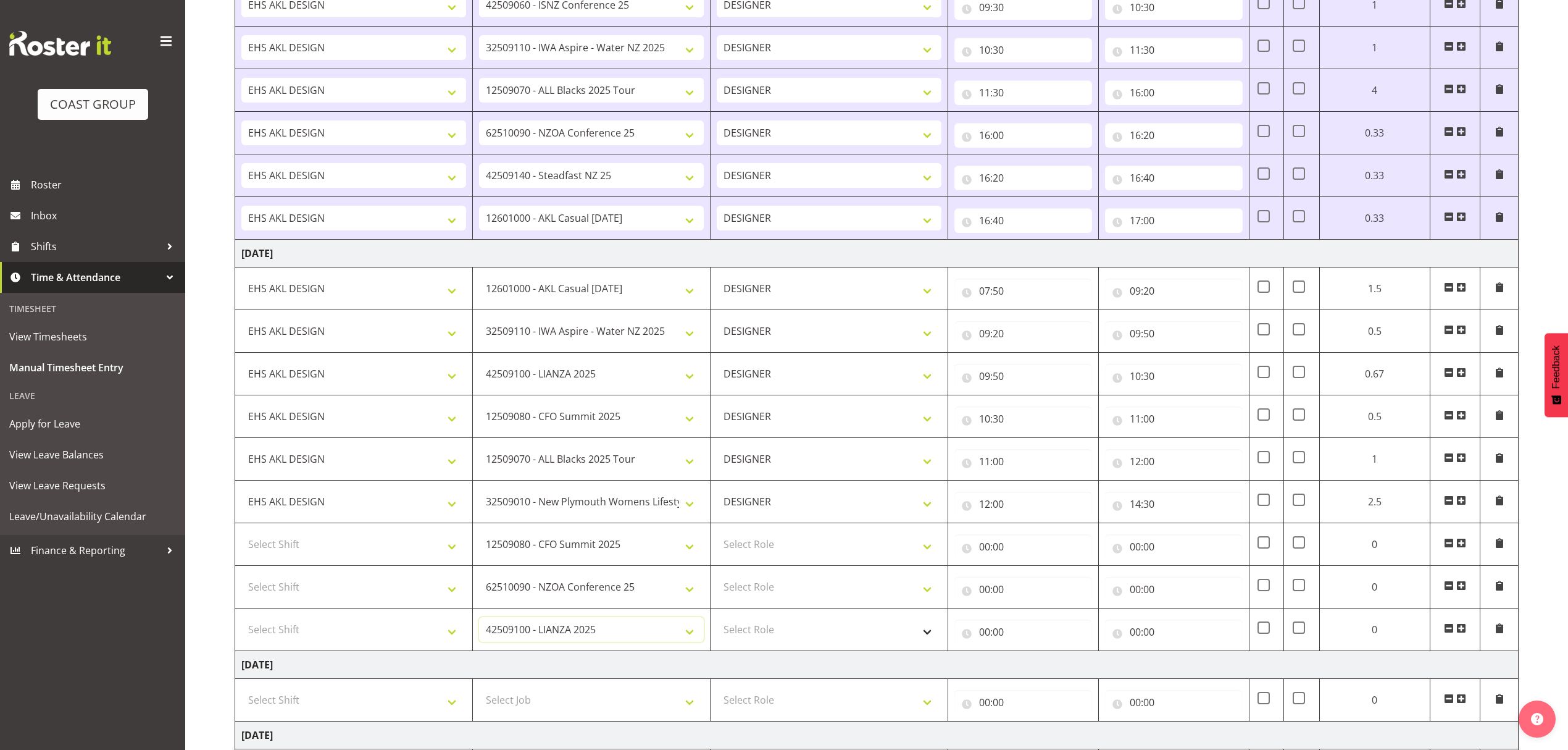
scroll to position [706, 0]
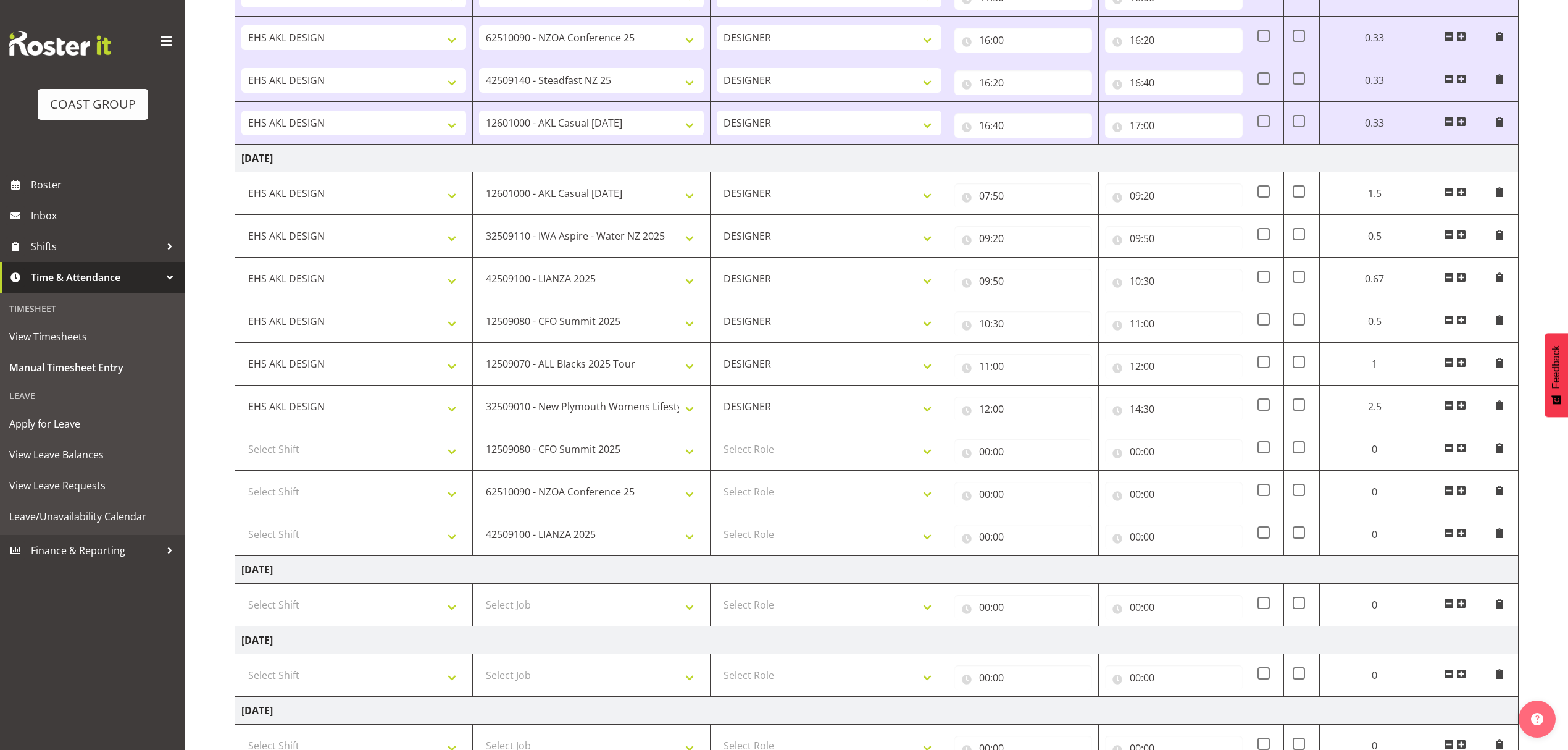
click at [1463, 538] on span at bounding box center [1461, 533] width 10 height 10
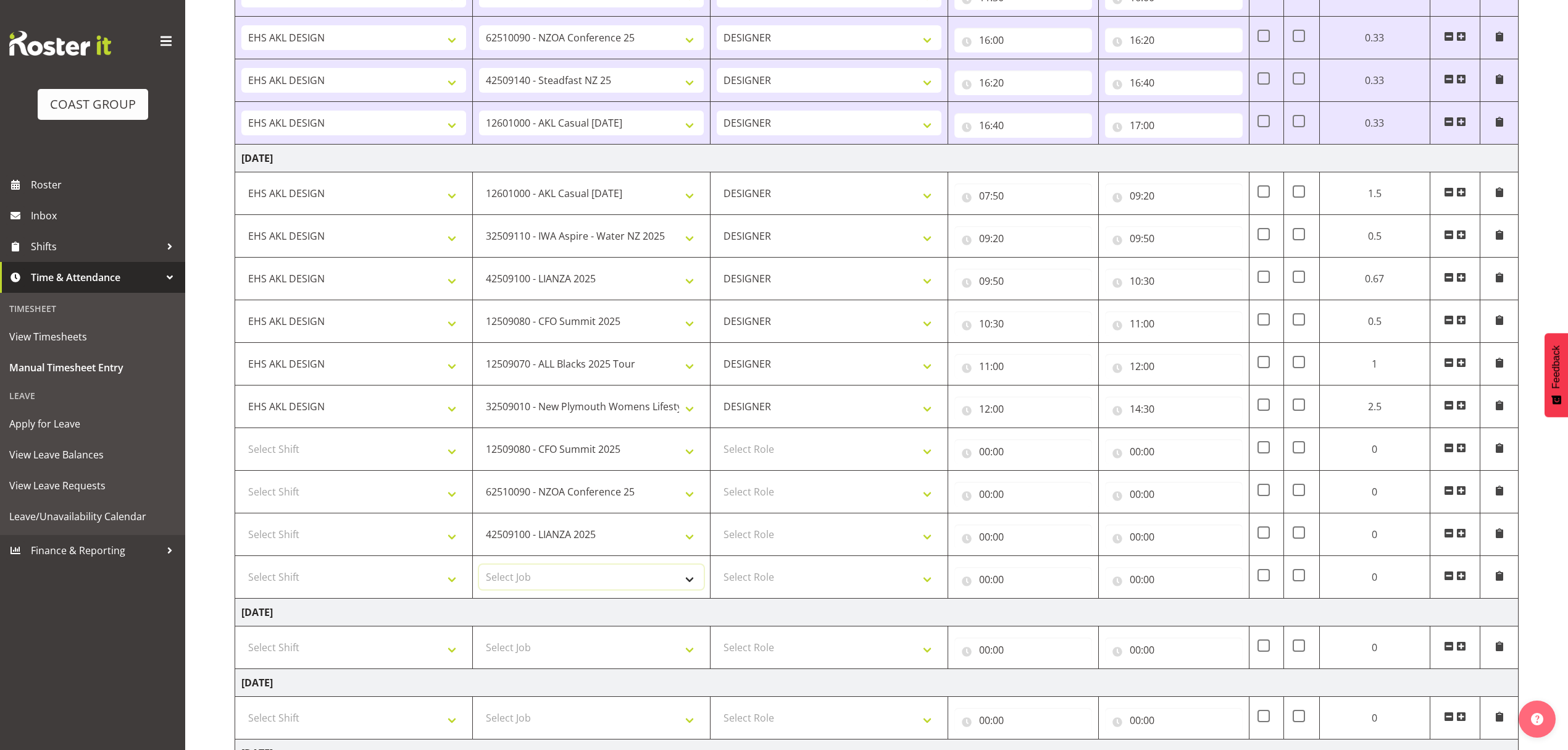
drag, startPoint x: 630, startPoint y: 583, endPoint x: 616, endPoint y: 578, distance: 14.9
click at [630, 583] on select "Select Job 1 Carlton Events 1 [PERSON_NAME][GEOGRAPHIC_DATA] 1 [PERSON_NAME][GE…" at bounding box center [591, 577] width 225 height 25
click at [530, 573] on select "Select Job 1 Carlton Events 1 [PERSON_NAME][GEOGRAPHIC_DATA] 1 [PERSON_NAME][GE…" at bounding box center [591, 577] width 225 height 25
select select "9840"
click at [479, 572] on select "Select Job 1 Carlton Events 1 [PERSON_NAME][GEOGRAPHIC_DATA] 1 [PERSON_NAME][GE…" at bounding box center [591, 577] width 225 height 25
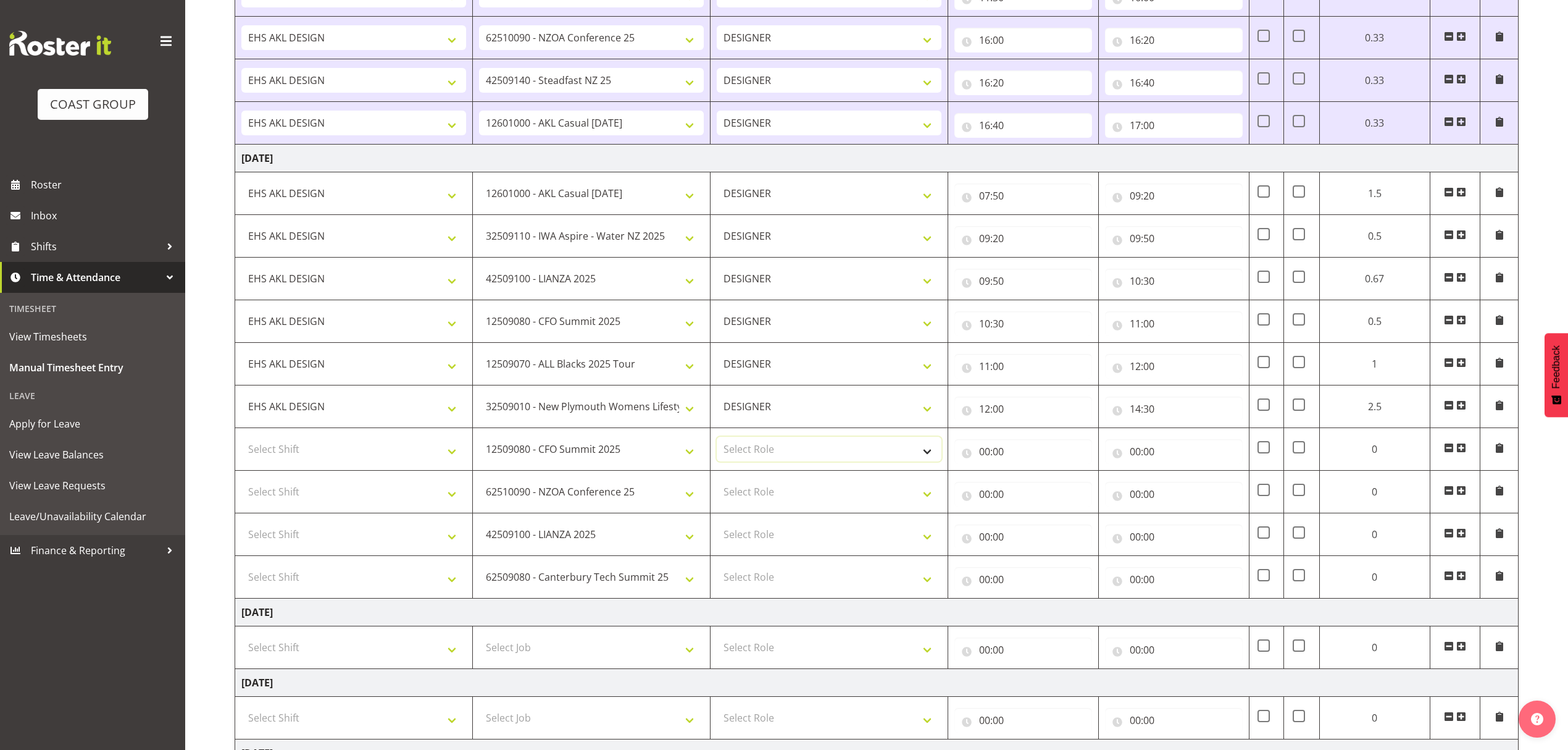
click at [764, 457] on select "Select Role DESIGNER" at bounding box center [829, 449] width 225 height 25
select select "215"
click at [717, 444] on select "Select Role DESIGNER" at bounding box center [829, 449] width 225 height 25
drag, startPoint x: 770, startPoint y: 492, endPoint x: 769, endPoint y: 507, distance: 15.0
click at [770, 492] on select "Select Role DESIGNER" at bounding box center [829, 492] width 225 height 25
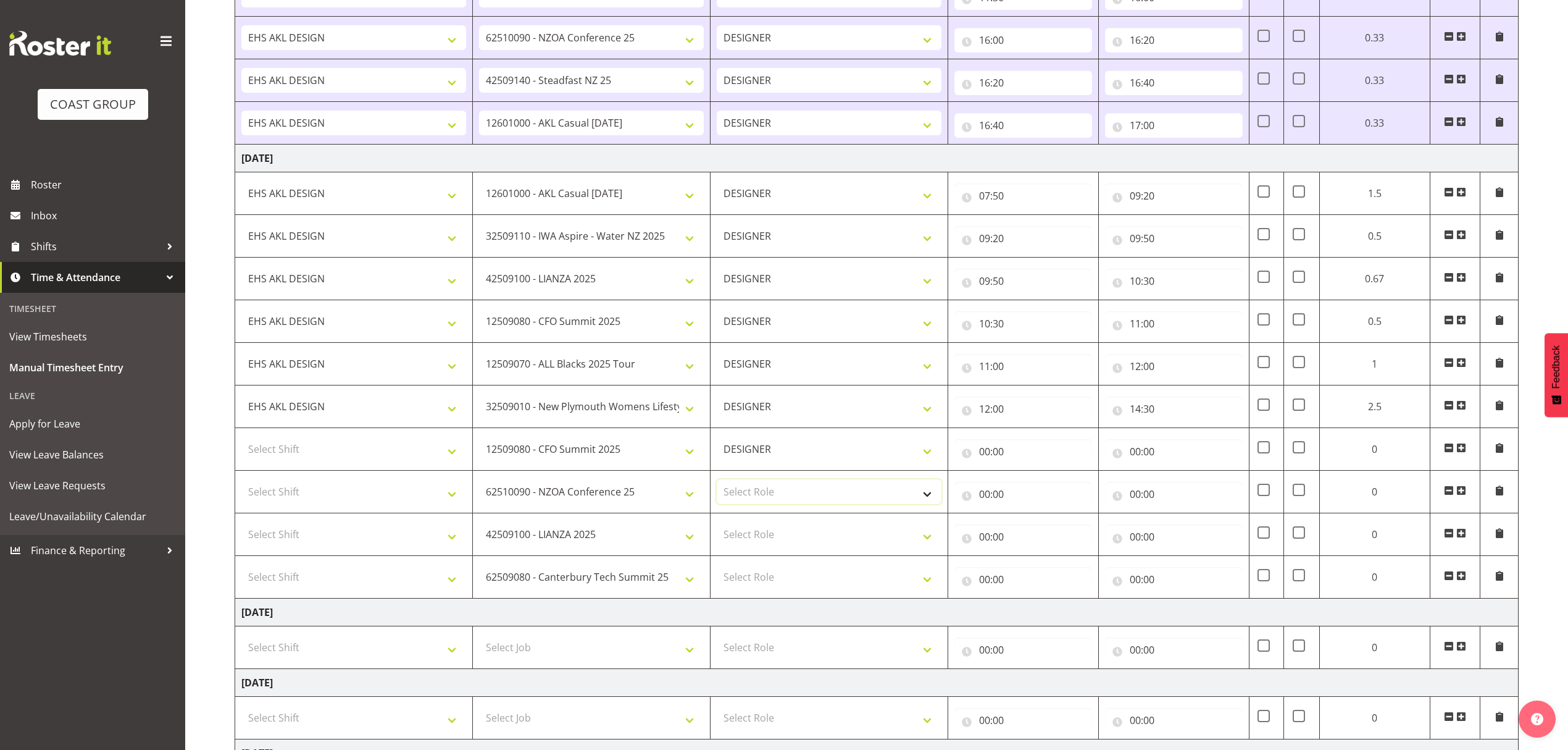
select select "215"
click at [717, 486] on select "Select Role DESIGNER" at bounding box center [829, 492] width 225 height 25
drag, startPoint x: 769, startPoint y: 535, endPoint x: 769, endPoint y: 552, distance: 17.0
click at [769, 535] on select "Select Role DESIGNER" at bounding box center [829, 534] width 225 height 25
select select "215"
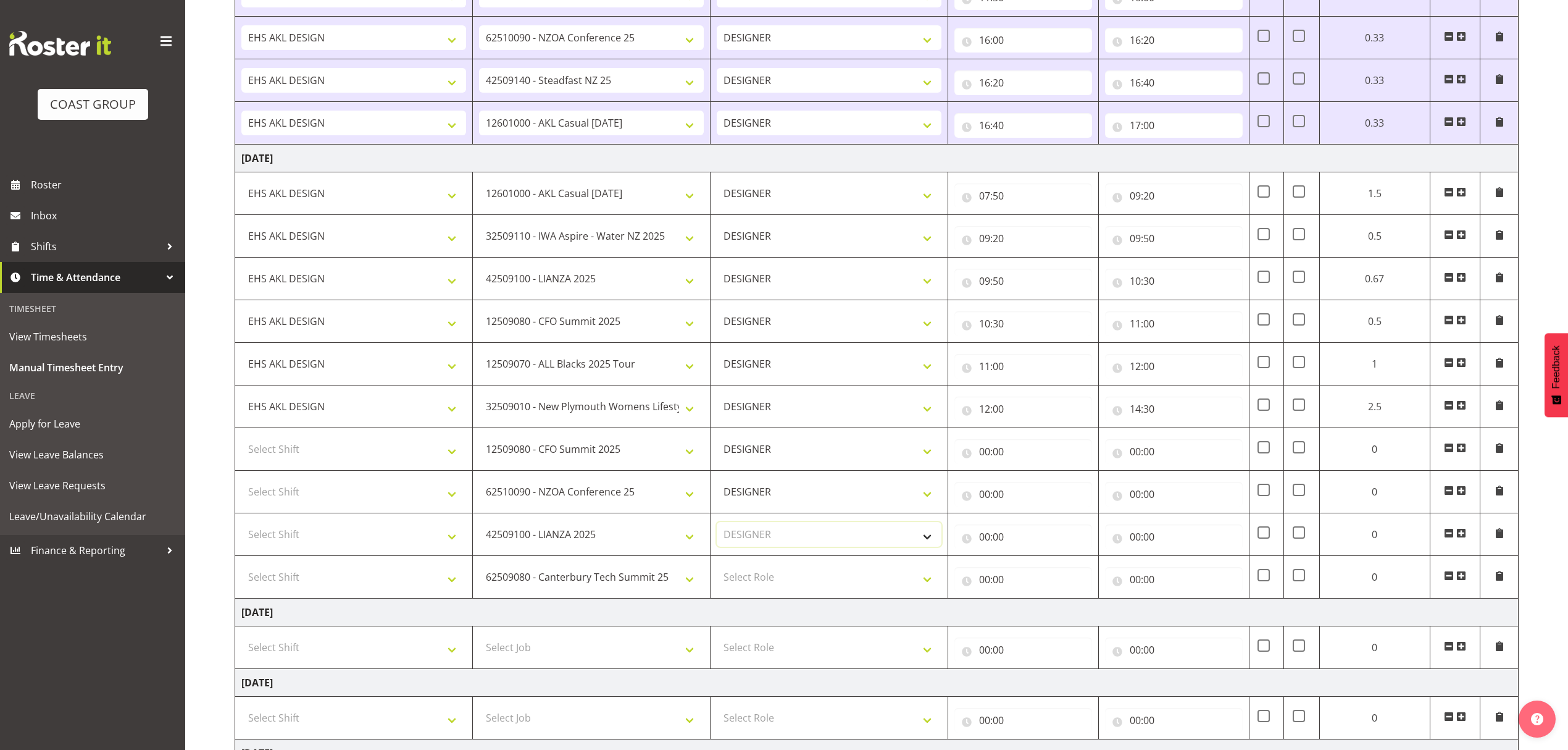
click at [717, 528] on select "Select Role DESIGNER" at bounding box center [829, 534] width 225 height 25
click at [766, 598] on td "Select Role DESIGNER" at bounding box center [829, 577] width 238 height 42
click at [779, 589] on select "Select Role DESIGNER" at bounding box center [829, 577] width 225 height 25
select select "215"
click at [717, 572] on select "Select Role DESIGNER" at bounding box center [829, 577] width 225 height 25
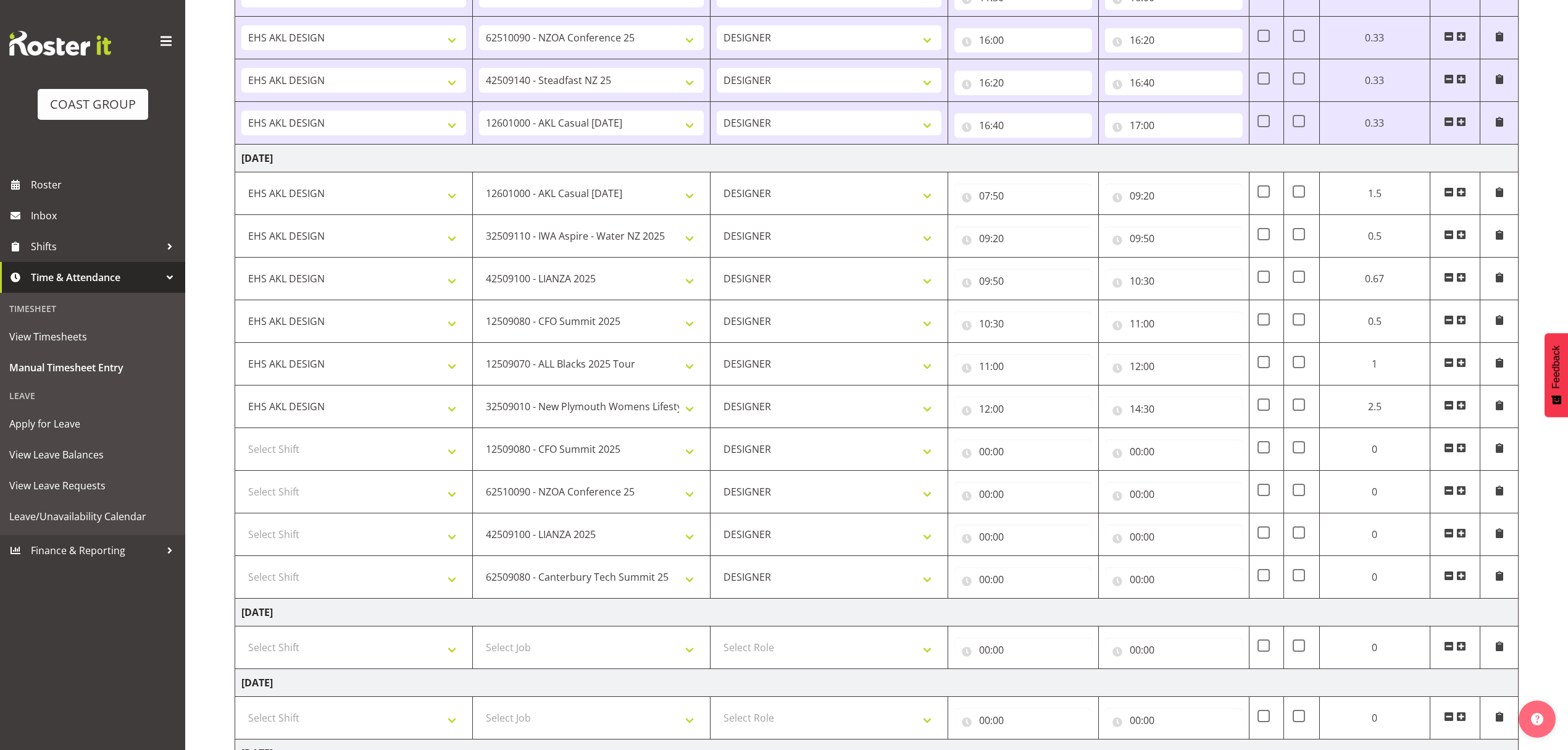
click at [404, 470] on td "Select Shift D+B @ [PERSON_NAME] D+B Build D+B Build NZACA D+B Build Tech Day […" at bounding box center [354, 449] width 238 height 42
click at [411, 459] on select "Select Shift D+B @ [PERSON_NAME] D+B Build D+B Build NZACA D+B Build Tech Day […" at bounding box center [353, 449] width 225 height 25
select select "1321"
click at [241, 444] on select "Select Shift D+B @ [PERSON_NAME] D+B Build D+B Build NZACA D+B Build Tech Day […" at bounding box center [353, 449] width 225 height 25
click at [409, 500] on select "Select Shift D+B @ [PERSON_NAME] D+B Build D+B Build NZACA D+B Build Tech Day […" at bounding box center [353, 492] width 225 height 25
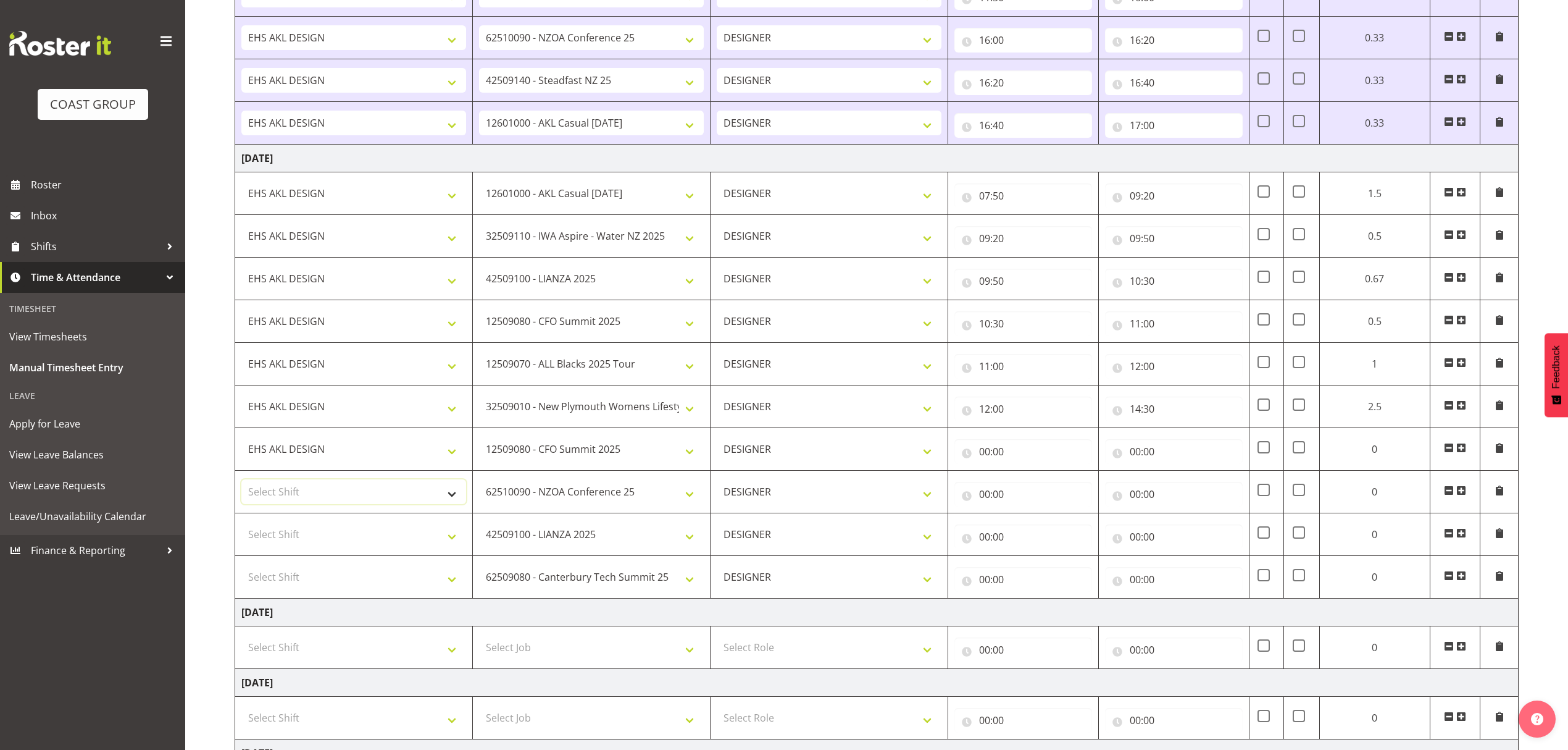
select select "1321"
click at [241, 486] on select "Select Shift D+B @ [PERSON_NAME] D+B Build D+B Build NZACA D+B Build Tech Day […" at bounding box center [353, 492] width 225 height 25
click at [398, 537] on select "Select Shift D+B @ [PERSON_NAME] D+B Build D+B Build NZACA D+B Build Tech Day […" at bounding box center [353, 534] width 225 height 25
select select "1321"
click at [241, 528] on select "Select Shift D+B @ [PERSON_NAME] D+B Build D+B Build NZACA D+B Build Tech Day […" at bounding box center [353, 534] width 225 height 25
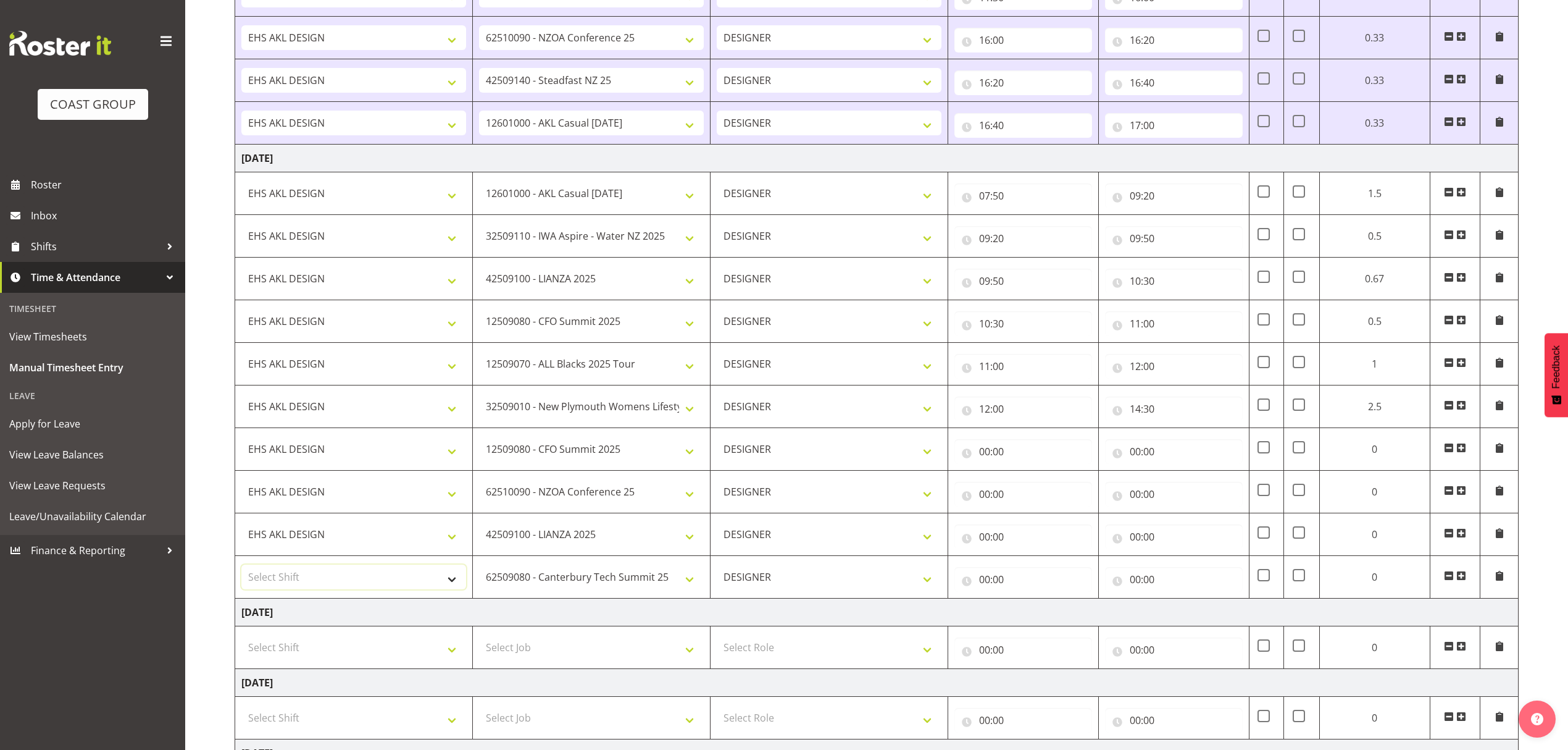
click at [338, 589] on select "Select Shift D+B @ [PERSON_NAME] D+B Build D+B Build NZACA D+B Build Tech Day […" at bounding box center [353, 577] width 225 height 25
select select "1321"
drag, startPoint x: 338, startPoint y: 593, endPoint x: 1077, endPoint y: 470, distance: 749.2
click at [338, 589] on select "Select Shift D+B @ [PERSON_NAME] D+B Build D+B Build NZACA D+B Build Tech Day […" at bounding box center [353, 577] width 225 height 25
click at [1134, 464] on input "00:00" at bounding box center [1174, 451] width 137 height 25
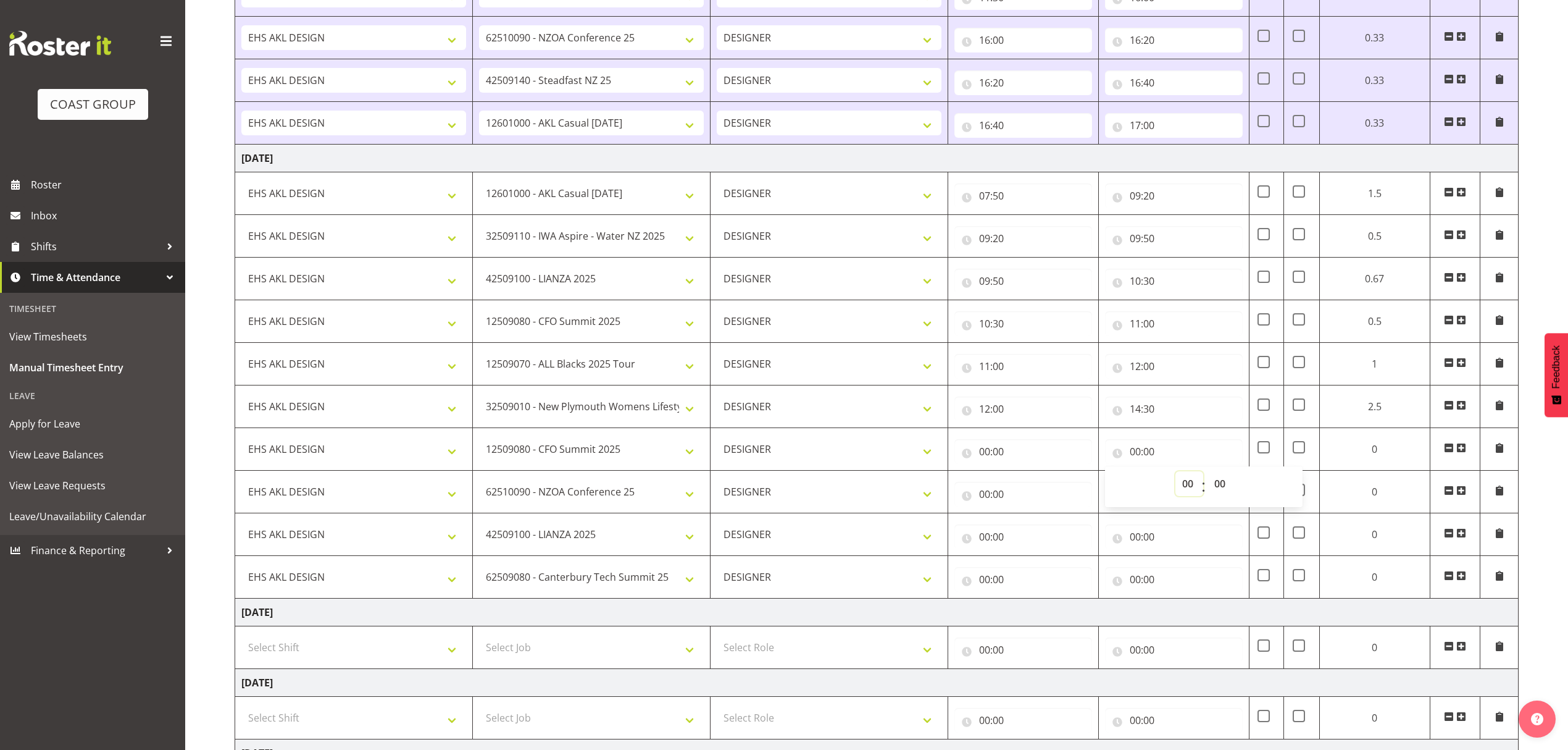
click at [1189, 490] on select "00 01 02 03 04 05 06 07 08 09 10 11 12 13 14 15 16 17 18 19 20 21 22 23" at bounding box center [1189, 483] width 28 height 25
select select "15"
click at [1176, 478] on select "00 01 02 03 04 05 06 07 08 09 10 11 12 13 14 15 16 17 18 19 20 21 22 23" at bounding box center [1189, 483] width 28 height 25
type input "15:00"
click at [1174, 545] on input "00:00" at bounding box center [1174, 537] width 137 height 25
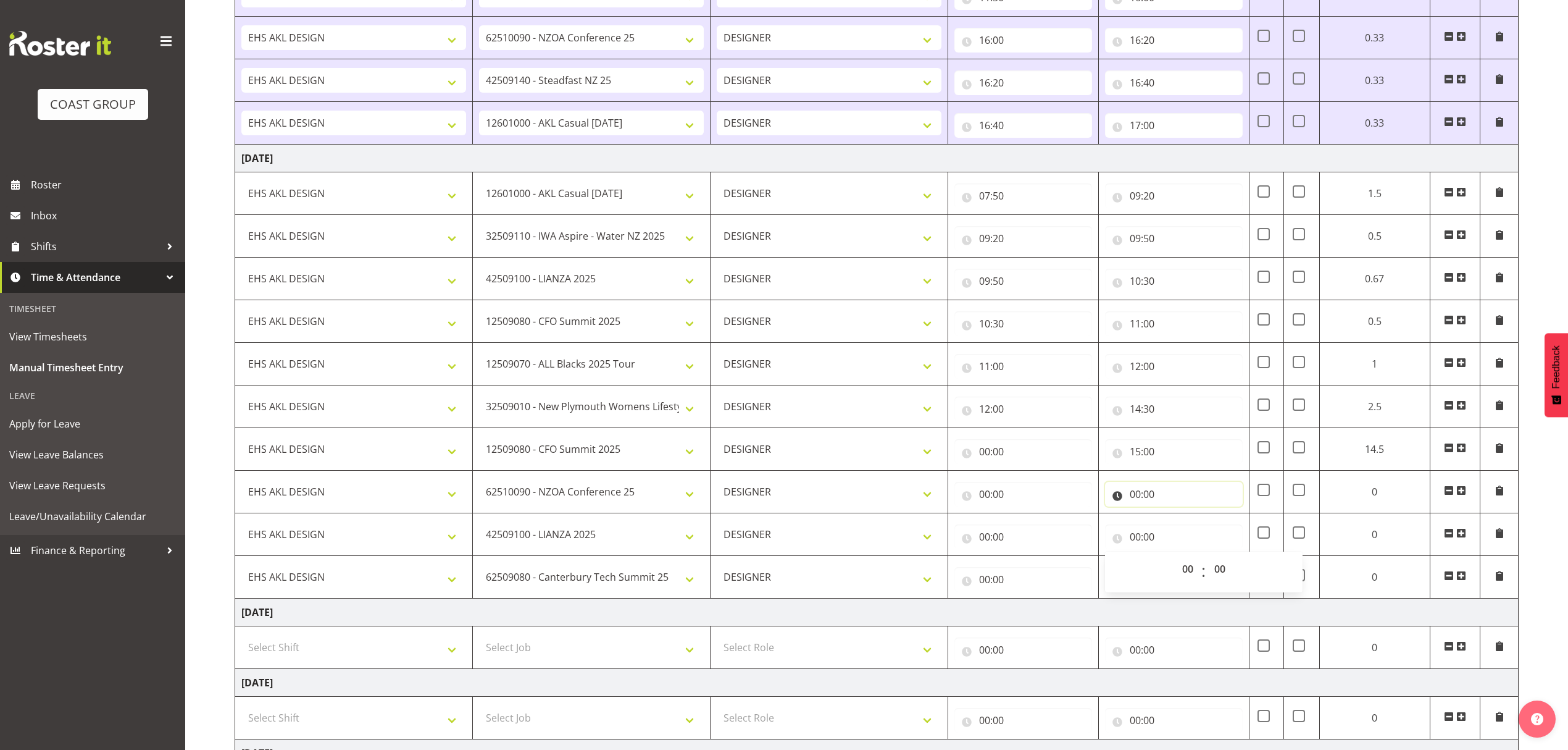
click at [1163, 501] on input "00:00" at bounding box center [1174, 494] width 137 height 25
click at [1180, 528] on select "00 01 02 03 04 05 06 07 08 09 10 11 12 13 14 15 16 17 18 19 20 21 22 23" at bounding box center [1189, 526] width 28 height 25
select select "15"
click at [1176, 520] on select "00 01 02 03 04 05 06 07 08 09 10 11 12 13 14 15 16 17 18 19 20 21 22 23" at bounding box center [1189, 526] width 28 height 25
type input "15:00"
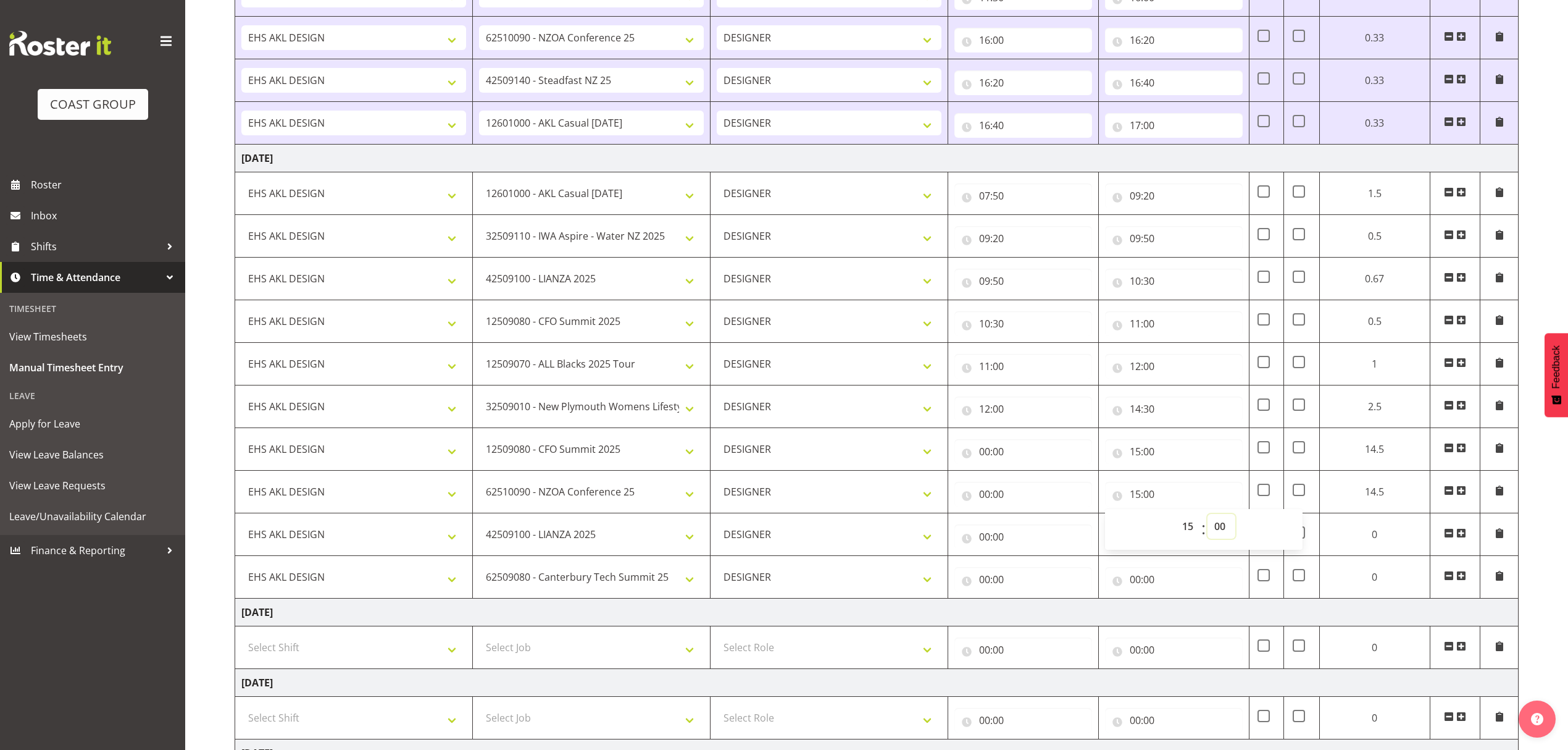
click at [1221, 527] on select "00 01 02 03 04 05 06 07 08 09 10 11 12 13 14 15 16 17 18 19 20 21 22 23 24 25 2…" at bounding box center [1221, 526] width 28 height 25
select select "20"
click at [1229, 520] on select "00 01 02 03 04 05 06 07 08 09 10 11 12 13 14 15 16 17 18 19 20 21 22 23 24 25 2…" at bounding box center [1221, 526] width 28 height 25
type input "15:20"
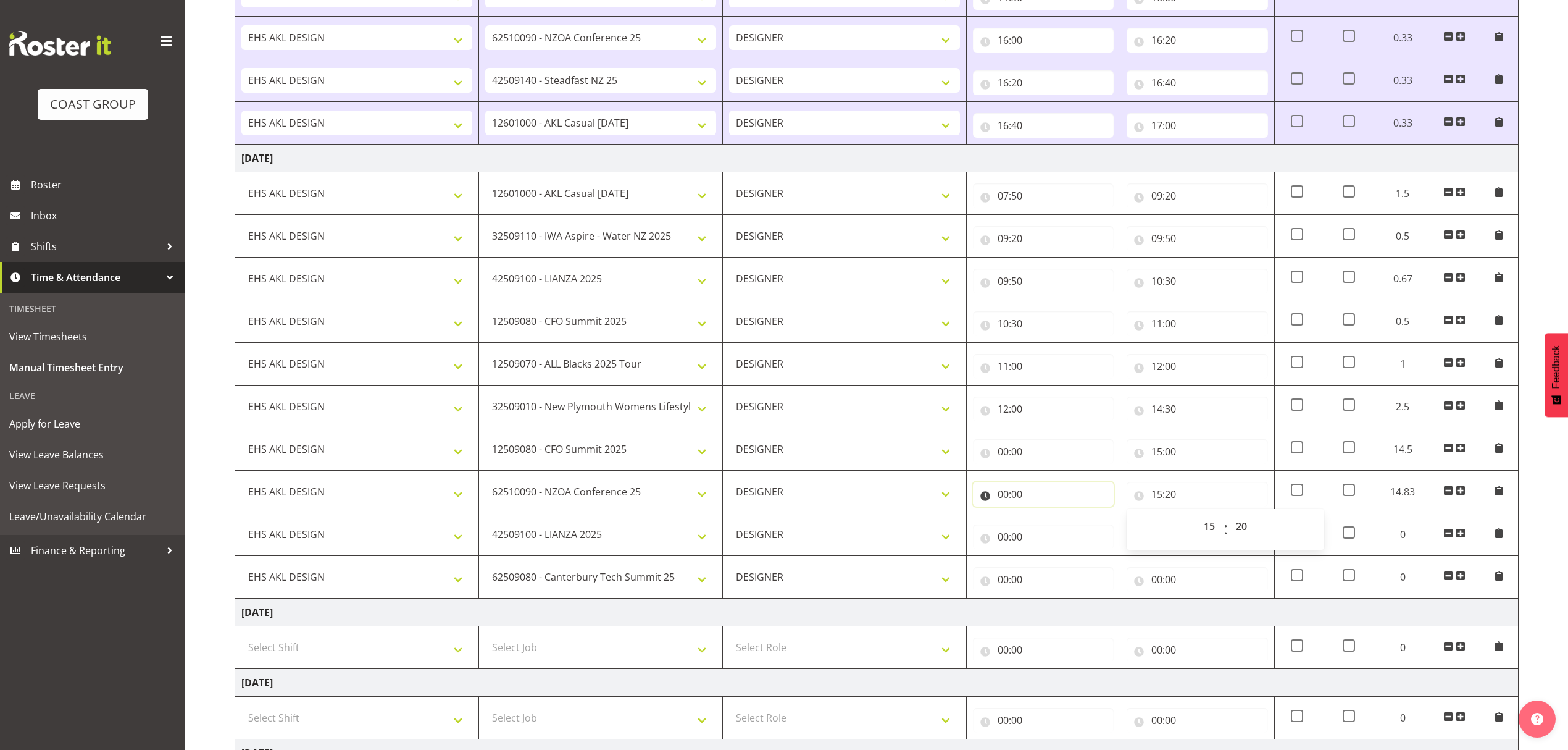
click at [1058, 494] on input "00:00" at bounding box center [1043, 494] width 141 height 25
click at [1062, 533] on select "00 01 02 03 04 05 06 07 08 09 10 11 12 13 14 15 16 17 18 19 20 21 22 23" at bounding box center [1057, 526] width 28 height 25
select select "15"
click at [1043, 520] on select "00 01 02 03 04 05 06 07 08 09 10 11 12 13 14 15 16 17 18 19 20 21 22 23" at bounding box center [1057, 526] width 28 height 25
type input "15:00"
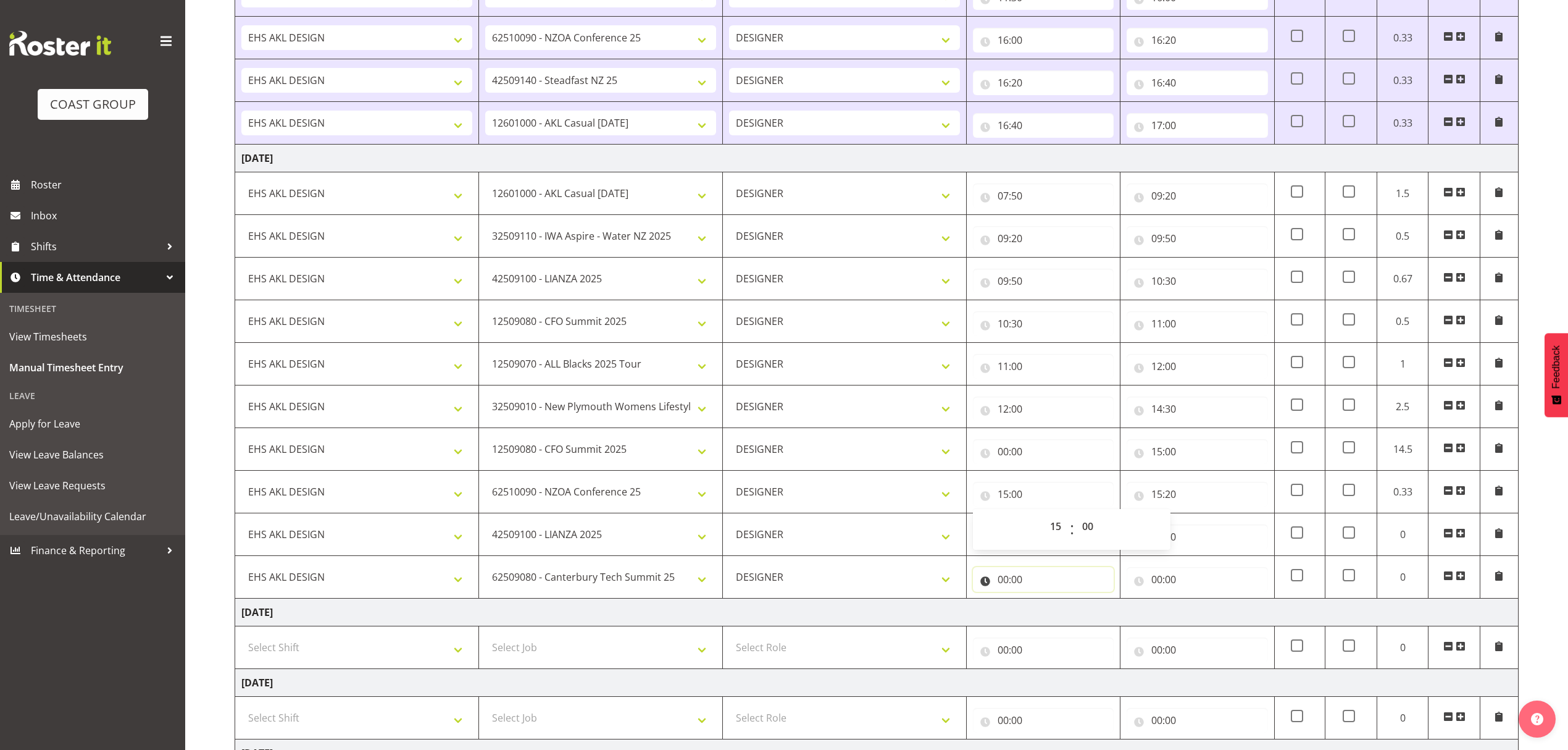
click at [1101, 589] on input "00:00" at bounding box center [1043, 579] width 141 height 25
click at [1193, 541] on input "00:00" at bounding box center [1197, 537] width 141 height 25
click at [1213, 578] on select "00 01 02 03 04 05 06 07 08 09 10 11 12 13 14 15 16 17 18 19 20 21 22 23" at bounding box center [1211, 569] width 28 height 25
select select "15"
click at [1197, 563] on select "00 01 02 03 04 05 06 07 08 09 10 11 12 13 14 15 16 17 18 19 20 21 22 23" at bounding box center [1211, 569] width 28 height 25
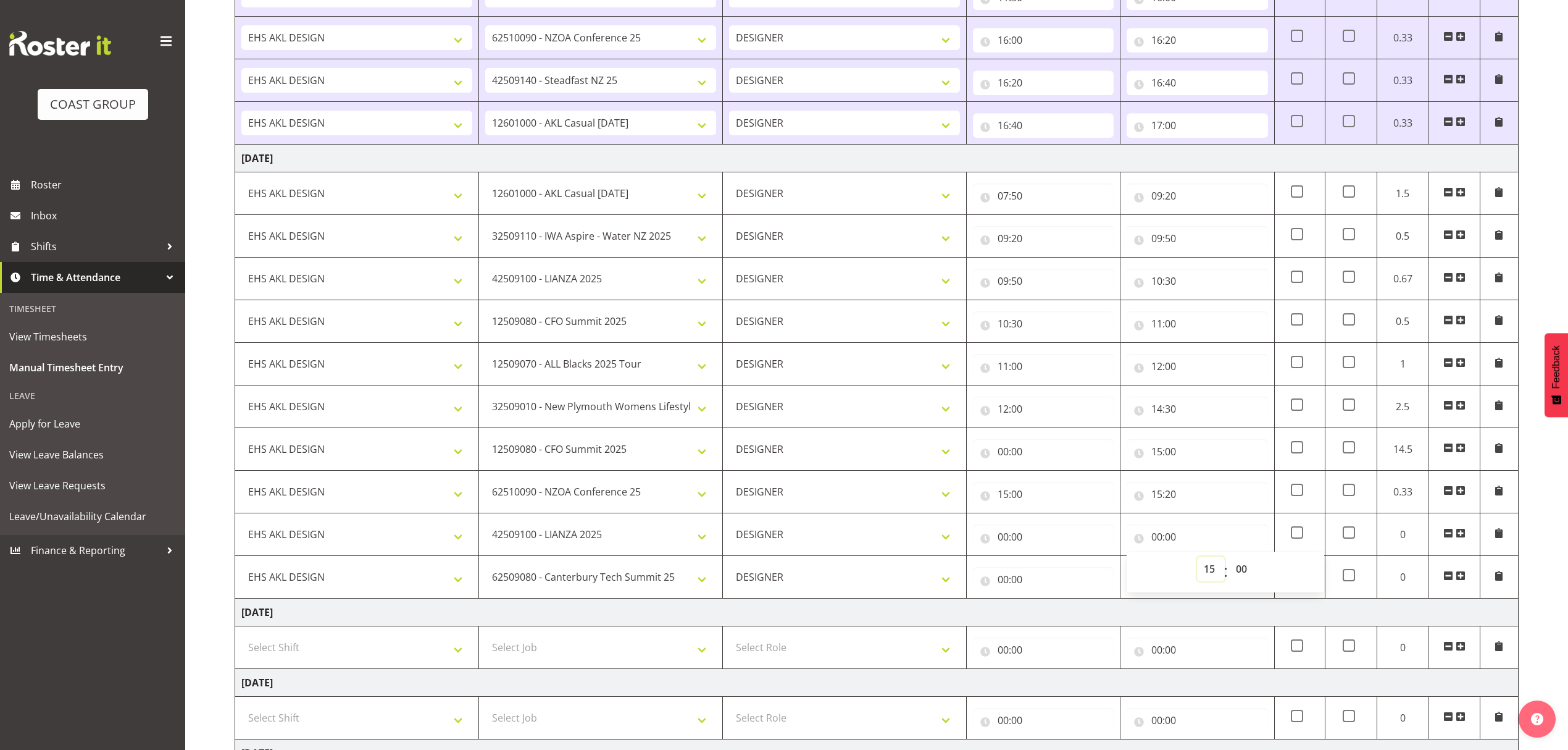
type input "15:00"
click at [1247, 580] on select "00 01 02 03 04 05 06 07 08 09 10 11 12 13 14 15 16 17 18 19 20 21 22 23 24 25 2…" at bounding box center [1243, 569] width 28 height 25
select select "40"
click at [1229, 563] on select "00 01 02 03 04 05 06 07 08 09 10 11 12 13 14 15 16 17 18 19 20 21 22 23 24 25 2…" at bounding box center [1243, 569] width 28 height 25
type input "15:40"
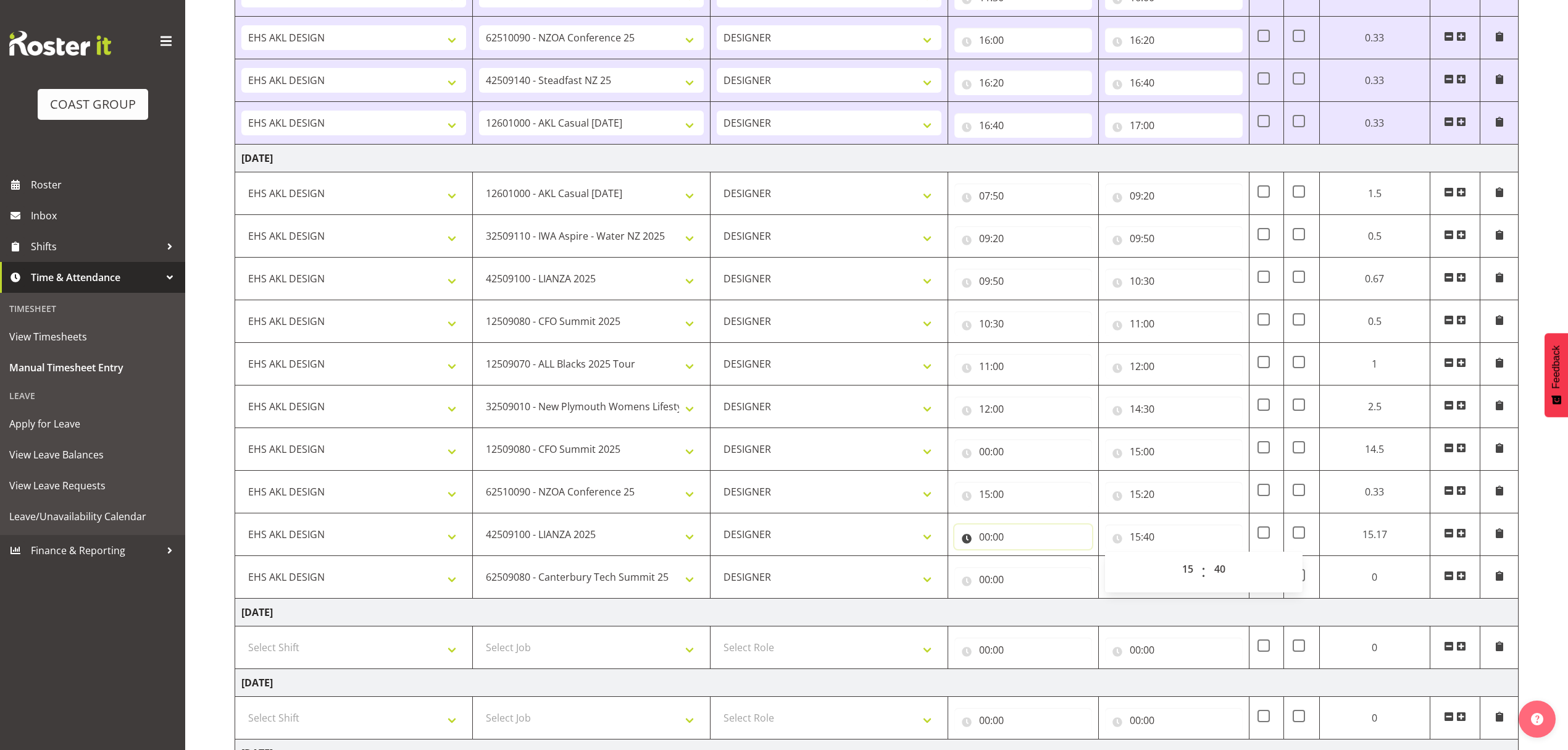
click at [994, 541] on input "00:00" at bounding box center [1023, 537] width 137 height 25
click at [1028, 574] on select "00 01 02 03 04 05 06 07 08 09 10 11 12 13 14 15 16 17 18 19 20 21 22 23" at bounding box center [1038, 569] width 28 height 25
select select "15"
click at [1025, 563] on select "00 01 02 03 04 05 06 07 08 09 10 11 12 13 14 15 16 17 18 19 20 21 22 23" at bounding box center [1038, 569] width 28 height 25
type input "15:00"
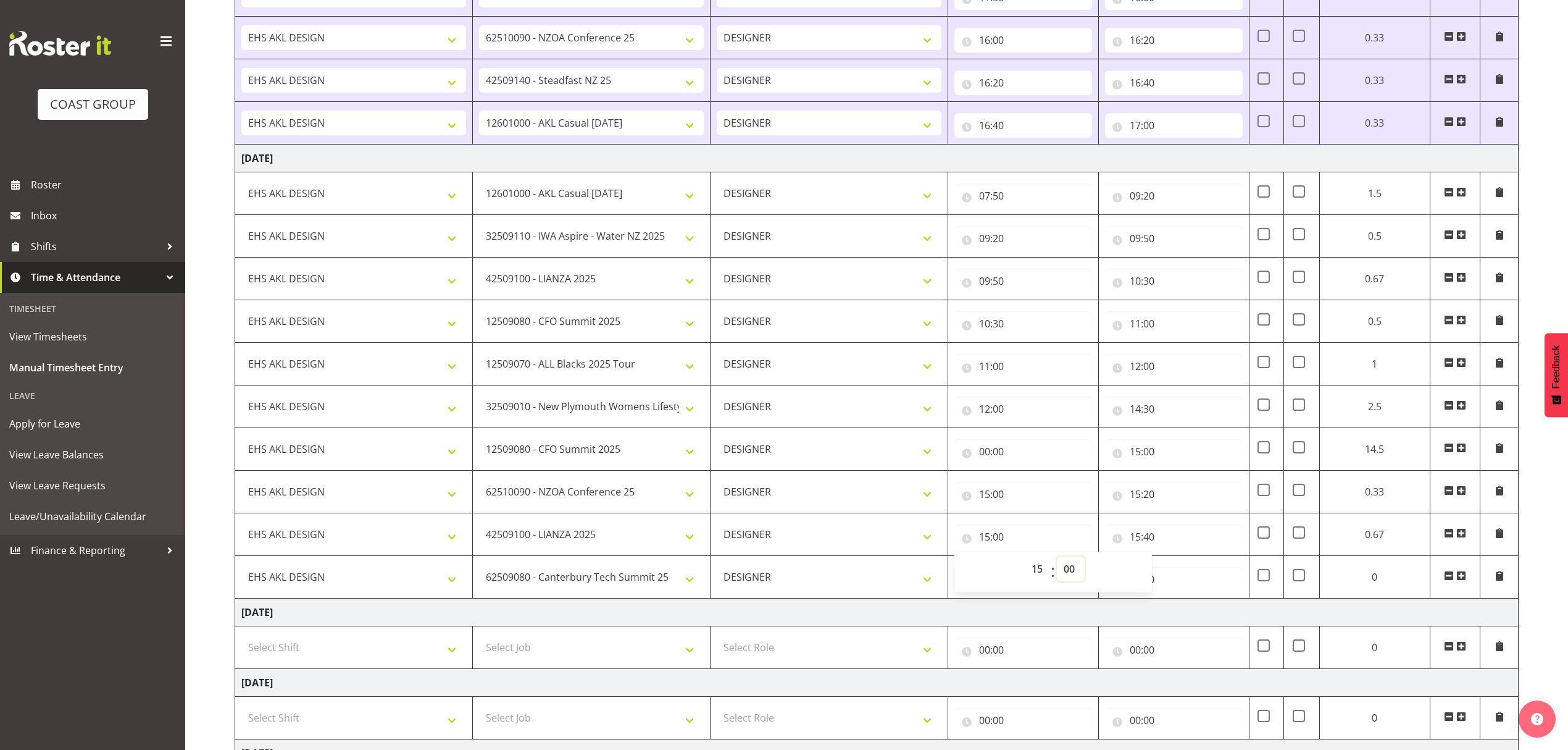
click at [1065, 574] on select "00 01 02 03 04 05 06 07 08 09 10 11 12 13 14 15 16 17 18 19 20 21 22 23 24 25 2…" at bounding box center [1070, 569] width 28 height 25
select select "20"
click at [1075, 563] on select "00 01 02 03 04 05 06 07 08 09 10 11 12 13 14 15 16 17 18 19 20 21 22 23 24 25 2…" at bounding box center [1070, 569] width 28 height 25
type input "15:20"
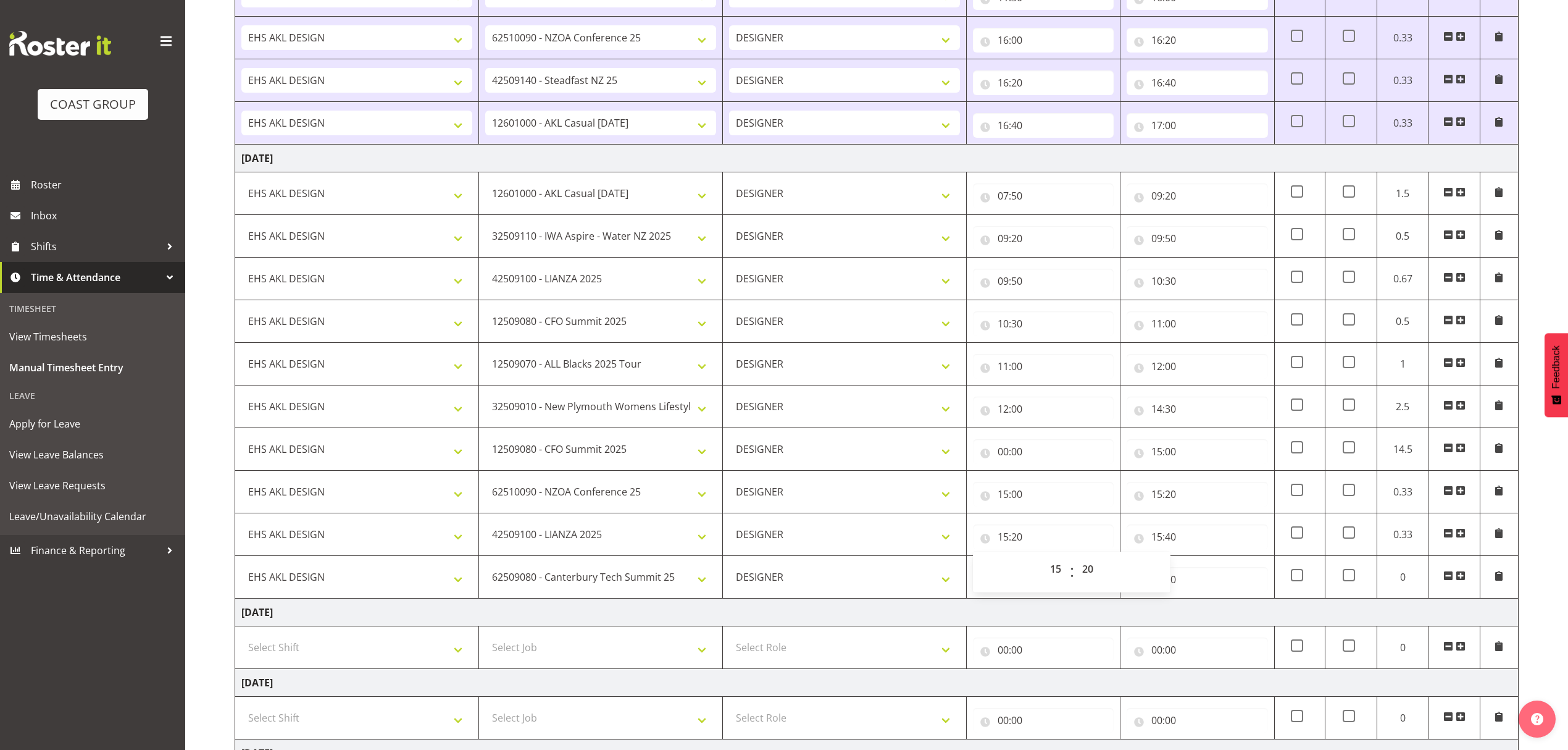
click at [1208, 598] on td "00:00 00 01 02 03 04 05 06 07 08 09 10 11 12 13 14 15 16 17 18 19 20 21 22 23 :…" at bounding box center [1197, 577] width 154 height 42
click at [1208, 586] on input "00:00" at bounding box center [1197, 579] width 141 height 25
click at [1211, 620] on select "00 01 02 03 04 05 06 07 08 09 10 11 12 13 14 15 16 17 18 19 20 21 22 23" at bounding box center [1211, 611] width 28 height 25
select select "16"
click at [1197, 606] on select "00 01 02 03 04 05 06 07 08 09 10 11 12 13 14 15 16 17 18 19 20 21 22 23" at bounding box center [1211, 611] width 28 height 25
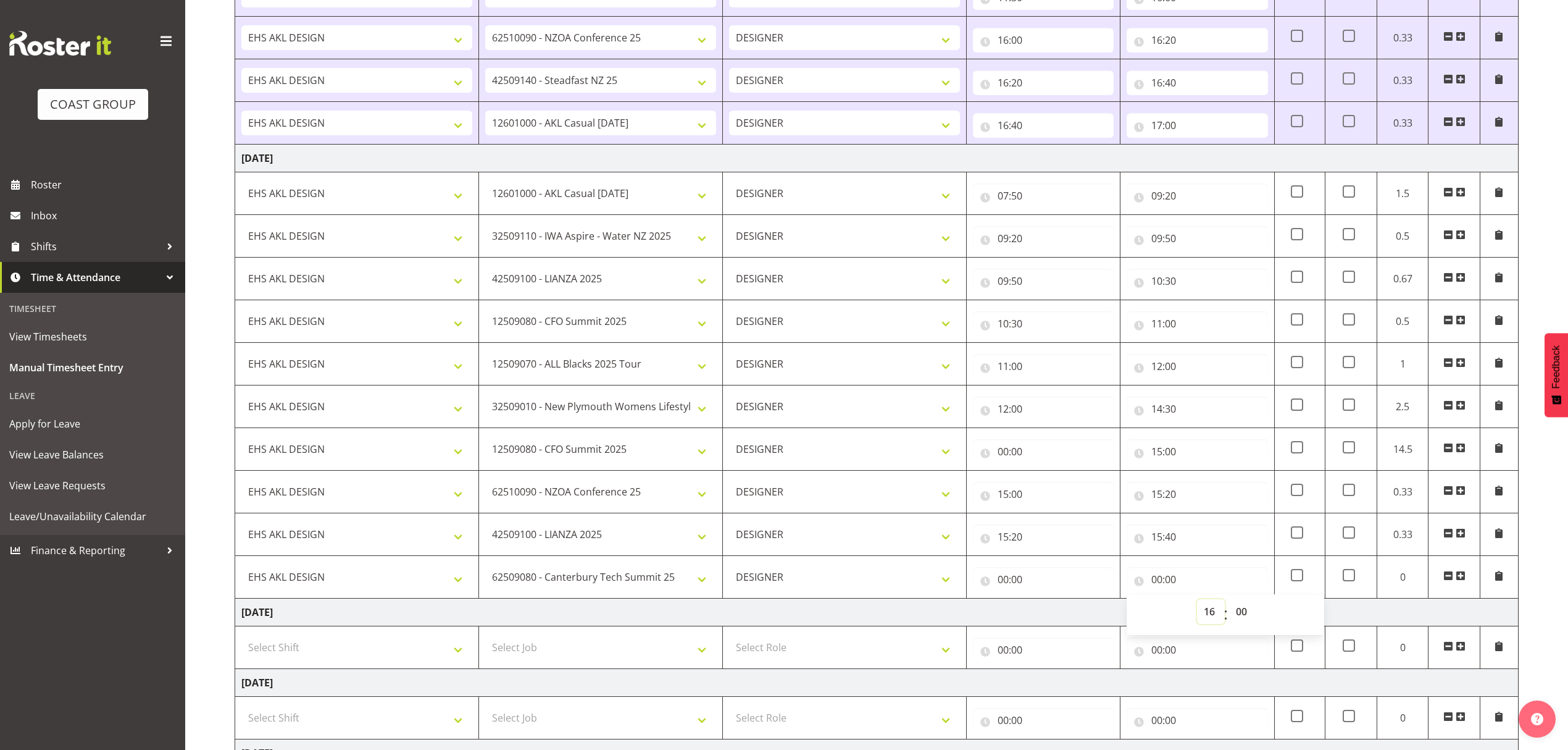
type input "16:00"
click at [1049, 574] on input "00:00" at bounding box center [1043, 579] width 141 height 25
click at [1046, 618] on select "00 01 02 03 04 05 06 07 08 09 10 11 12 13 14 15 16 17 18 19 20 21 22 23" at bounding box center [1057, 611] width 28 height 25
select select "15"
click at [1043, 606] on select "00 01 02 03 04 05 06 07 08 09 10 11 12 13 14 15 16 17 18 19 20 21 22 23" at bounding box center [1057, 611] width 28 height 25
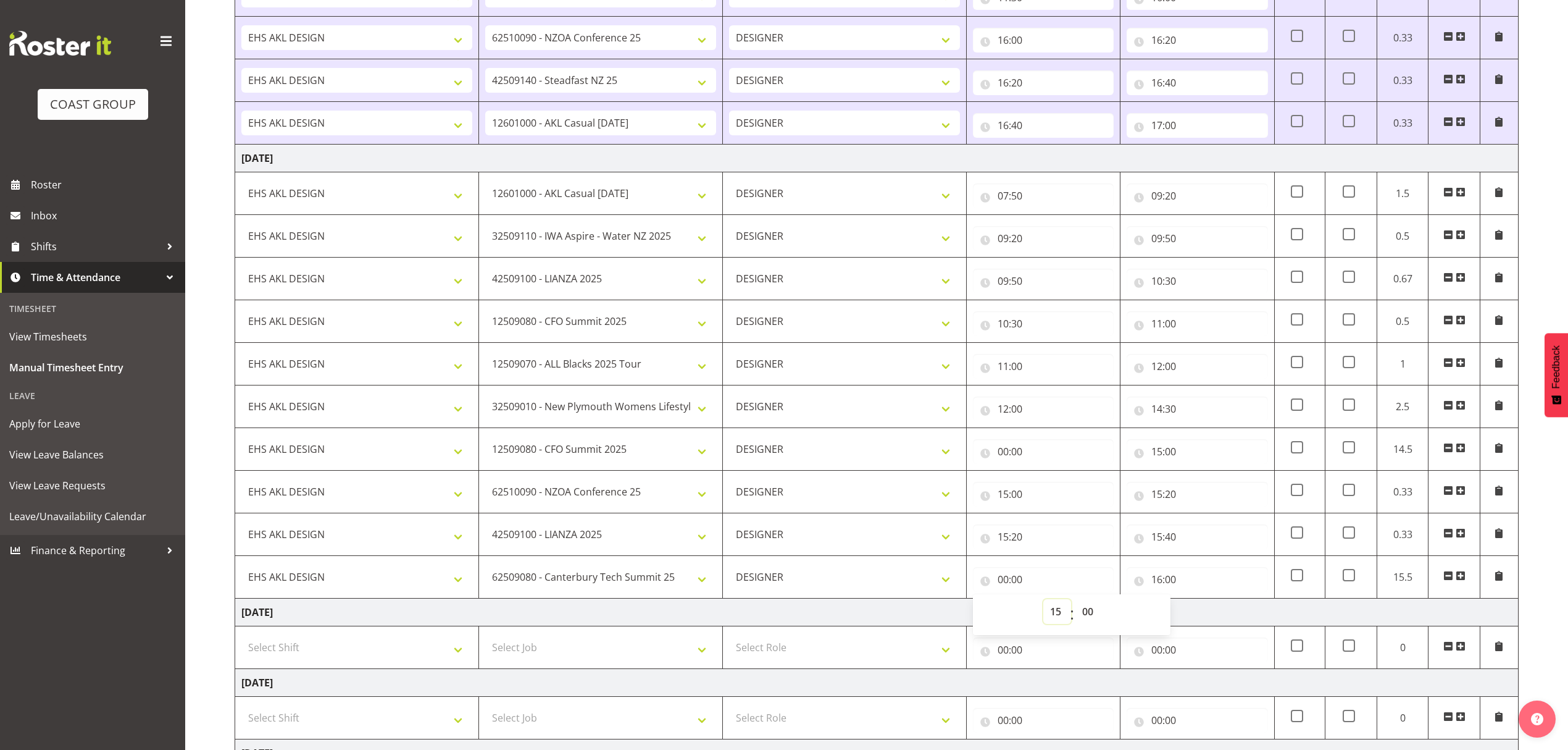
type input "15:00"
click at [1096, 618] on select "00 01 02 03 04 05 06 07 08 09 10 11 12 13 14 15 16 17 18 19 20 21 22 23 24 25 2…" at bounding box center [1089, 611] width 28 height 25
select select "40"
click at [1075, 606] on select "00 01 02 03 04 05 06 07 08 09 10 11 12 13 14 15 16 17 18 19 20 21 22 23 24 25 2…" at bounding box center [1089, 611] width 28 height 25
type input "15:40"
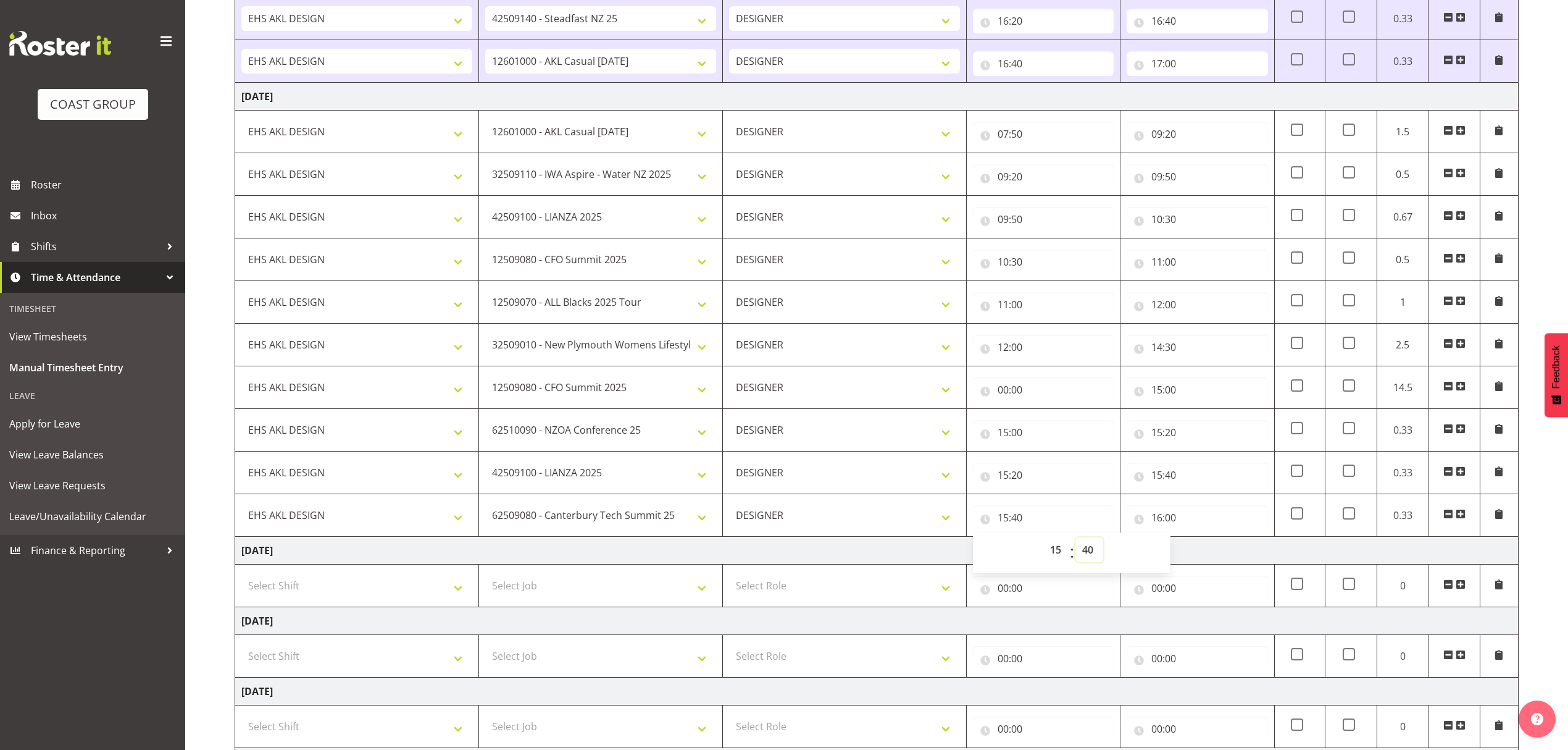
scroll to position [927, 0]
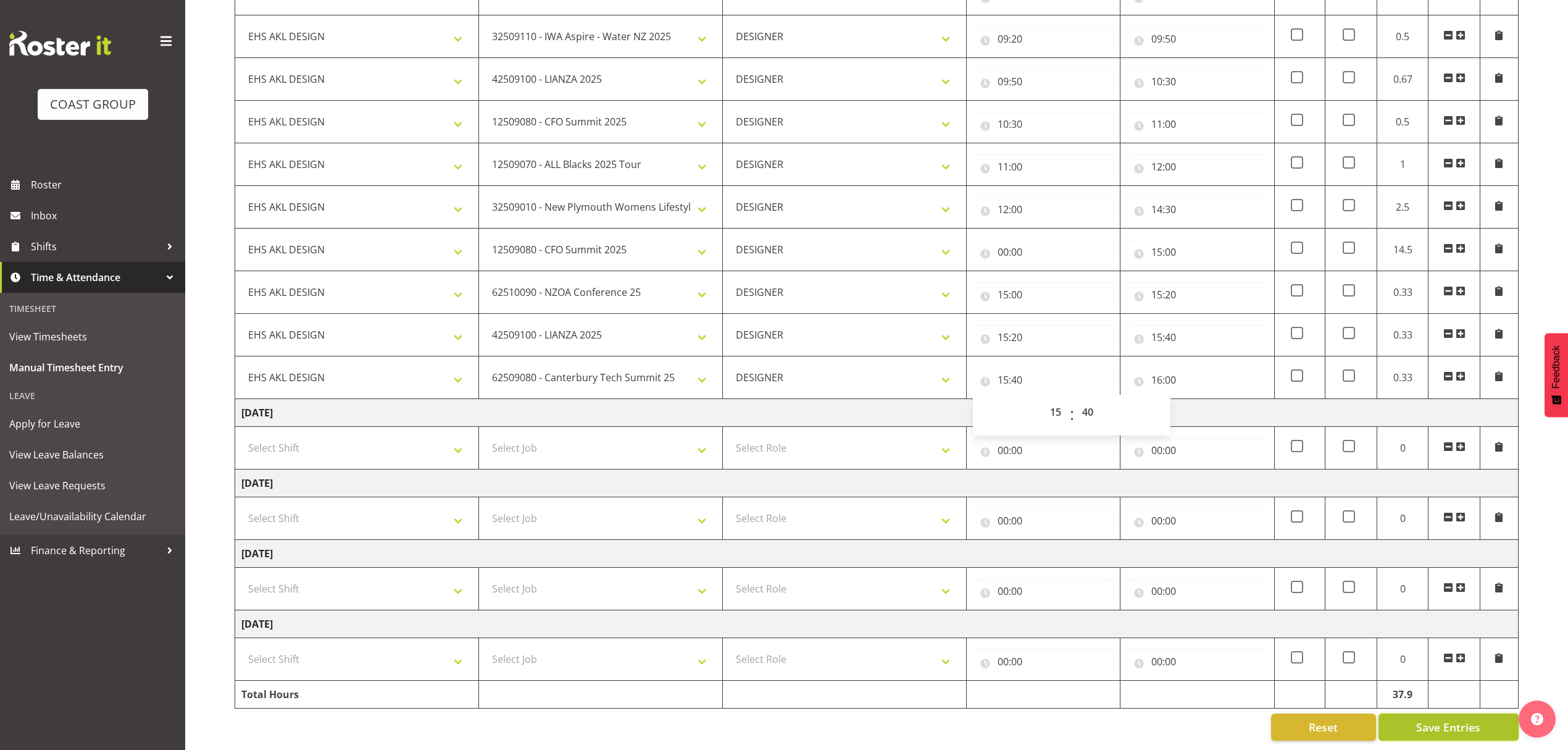
click at [1439, 721] on span "Save Entries" at bounding box center [1448, 726] width 64 height 16
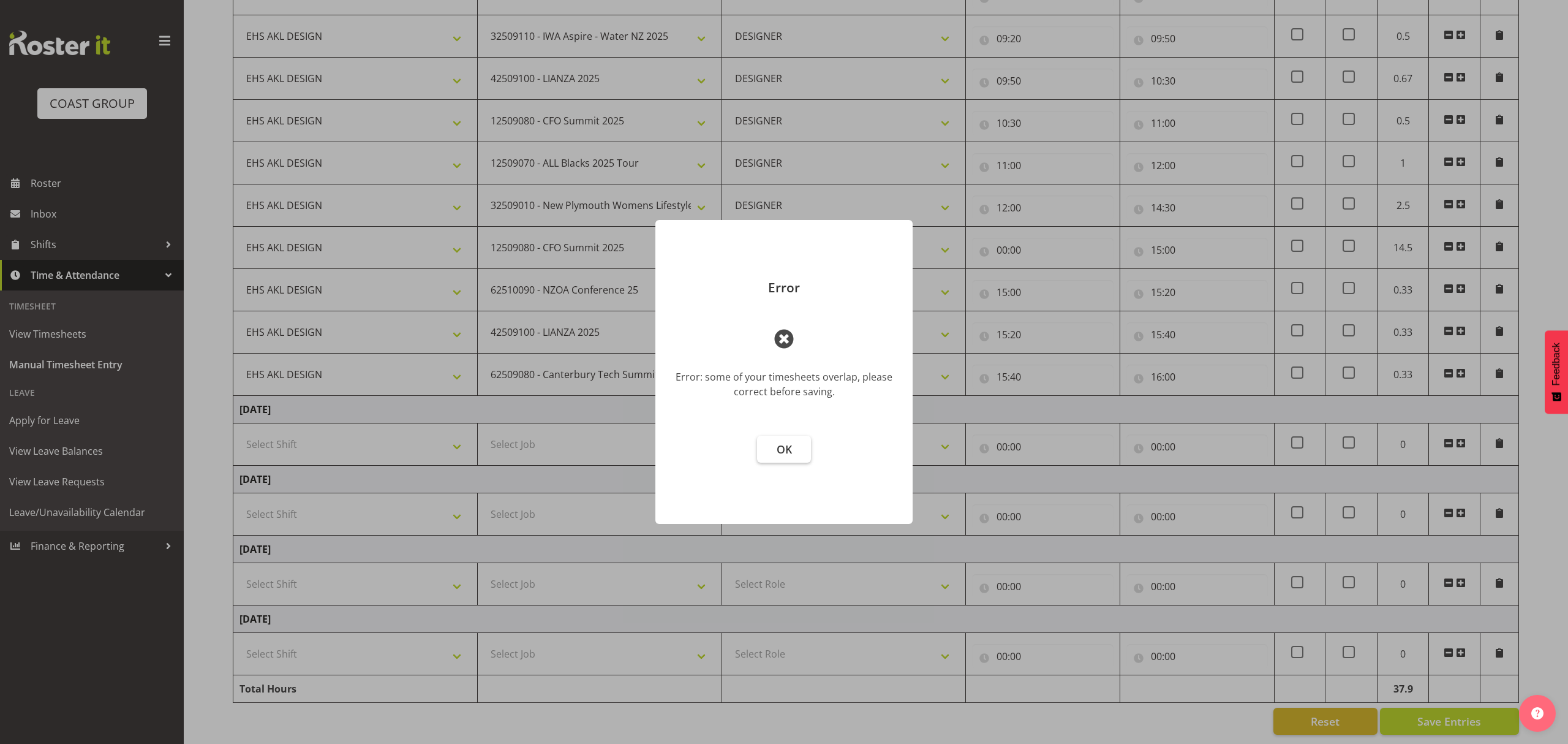
click at [791, 446] on span "OK" at bounding box center [784, 449] width 16 height 15
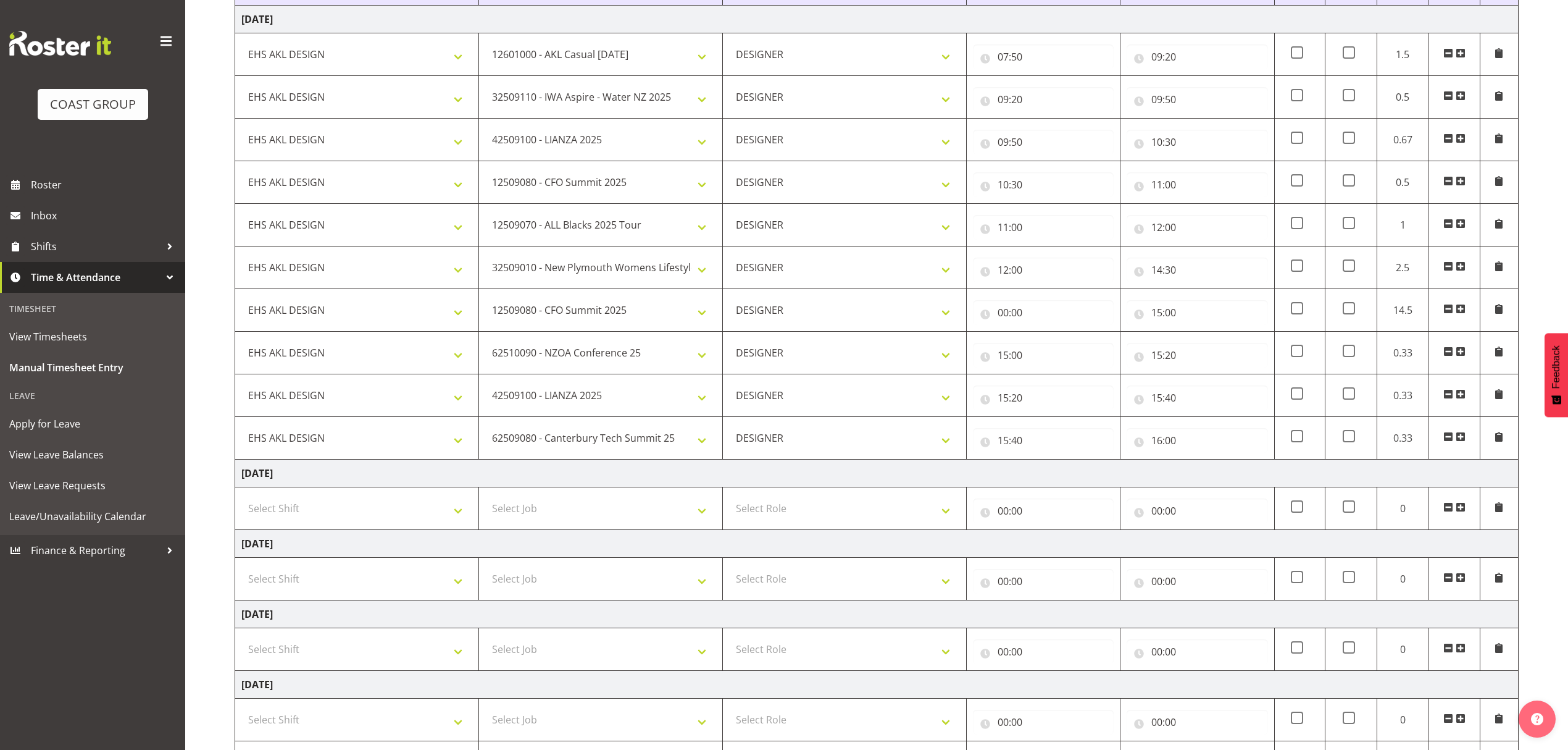
scroll to position [845, 0]
click at [1024, 325] on input "00:00" at bounding box center [1043, 313] width 141 height 25
click at [1055, 356] on select "00 01 02 03 04 05 06 07 08 09 10 11 12 13 14 15 16 17 18 19 20 21 22 23" at bounding box center [1057, 345] width 28 height 25
select select "14"
click at [1043, 340] on select "00 01 02 03 04 05 06 07 08 09 10 11 12 13 14 15 16 17 18 19 20 21 22 23" at bounding box center [1057, 345] width 28 height 25
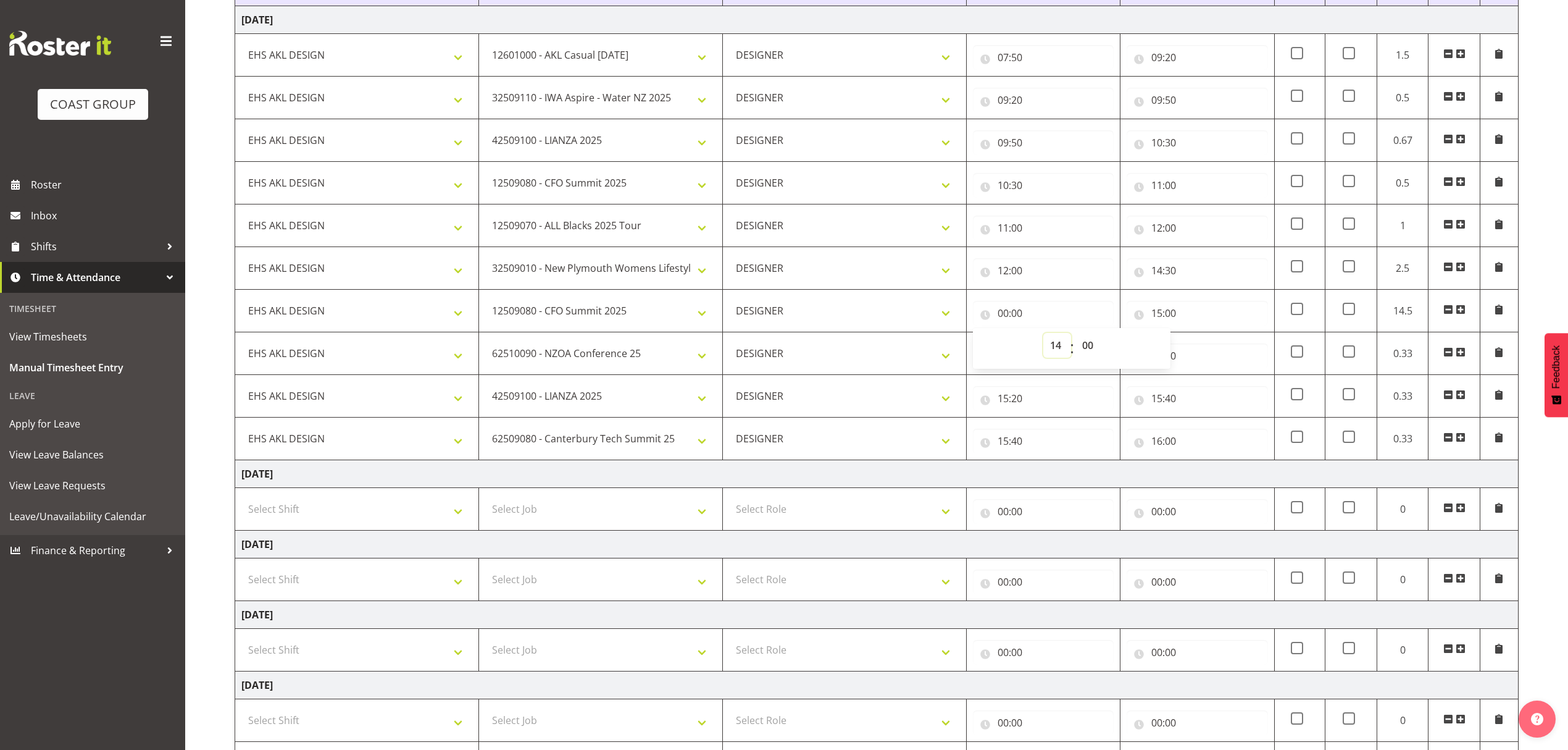
type input "14:00"
click at [1074, 353] on div "00 01 02 03 04 05 06 07 08 09 10 11 12 13 14 15 16 17 18 19 20 21 22 23 24 25 2…" at bounding box center [1088, 348] width 28 height 31
click at [1085, 349] on select "00 01 02 03 04 05 06 07 08 09 10 11 12 13 14 15 16 17 18 19 20 21 22 23 24 25 2…" at bounding box center [1089, 345] width 28 height 25
select select "30"
click at [1075, 340] on select "00 01 02 03 04 05 06 07 08 09 10 11 12 13 14 15 16 17 18 19 20 21 22 23 24 25 2…" at bounding box center [1089, 345] width 28 height 25
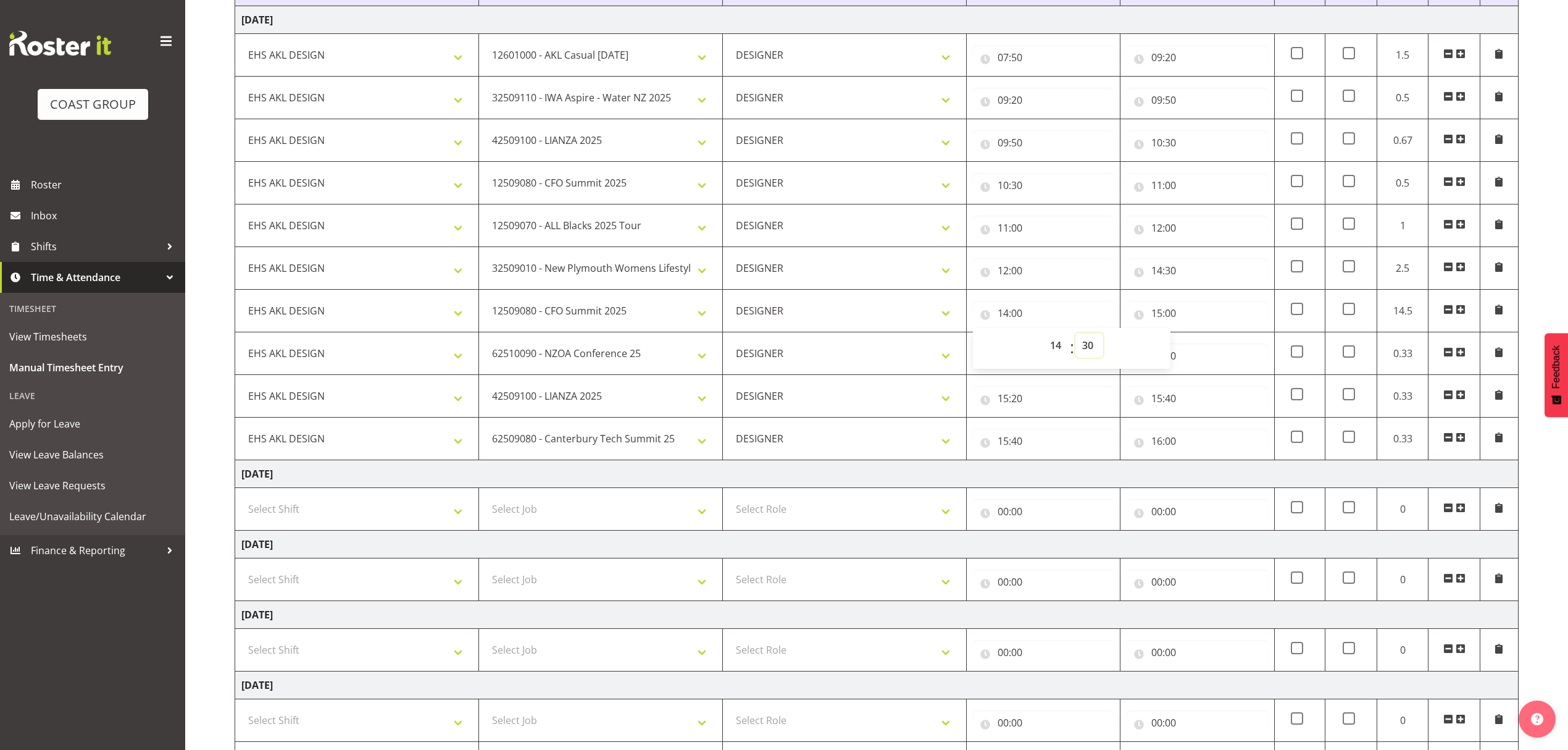
type input "14:30"
click at [1204, 507] on input "00:00" at bounding box center [1197, 511] width 141 height 25
click at [1199, 488] on td "[DATE]" at bounding box center [877, 474] width 1284 height 28
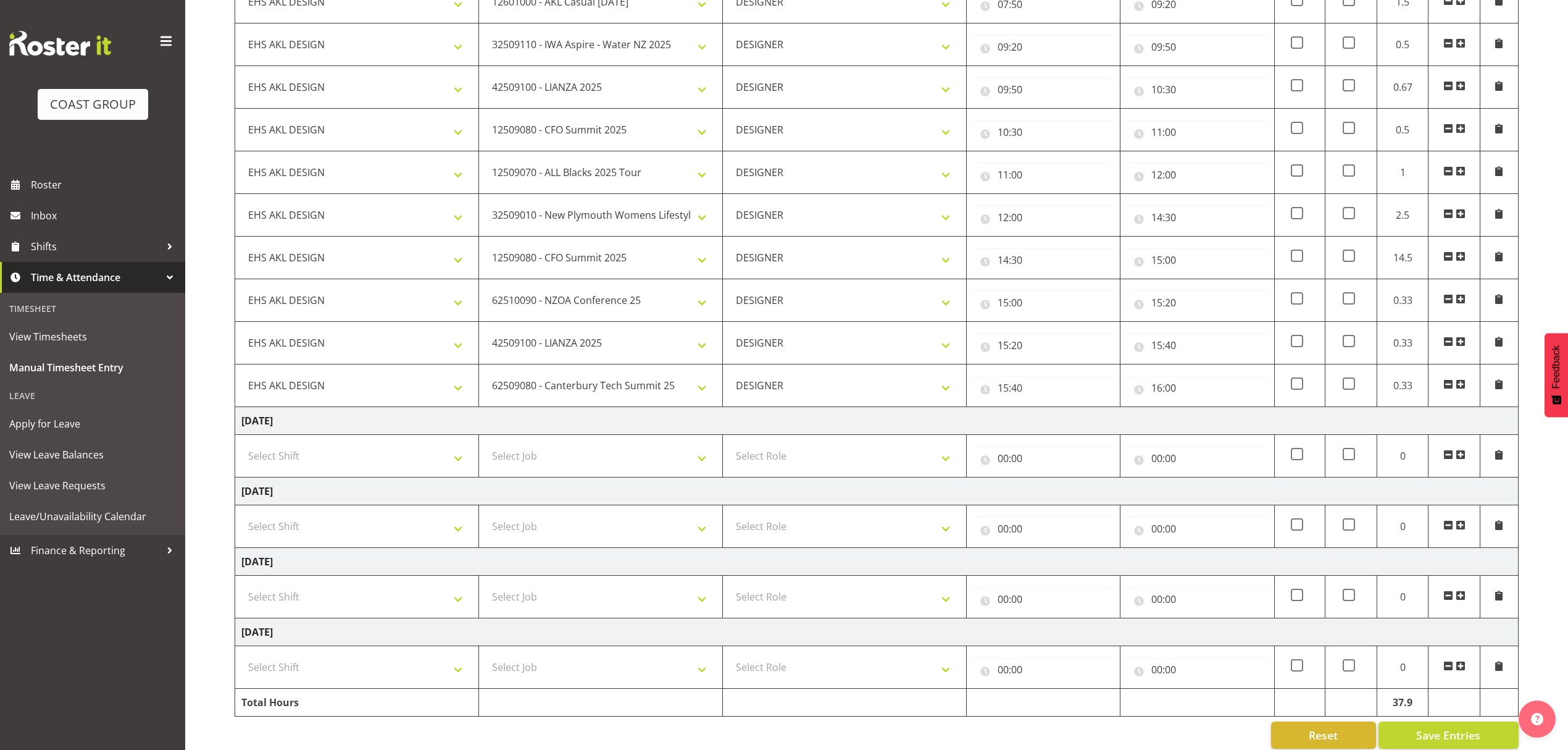
scroll to position [927, 0]
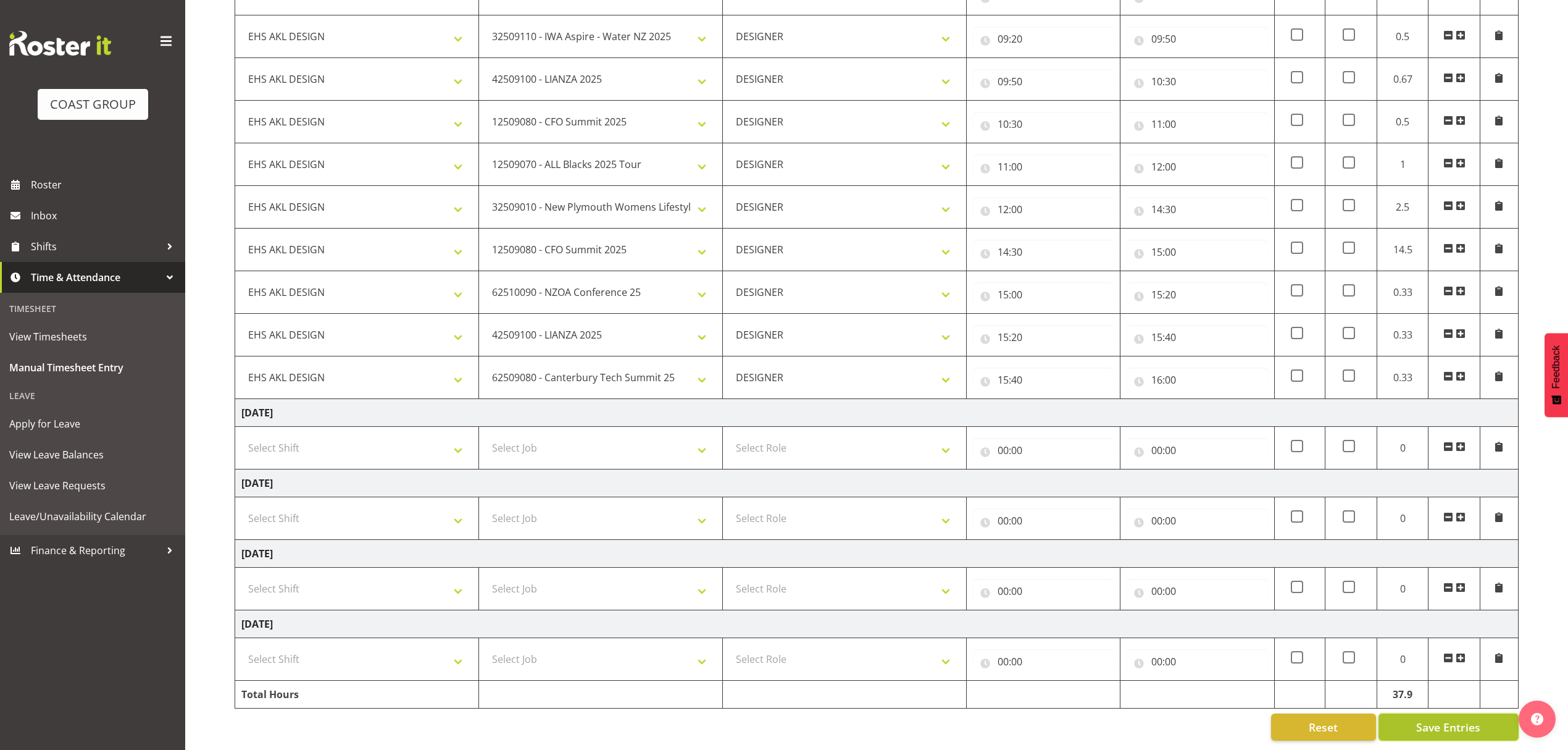
click at [1435, 721] on span "Save Entries" at bounding box center [1448, 726] width 64 height 16
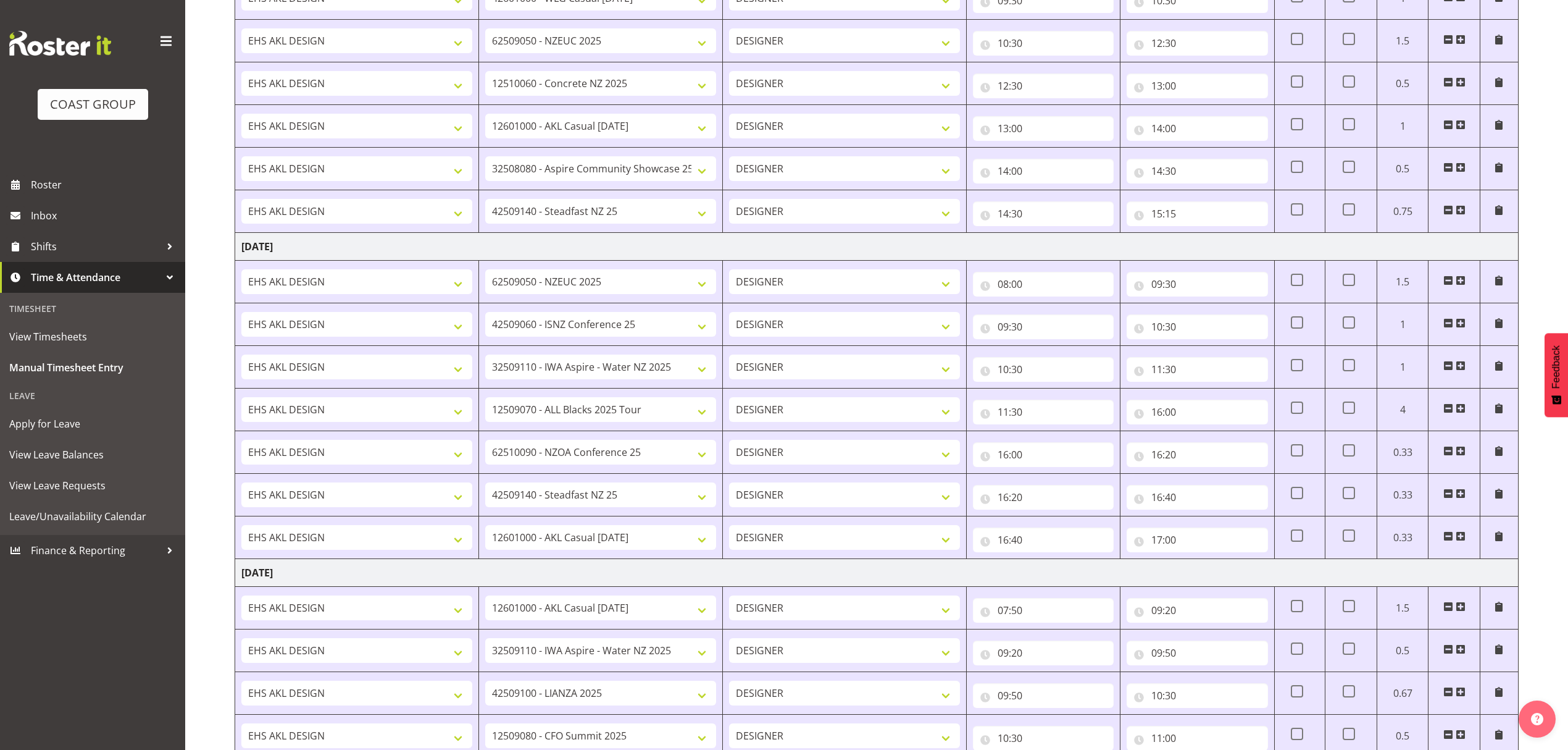
scroll to position [268, 0]
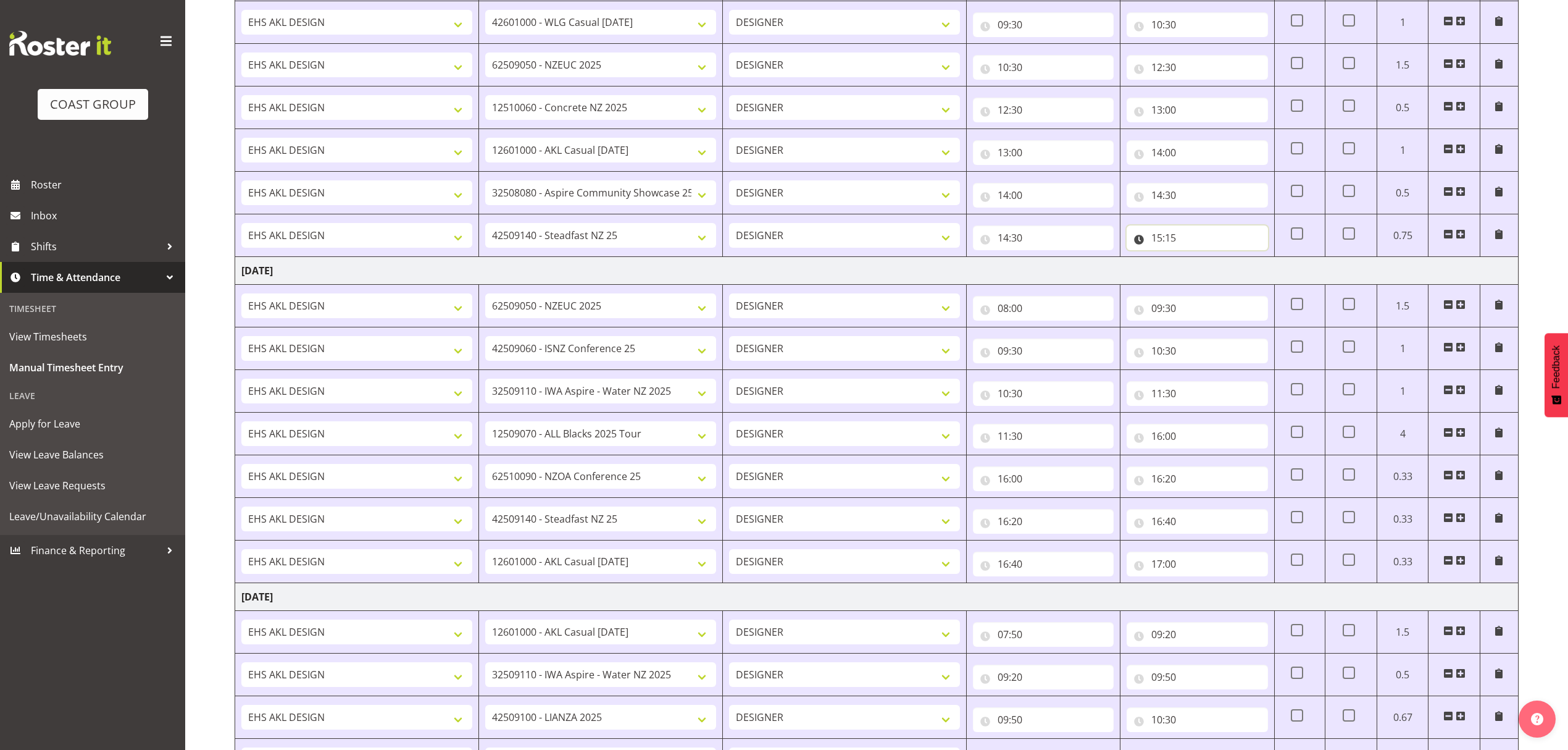
click at [1183, 240] on input "15:15" at bounding box center [1197, 238] width 141 height 25
click at [1202, 265] on select "00 01 02 03 04 05 06 07 08 09 10 11 12 13 14 15 16 17 18 19 20 21 22 23" at bounding box center [1211, 270] width 28 height 25
select select "16"
click at [1197, 260] on select "00 01 02 03 04 05 06 07 08 09 10 11 12 13 14 15 16 17 18 19 20 21 22 23" at bounding box center [1211, 270] width 28 height 25
type input "16:15"
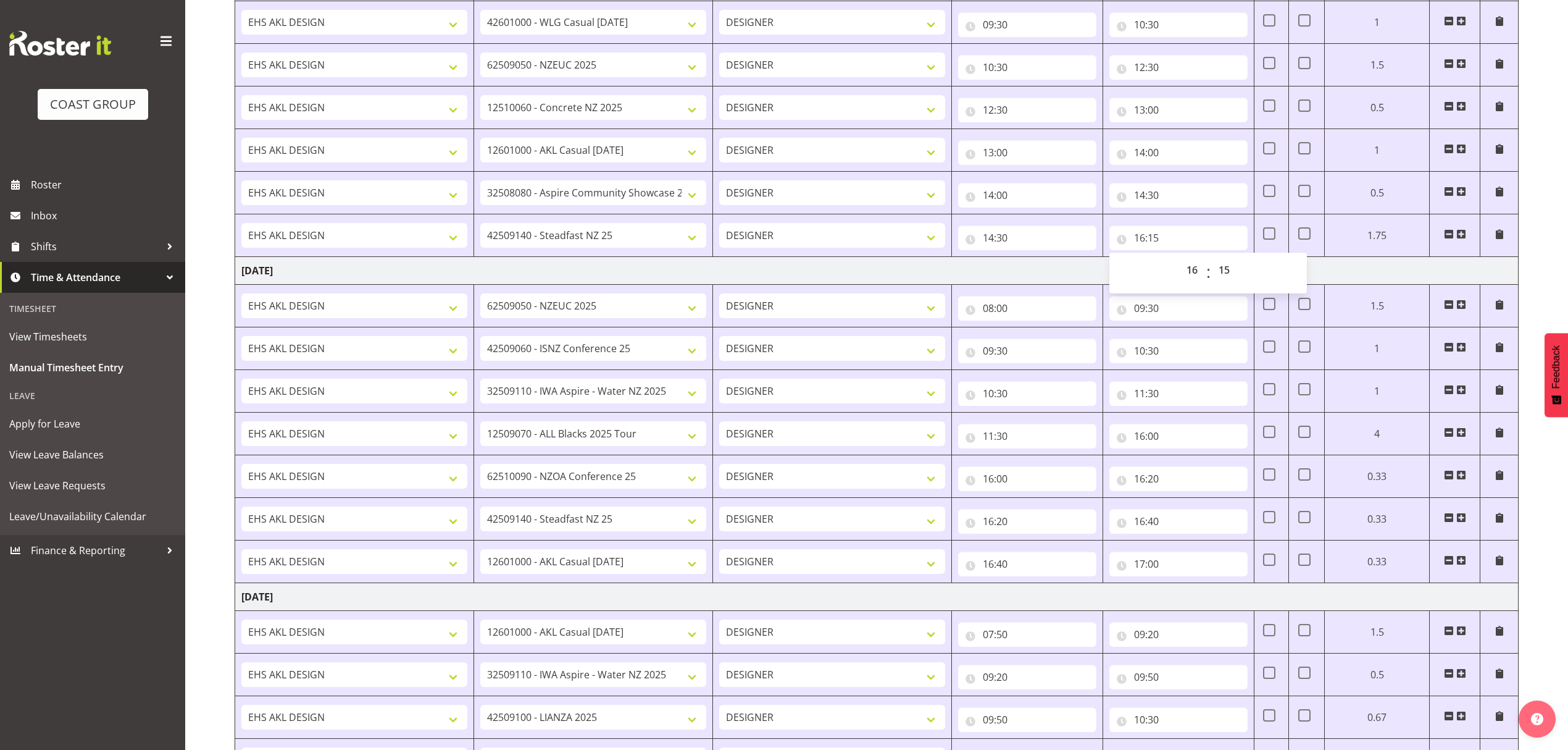
click at [1036, 270] on td "[DATE]" at bounding box center [877, 271] width 1284 height 28
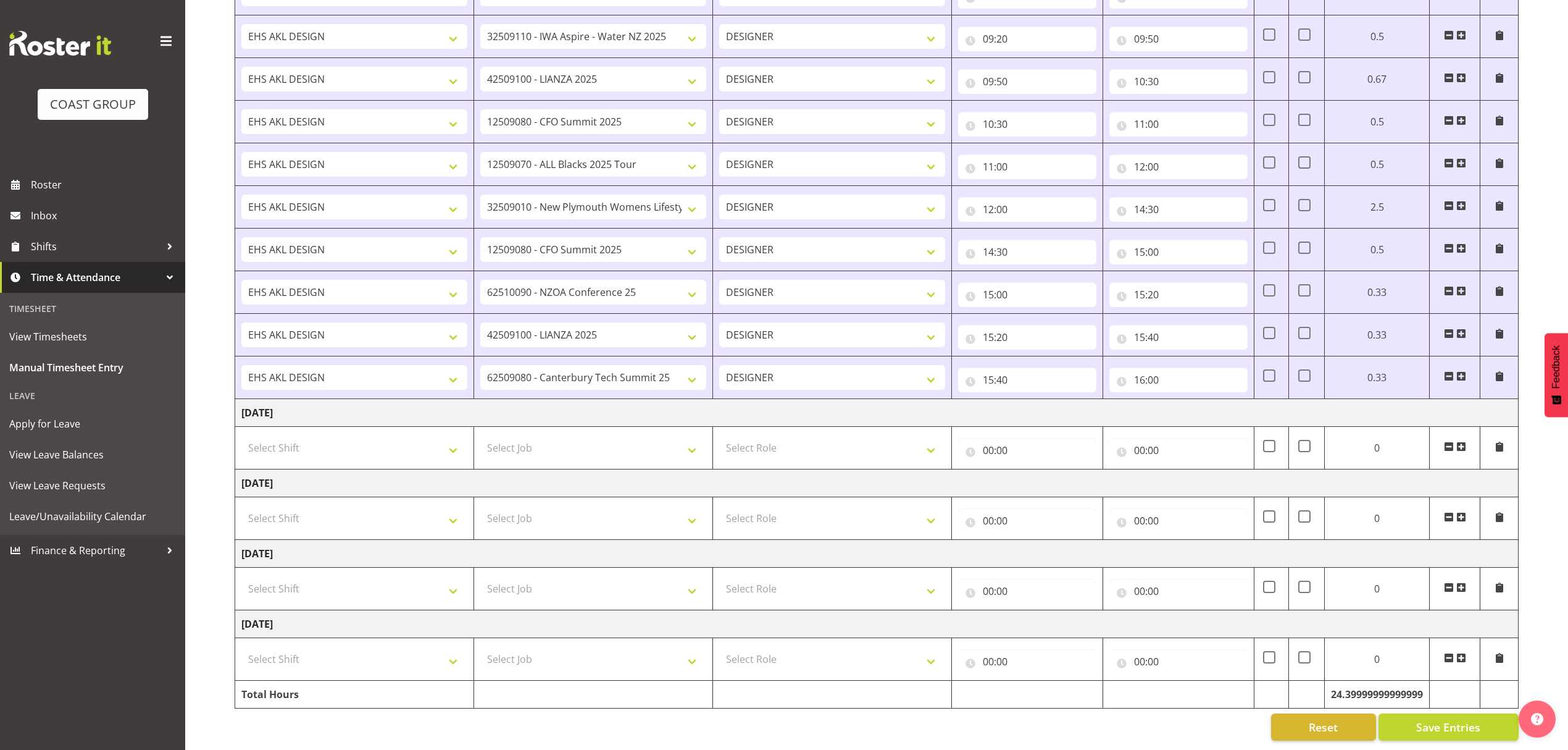
scroll to position [927, 0]
click at [1420, 719] on span "Save Entries" at bounding box center [1448, 726] width 64 height 16
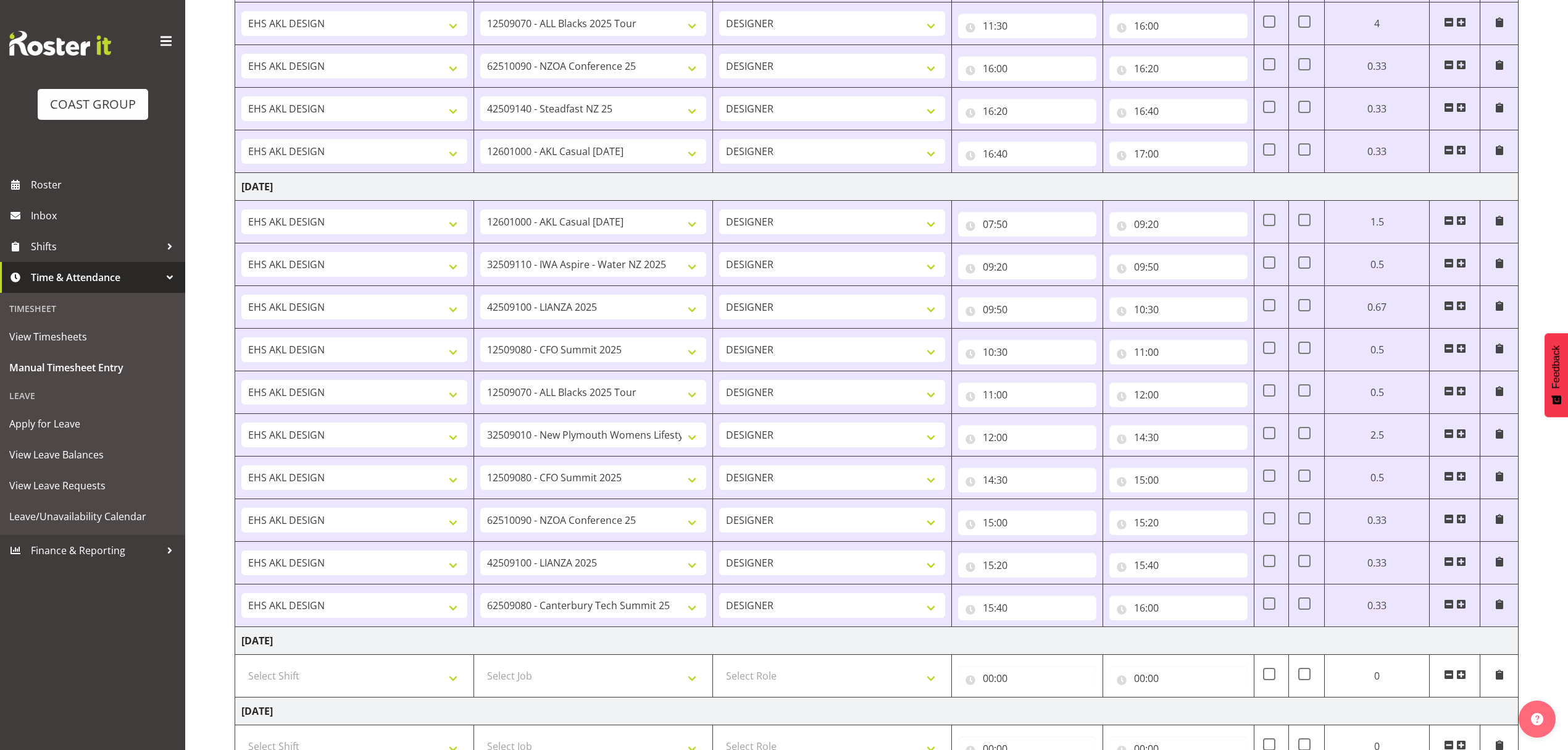
scroll to position [680, 0]
